Goal: Task Accomplishment & Management: Manage account settings

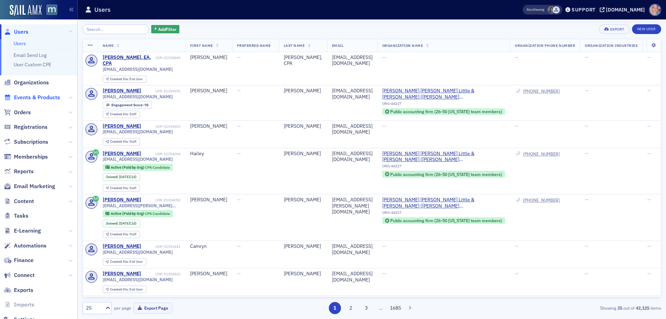
click at [32, 99] on span "Events & Products" at bounding box center [37, 98] width 46 height 8
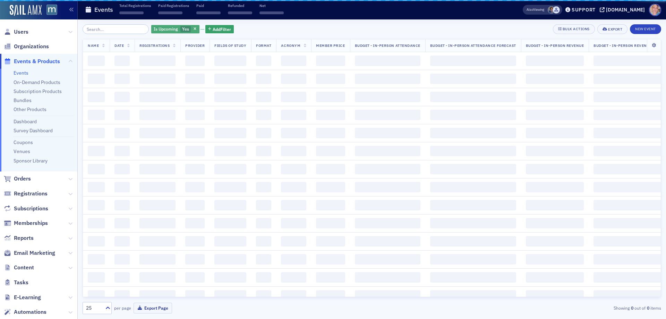
click at [182, 29] on span "Yes" at bounding box center [185, 29] width 7 height 6
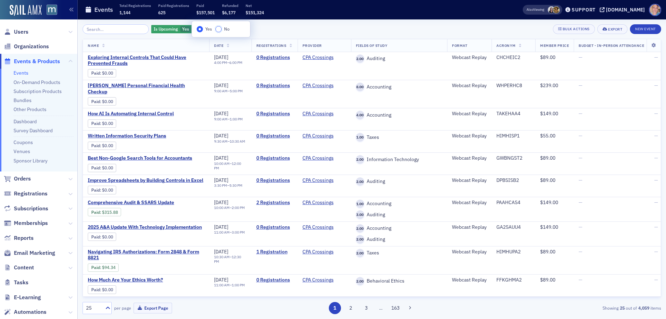
click at [221, 31] on input "No" at bounding box center [218, 29] width 6 height 6
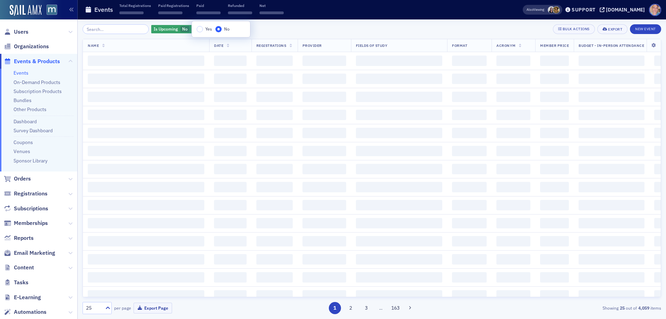
click at [259, 31] on div "Is Upcoming No Add Filter Bulk Actions Export New Event" at bounding box center [372, 29] width 579 height 10
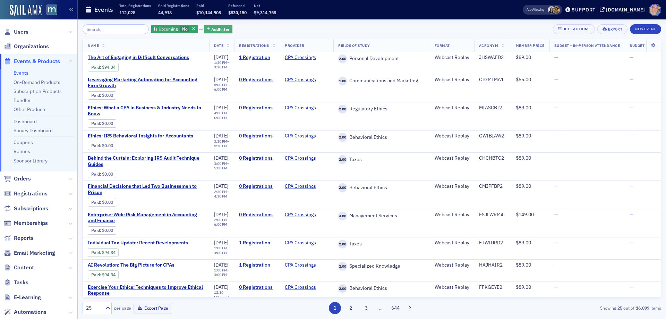
click at [213, 31] on span "Add Filter" at bounding box center [220, 29] width 18 height 6
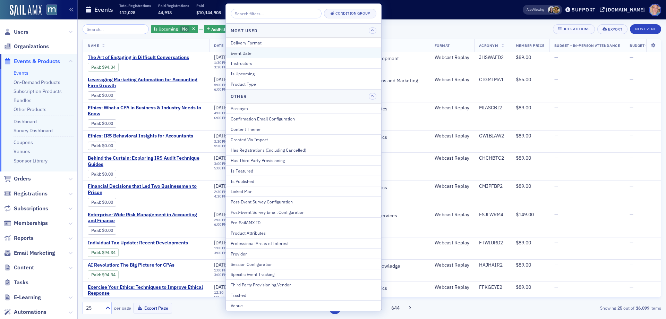
click at [260, 55] on div "Event Date" at bounding box center [304, 53] width 146 height 6
select select "9"
select select "2025"
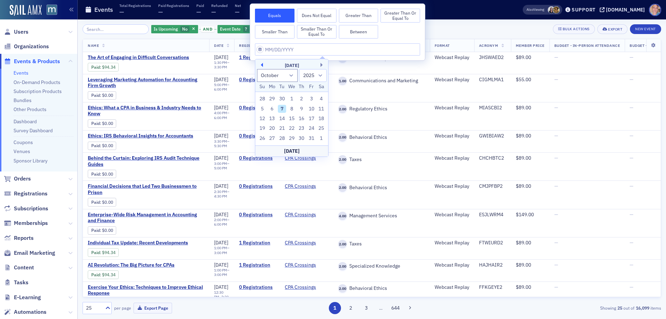
click at [261, 64] on button "Previous Month" at bounding box center [261, 65] width 4 height 4
select select "7"
click at [301, 127] on div "21" at bounding box center [302, 128] width 8 height 8
type input "08/21/2025"
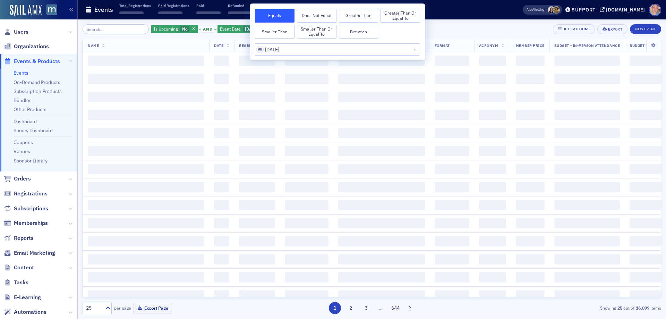
click at [443, 25] on div "Is Upcoming No and Event Date 8/21/2025 Add Filter Bulk Actions Export New Event" at bounding box center [372, 29] width 579 height 10
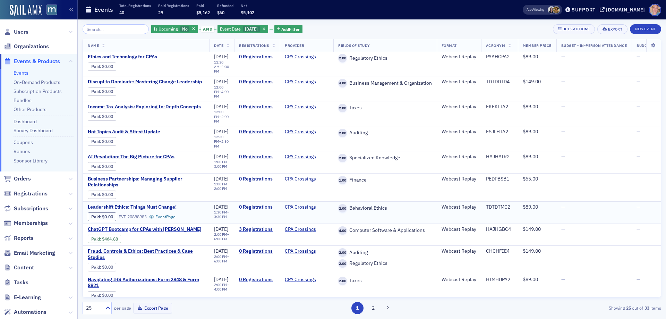
scroll to position [381, 0]
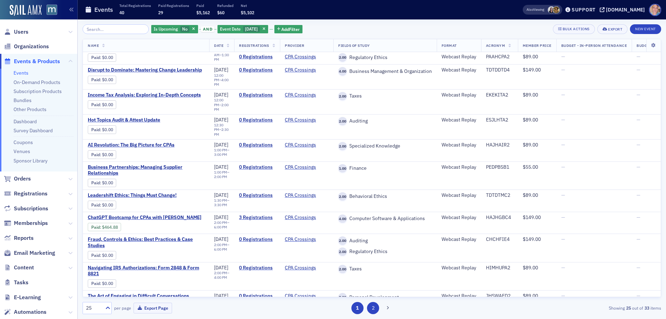
click at [376, 305] on button "2" at bounding box center [373, 308] width 12 height 12
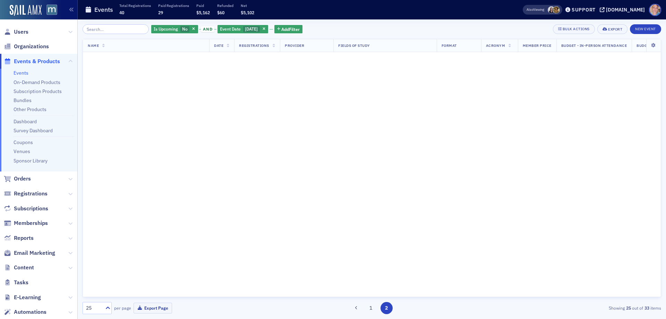
scroll to position [0, 0]
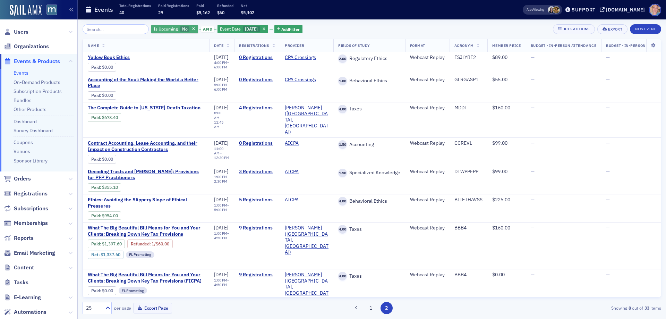
click at [182, 30] on span "No" at bounding box center [185, 29] width 6 height 6
click at [200, 30] on input "Yes" at bounding box center [198, 29] width 6 height 6
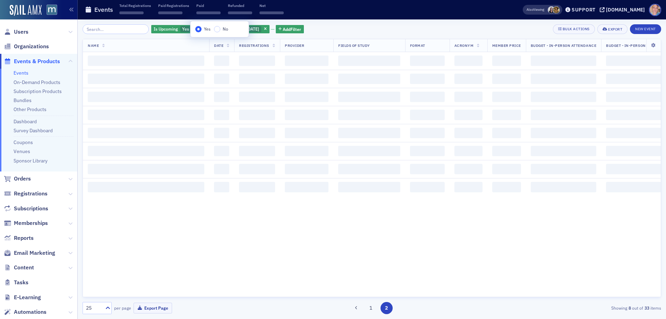
click at [356, 24] on div "Is Upcoming Yes and Event Date 8/21/2025 Add Filter Bulk Actions Export New Eve…" at bounding box center [372, 168] width 579 height 299
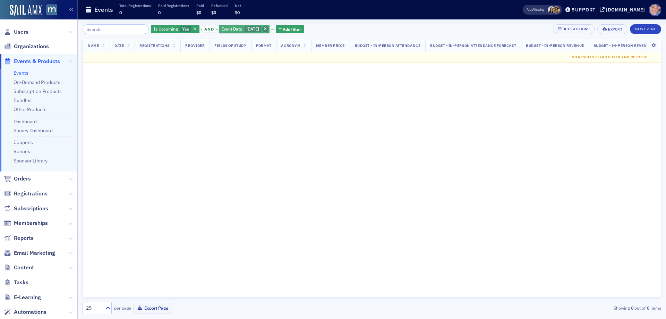
click at [269, 28] on span "button" at bounding box center [265, 29] width 6 height 6
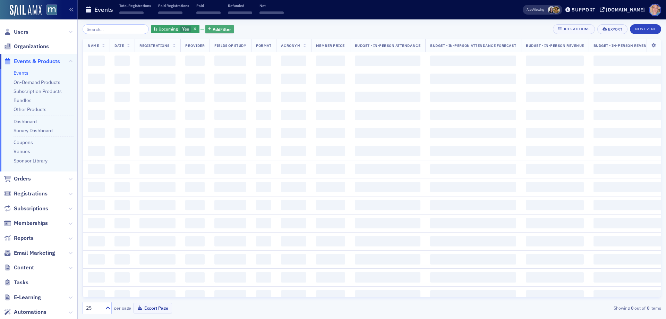
click at [220, 28] on span "Add Filter" at bounding box center [222, 29] width 18 height 6
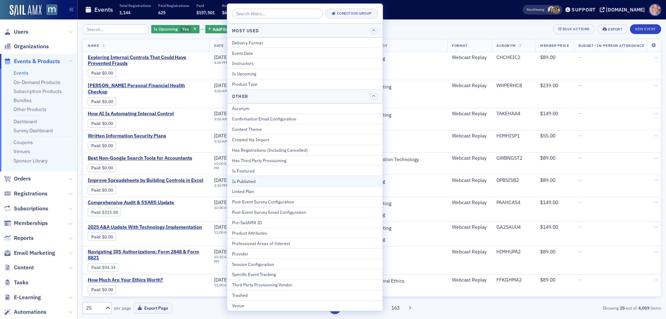
click at [263, 180] on div "Is Published" at bounding box center [305, 181] width 146 height 6
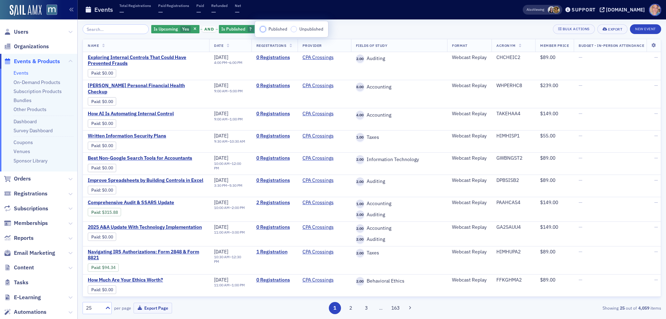
click at [264, 29] on input "Published" at bounding box center [263, 29] width 6 height 6
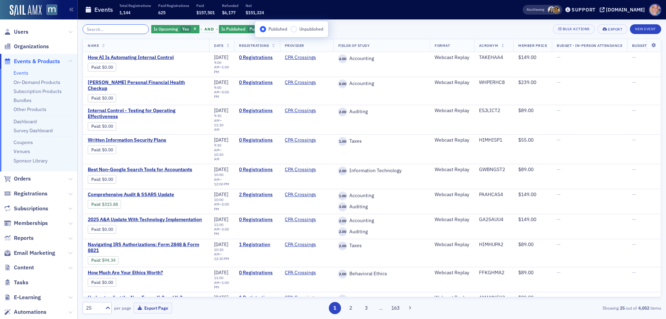
click at [109, 29] on input "search" at bounding box center [116, 29] width 66 height 10
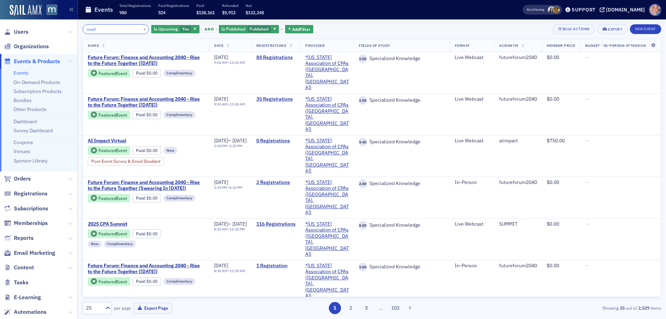
type input "matf"
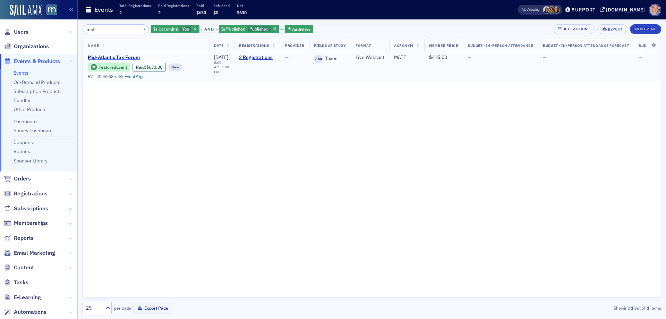
click at [116, 57] on span "Mid-Atlantic Tax Forum" at bounding box center [146, 57] width 117 height 6
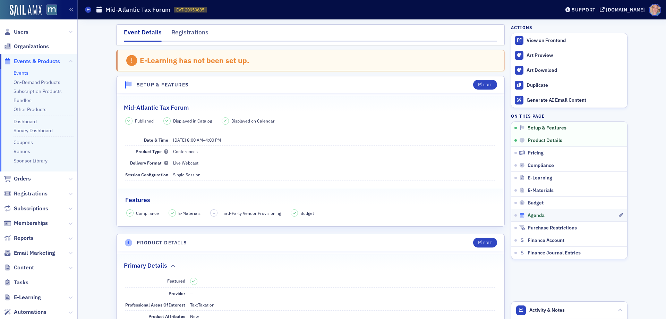
click at [555, 214] on div "Agenda" at bounding box center [568, 215] width 99 height 6
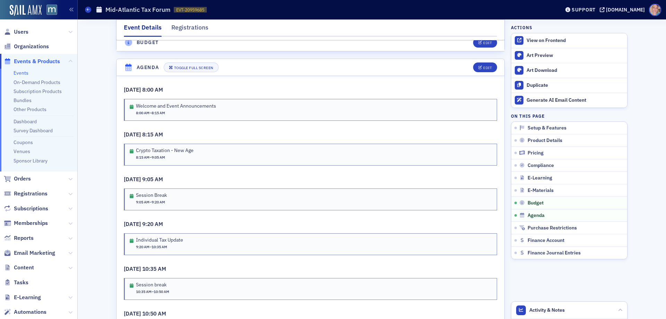
scroll to position [1210, 0]
click at [487, 65] on div "Edit" at bounding box center [487, 67] width 9 height 4
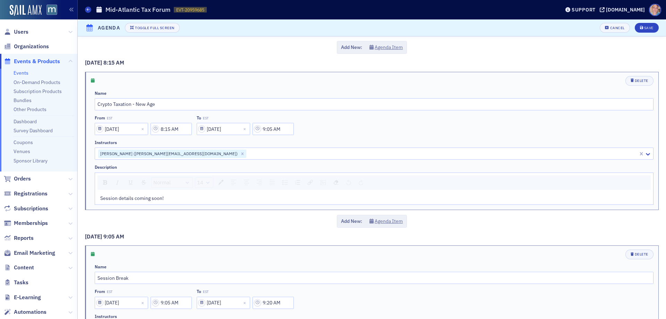
scroll to position [173, 0]
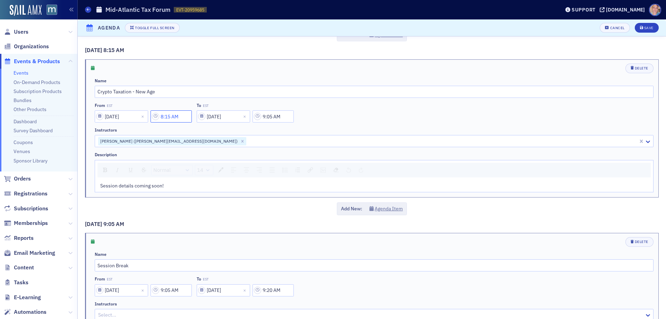
click at [175, 114] on input "8:15 AM" at bounding box center [171, 116] width 41 height 12
click at [214, 114] on icon at bounding box center [214, 116] width 7 height 7
click at [205, 142] on div "2" at bounding box center [207, 144] width 17 height 7
type input "2:15 AM"
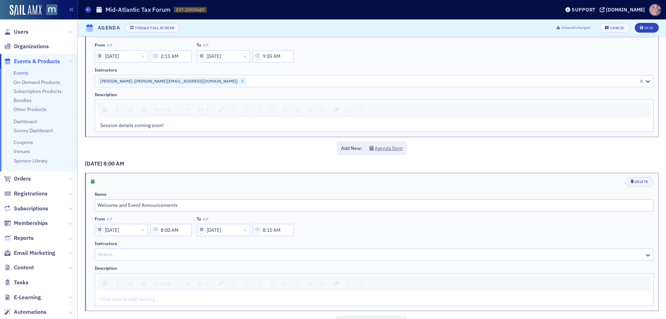
scroll to position [0, 0]
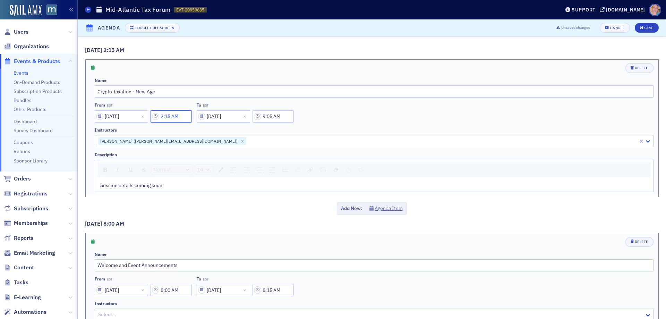
click at [179, 116] on input "2:15 AM" at bounding box center [171, 116] width 41 height 12
click at [240, 119] on div "15" at bounding box center [231, 116] width 19 height 10
drag, startPoint x: 228, startPoint y: 158, endPoint x: 232, endPoint y: 154, distance: 5.2
click at [229, 158] on span "40" at bounding box center [229, 159] width 6 height 7
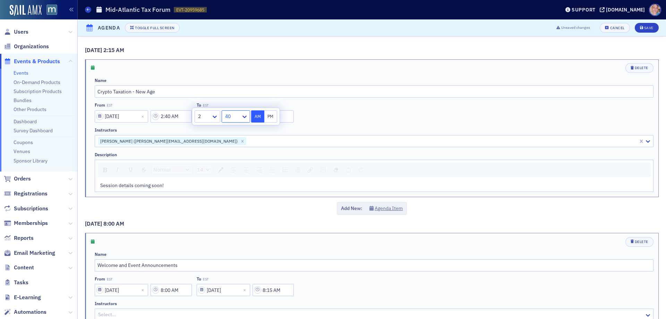
click at [268, 118] on button "PM" at bounding box center [270, 116] width 13 height 12
type input "2:40 PM"
click at [287, 115] on input "9:05 AM" at bounding box center [273, 116] width 41 height 12
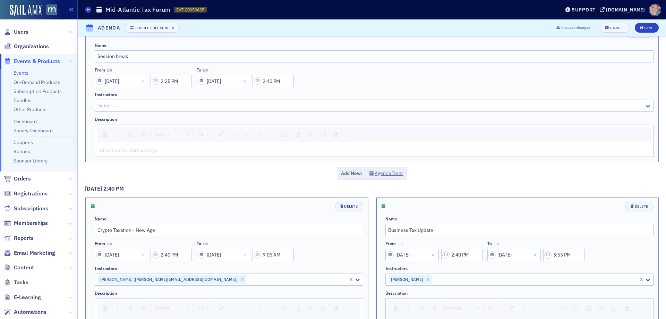
scroll to position [1704, 0]
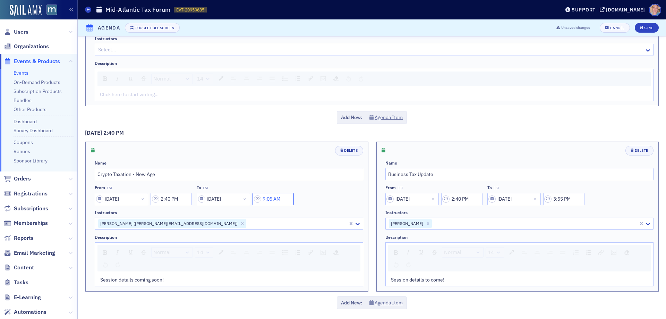
click at [278, 198] on input "9:05 AM" at bounding box center [273, 199] width 41 height 12
click at [320, 199] on icon at bounding box center [316, 199] width 7 height 7
drag, startPoint x: 303, startPoint y: 238, endPoint x: 315, endPoint y: 226, distance: 17.4
click at [303, 238] on span "3" at bounding box center [302, 239] width 3 height 7
click at [341, 200] on div at bounding box center [334, 199] width 16 height 9
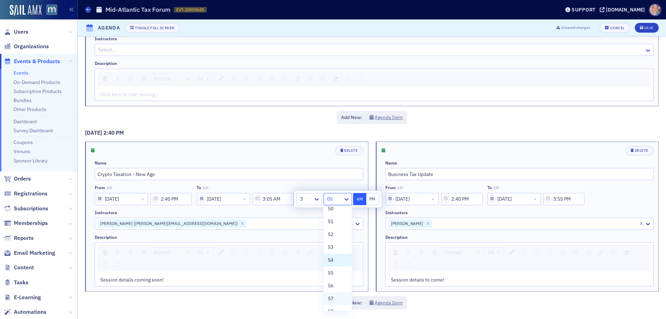
scroll to position [659, 0]
drag, startPoint x: 332, startPoint y: 262, endPoint x: 341, endPoint y: 242, distance: 22.4
click at [332, 262] on span "55" at bounding box center [331, 260] width 6 height 7
click at [373, 199] on button "PM" at bounding box center [372, 199] width 13 height 12
type input "3:55 PM"
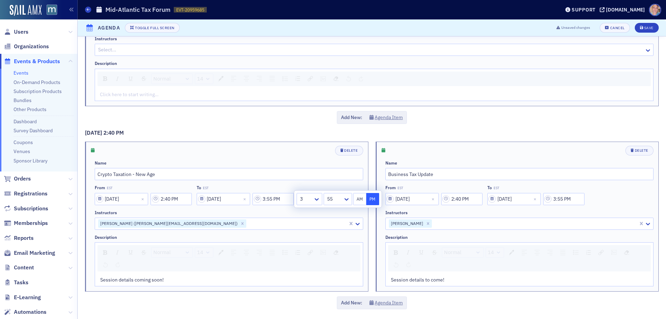
click at [292, 154] on div "Delete" at bounding box center [229, 151] width 269 height 10
click at [426, 222] on icon "Remove Vivian Paige" at bounding box center [428, 223] width 5 height 5
type input "se"
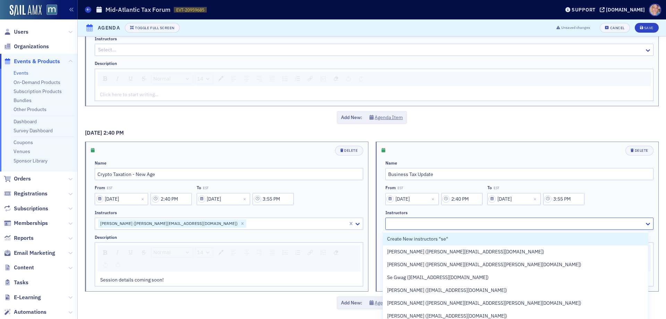
click at [635, 223] on div at bounding box center [516, 223] width 256 height 9
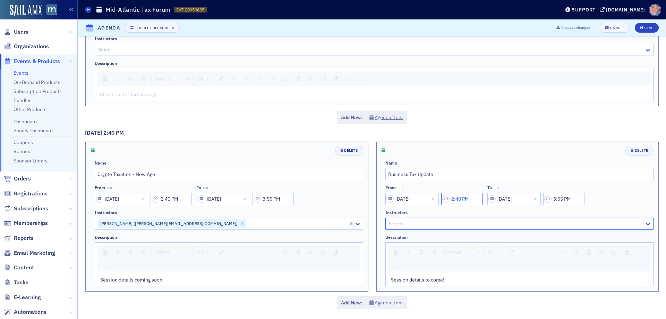
click at [467, 201] on input "2:40 PM" at bounding box center [461, 199] width 41 height 12
click at [379, 197] on icon at bounding box center [376, 199] width 7 height 7
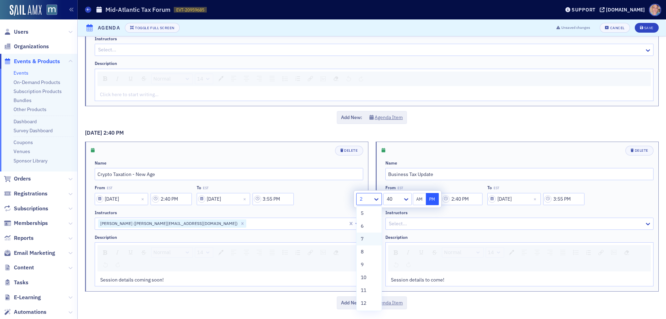
scroll to position [53, 0]
click at [368, 277] on div "10" at bounding box center [369, 276] width 17 height 7
type input "10:40 PM"
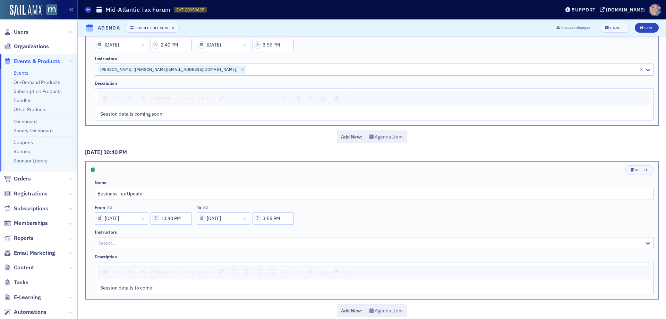
scroll to position [1867, 0]
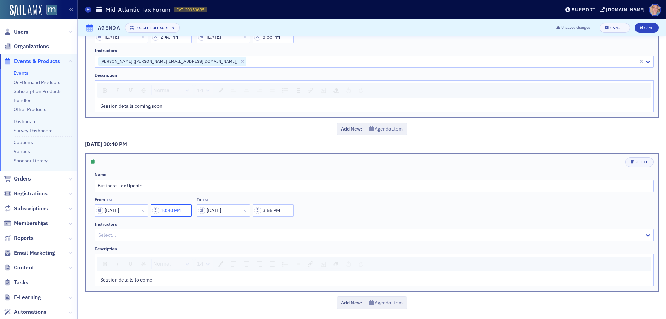
click at [177, 210] on input "10:40 PM" at bounding box center [171, 210] width 41 height 12
click at [232, 211] on div at bounding box center [233, 210] width 15 height 9
click at [235, 310] on div "50" at bounding box center [237, 312] width 18 height 7
click at [257, 209] on button "AM" at bounding box center [257, 210] width 13 height 12
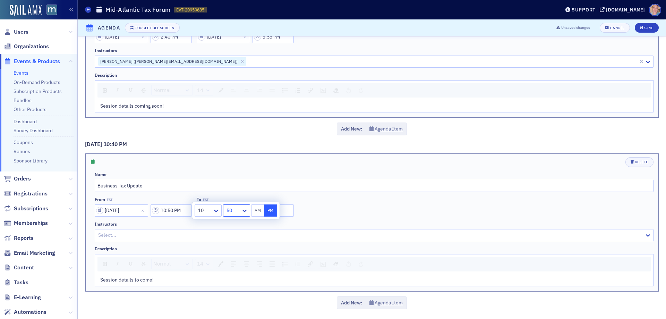
type input "10:50 AM"
click at [286, 211] on input "3:55 PM" at bounding box center [273, 210] width 41 height 12
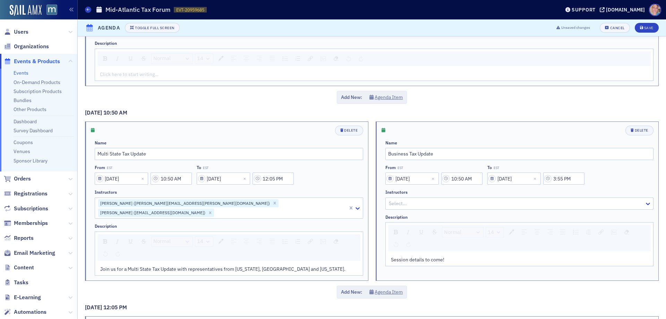
scroll to position [629, 0]
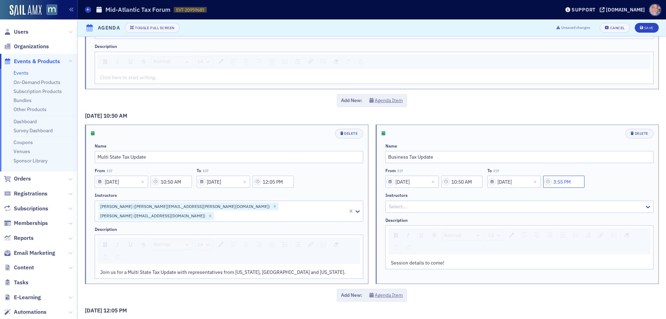
click at [567, 179] on input "3:55 PM" at bounding box center [563, 182] width 41 height 12
click at [482, 181] on div at bounding box center [479, 181] width 9 height 7
click at [471, 286] on div "12" at bounding box center [471, 285] width 17 height 7
click at [507, 184] on icon at bounding box center [508, 181] width 7 height 7
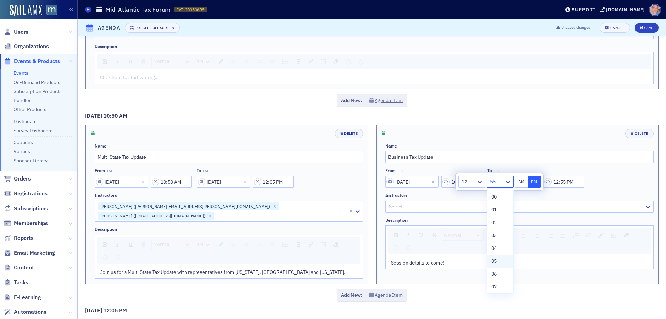
click at [498, 261] on div "05" at bounding box center [500, 260] width 18 height 7
type input "12:05 PM"
click at [599, 179] on div "From EST 01/08/2026 10:50 AM To EST 01/08/2026 12:05 PM" at bounding box center [519, 178] width 269 height 20
click at [170, 181] on input "10:50 AM" at bounding box center [171, 182] width 41 height 12
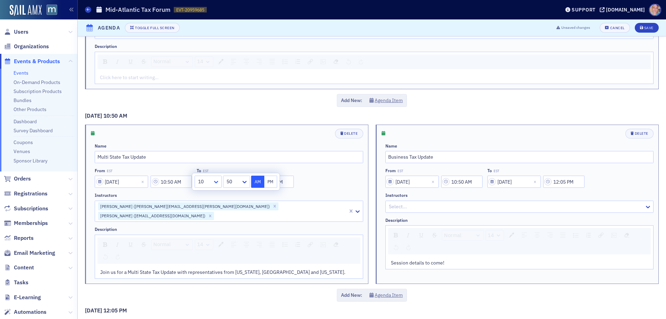
click at [214, 184] on icon at bounding box center [216, 181] width 7 height 7
click at [208, 284] on div "12" at bounding box center [208, 285] width 18 height 7
type input "12:50 AM"
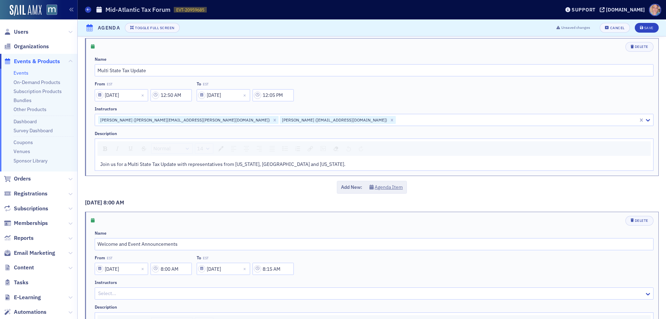
scroll to position [0, 0]
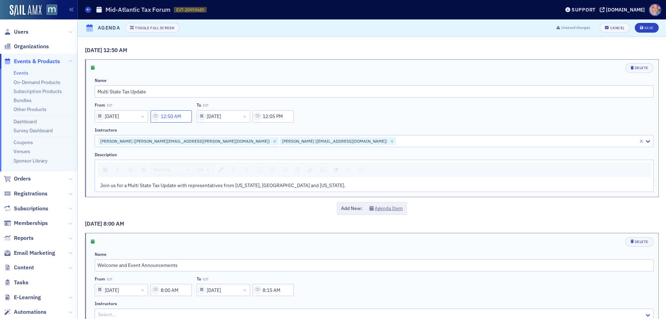
click at [180, 118] on input "12:50 AM" at bounding box center [171, 116] width 41 height 12
click at [243, 119] on icon at bounding box center [244, 116] width 7 height 7
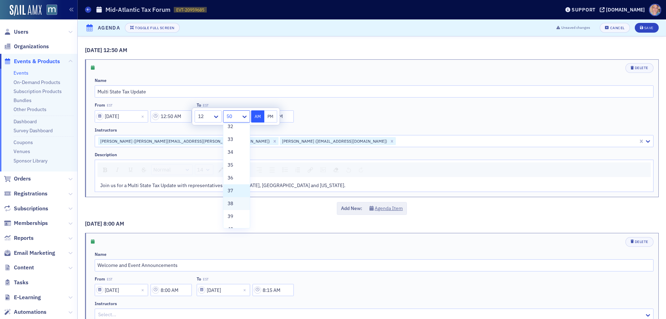
scroll to position [416, 0]
click at [232, 166] on span "35" at bounding box center [231, 164] width 6 height 7
type input "12:35 AM"
click at [283, 115] on input "12:05 PM" at bounding box center [273, 116] width 41 height 12
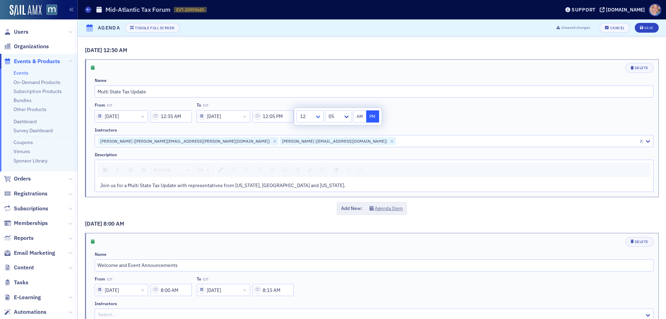
click at [319, 118] on icon at bounding box center [318, 116] width 7 height 7
click at [307, 132] on div "1" at bounding box center [310, 131] width 18 height 7
click at [338, 117] on div at bounding box center [334, 116] width 16 height 9
click at [337, 143] on div "25" at bounding box center [337, 140] width 19 height 7
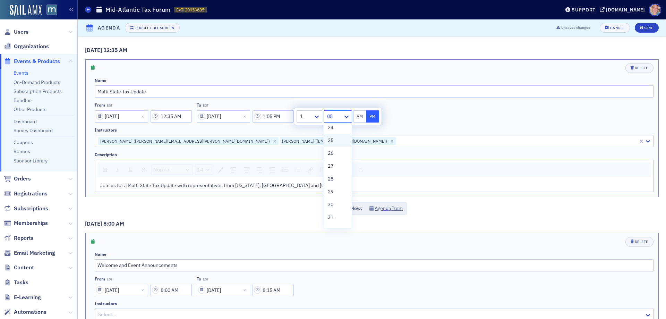
type input "1:25 PM"
click at [373, 118] on button "PM" at bounding box center [372, 116] width 13 height 12
click at [505, 112] on div "From EST 01/08/2026 12:35 AM To EST 01/08/2026 1:25 PM" at bounding box center [374, 112] width 559 height 20
click at [179, 118] on input "12:35 AM" at bounding box center [171, 116] width 41 height 12
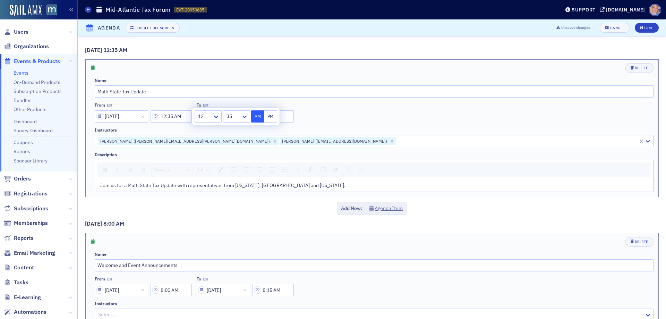
click at [267, 117] on button "PM" at bounding box center [270, 116] width 13 height 12
type input "12:35 PM"
click at [435, 136] on div "Elissa Borges (elissa.borges@dc.gov) Krista Sermon (ksermon@marylandtaxes.gov)" at bounding box center [366, 141] width 543 height 11
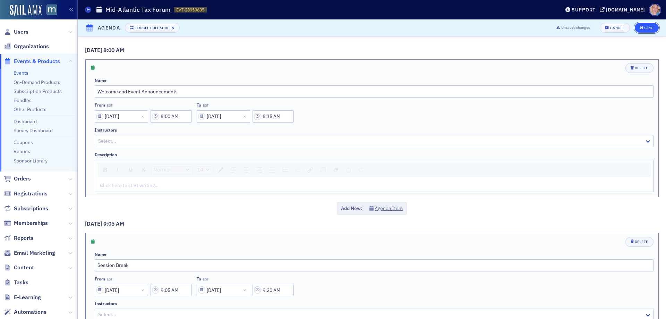
click at [646, 27] on div "Save" at bounding box center [648, 28] width 9 height 4
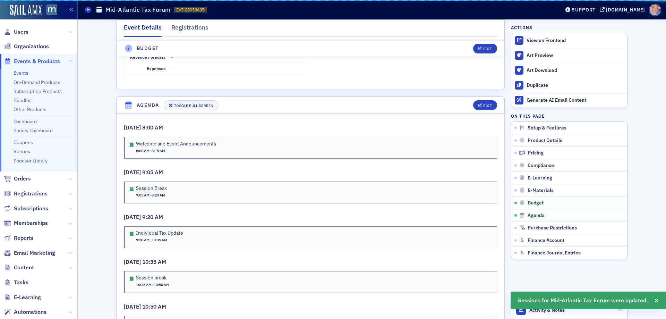
scroll to position [1210, 0]
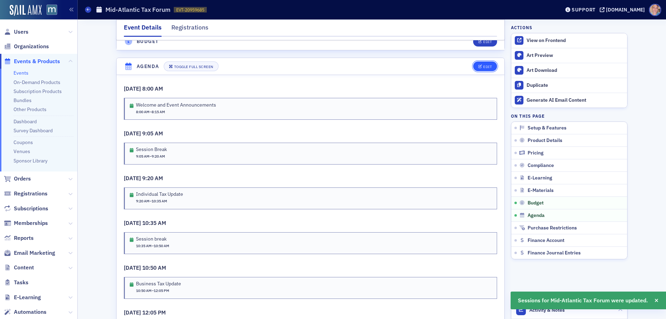
click at [480, 61] on button "Edit" at bounding box center [485, 66] width 24 height 10
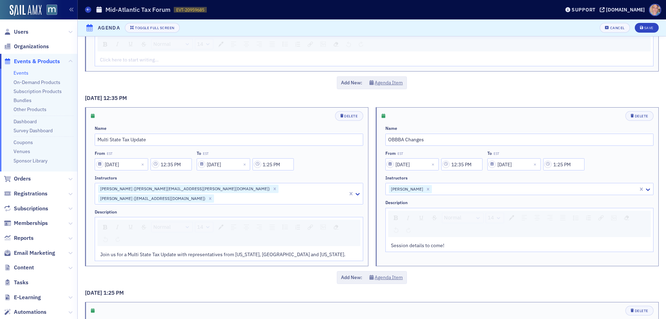
scroll to position [1006, 0]
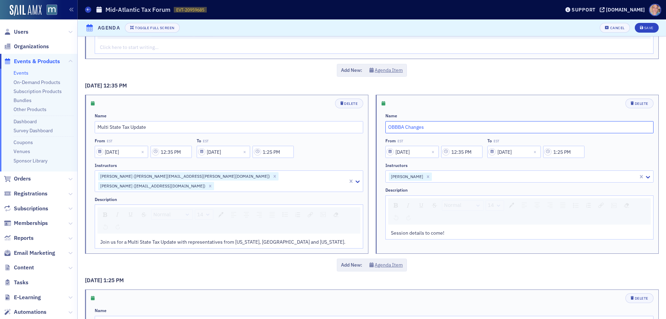
drag, startPoint x: 434, startPoint y: 129, endPoint x: 380, endPoint y: 125, distance: 54.3
click at [382, 125] on div "Delete Name OBBBA Changes From EST 01/08/2026 12:35 PM To EST 01/08/2026 1:25 P…" at bounding box center [518, 169] width 272 height 141
paste input "HR-1 and the New Tax Landscape: Setting the Stage for 2025 and Beyond"
type input "HR-1 and the New Tax Landscape: Setting the Stage for 2025 and Beyond"
click at [419, 153] on input "01/08/2026" at bounding box center [411, 152] width 53 height 12
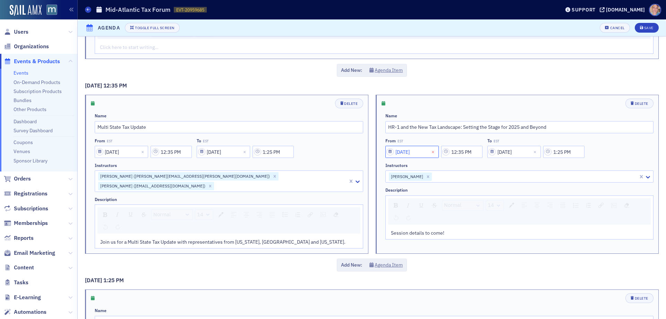
select select "2026"
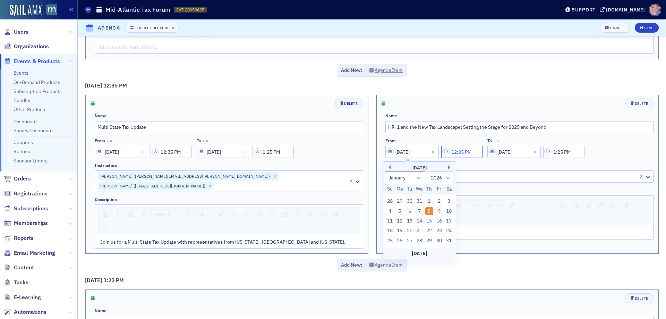
click at [457, 151] on input "12:35 PM" at bounding box center [461, 152] width 41 height 12
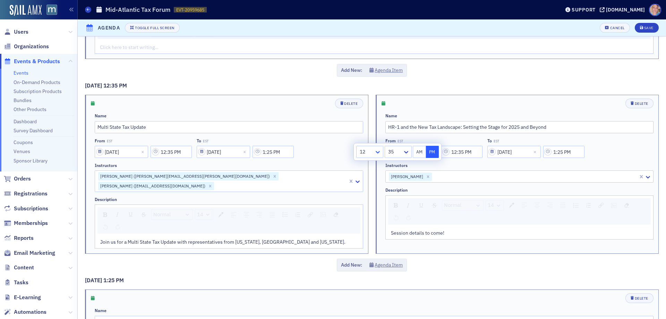
click at [376, 154] on icon at bounding box center [377, 151] width 7 height 7
click at [371, 256] on div "8" at bounding box center [370, 256] width 18 height 7
type input "8:35 PM"
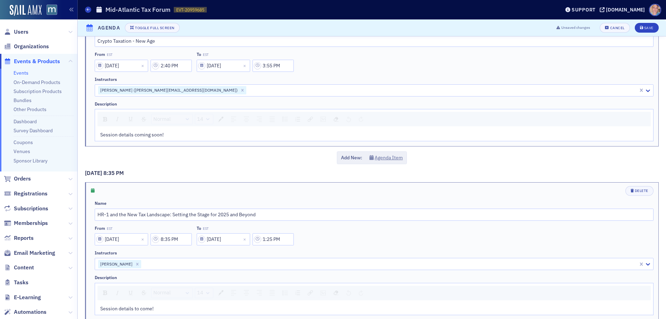
scroll to position [1867, 0]
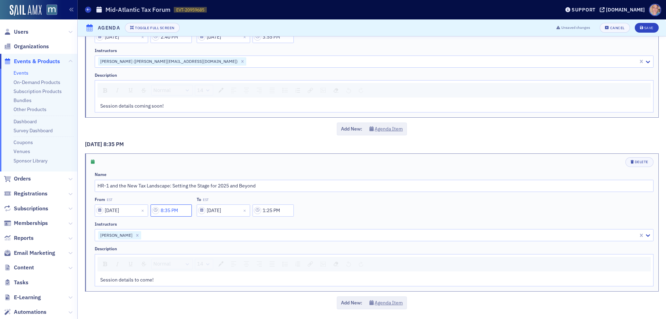
click at [175, 211] on input "8:35 PM" at bounding box center [171, 210] width 41 height 12
click at [243, 211] on icon at bounding box center [244, 210] width 7 height 7
click at [233, 246] on div "15" at bounding box center [235, 244] width 19 height 7
click at [255, 213] on button "AM" at bounding box center [257, 210] width 13 height 12
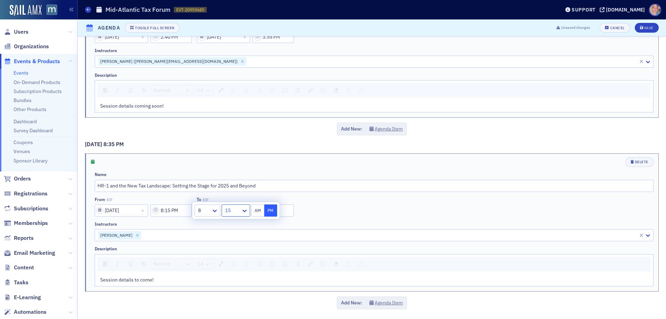
type input "8:15 AM"
click at [284, 211] on input "1:25 PM" at bounding box center [273, 210] width 41 height 12
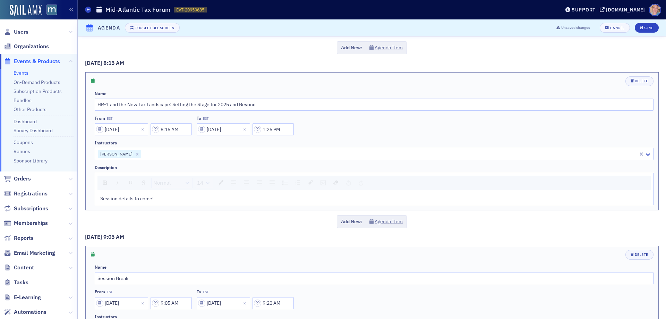
scroll to position [97, 0]
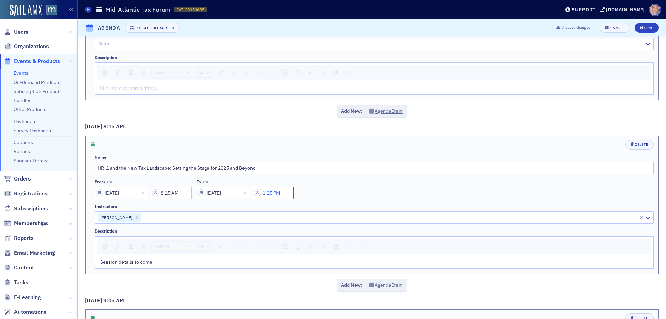
click at [280, 193] on input "1:25 PM" at bounding box center [273, 193] width 41 height 12
click at [310, 192] on div at bounding box center [305, 192] width 13 height 9
click at [305, 256] on div "9" at bounding box center [309, 257] width 17 height 7
click at [337, 196] on div at bounding box center [334, 192] width 16 height 9
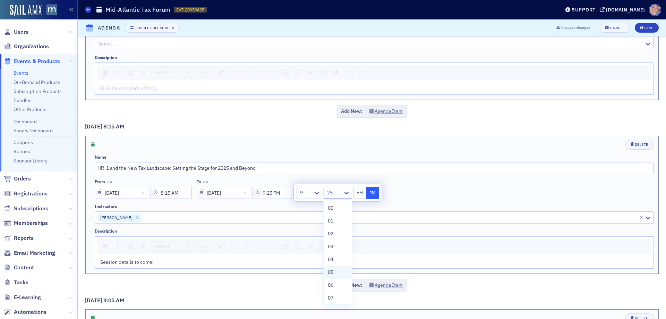
drag, startPoint x: 333, startPoint y: 273, endPoint x: 357, endPoint y: 221, distance: 57.1
click at [333, 272] on span "05" at bounding box center [331, 272] width 6 height 7
click at [357, 192] on button "AM" at bounding box center [359, 193] width 13 height 12
type input "9:05 AM"
click at [494, 202] on div "Name HR-1 and the New Tax Landscape: Setting the Stage for 2025 and Beyond From…" at bounding box center [374, 211] width 559 height 114
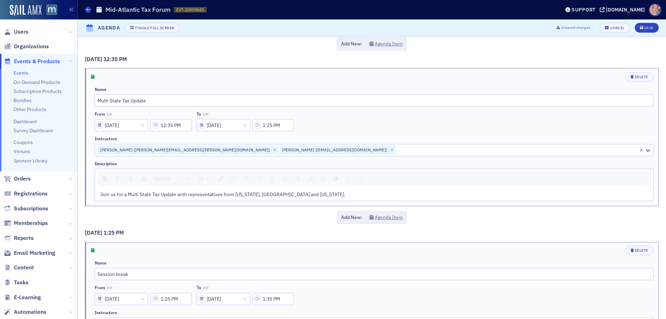
scroll to position [1207, 0]
click at [156, 103] on input "Multi State Tax Update" at bounding box center [374, 99] width 559 height 12
click at [161, 102] on input "Multi State Tax Update - Pane from VA, DC & MD" at bounding box center [374, 99] width 559 height 12
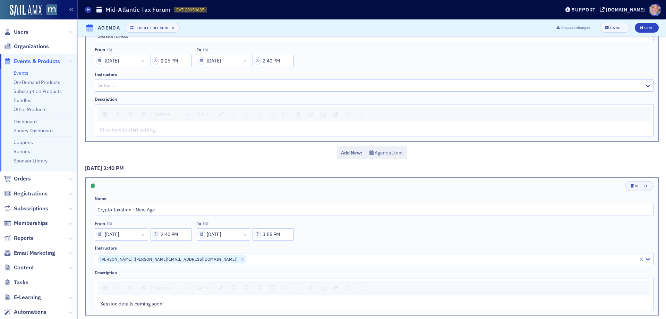
scroll to position [1867, 0]
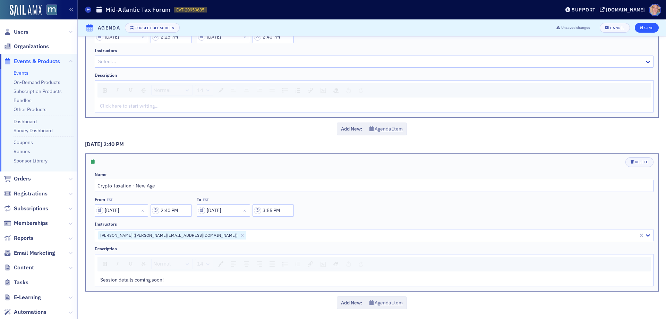
type input "Multi State Tax Update - Panel from VA, DC & MD"
click at [644, 28] on div "Save" at bounding box center [648, 28] width 9 height 4
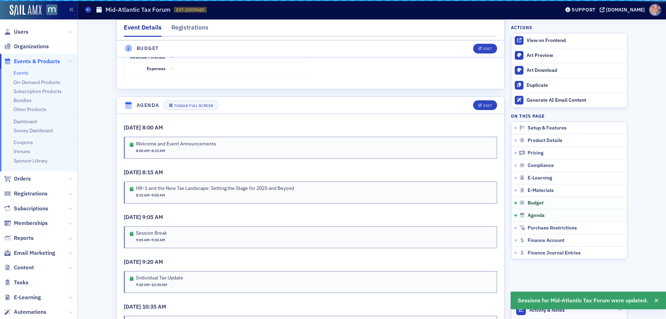
scroll to position [1210, 0]
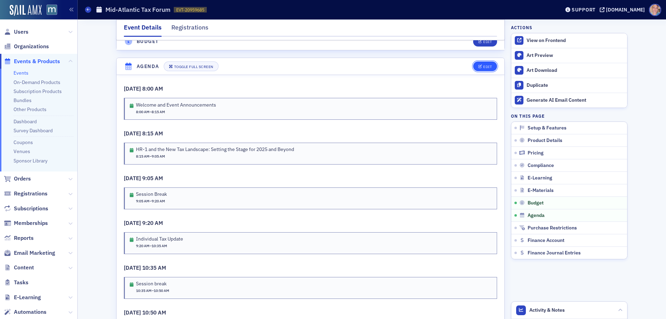
click at [488, 65] on div "Edit" at bounding box center [487, 67] width 9 height 4
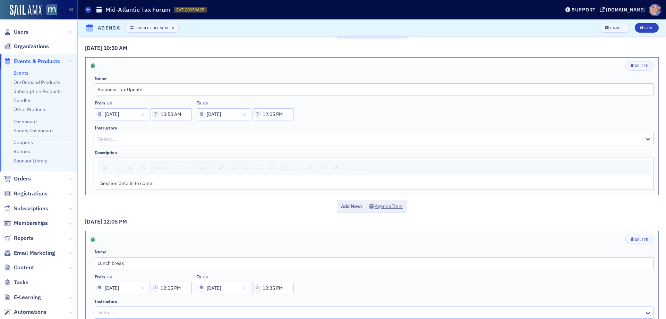
scroll to position [867, 0]
click at [147, 143] on div at bounding box center [370, 141] width 546 height 9
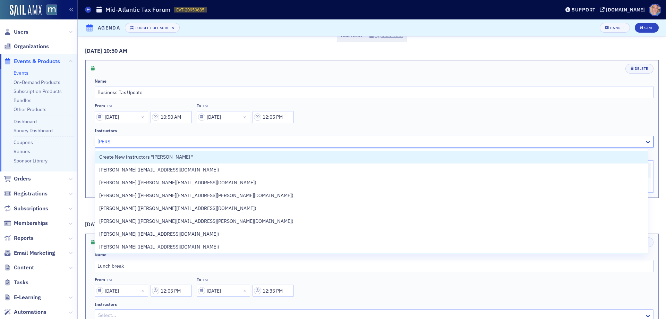
type input "sean o"
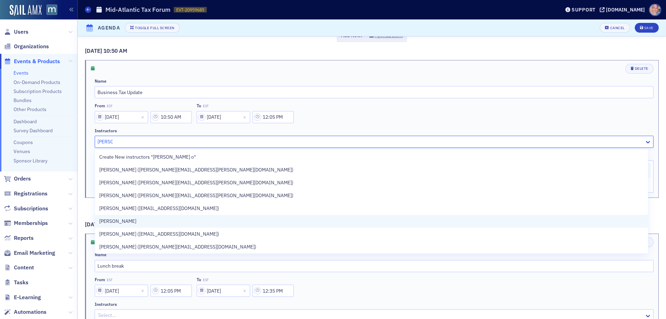
click at [121, 219] on span "Sean O'Connell" at bounding box center [117, 221] width 37 height 7
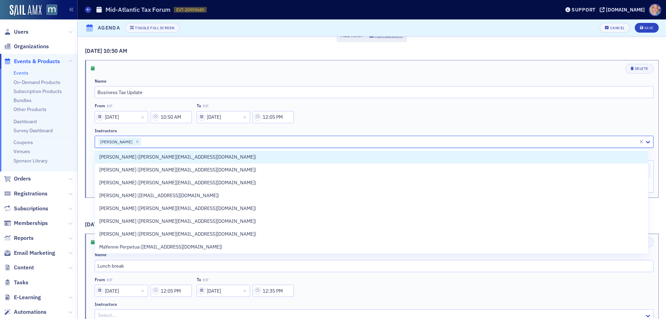
drag, startPoint x: 579, startPoint y: 116, endPoint x: 583, endPoint y: 105, distance: 11.1
click at [579, 115] on div "From EST 01/08/2026 10:50 AM To EST 01/08/2026 12:05 PM" at bounding box center [374, 113] width 559 height 20
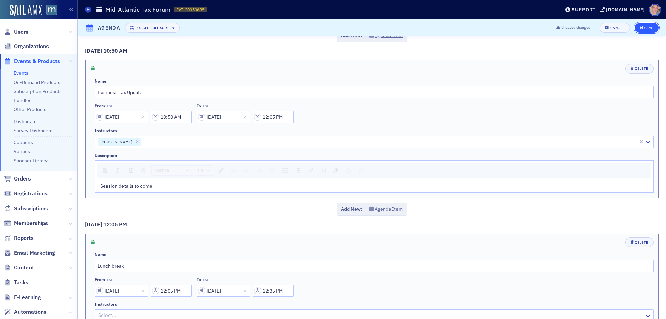
click at [644, 26] on div "Save" at bounding box center [648, 28] width 9 height 4
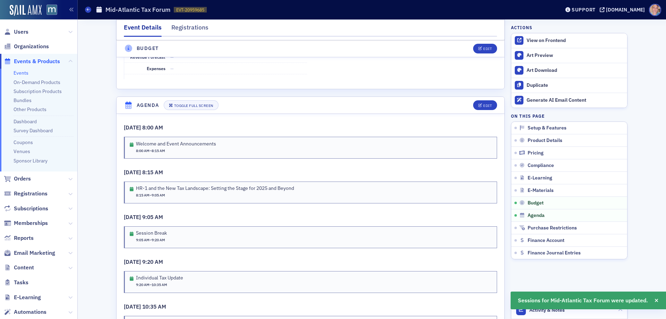
scroll to position [1210, 0]
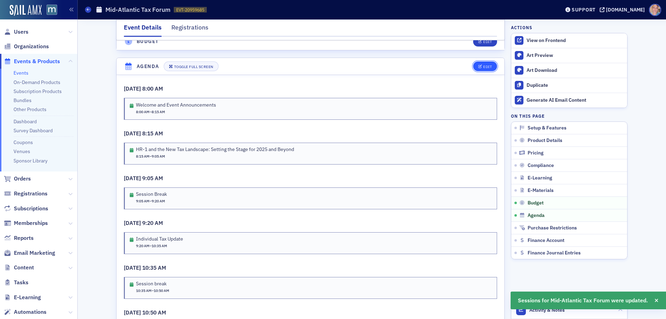
click at [478, 65] on icon "button" at bounding box center [480, 67] width 4 height 4
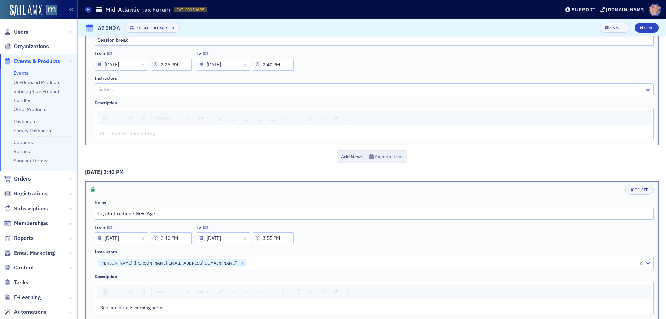
scroll to position [1867, 0]
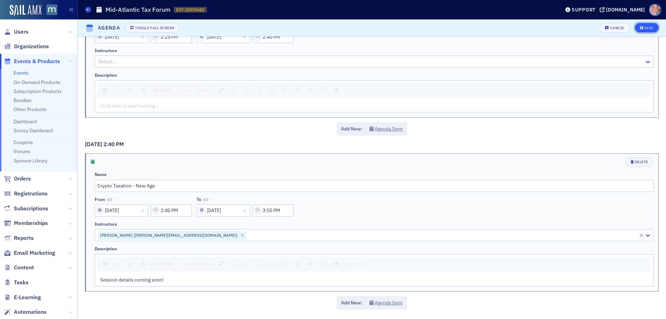
click at [645, 27] on div "Save" at bounding box center [648, 28] width 9 height 4
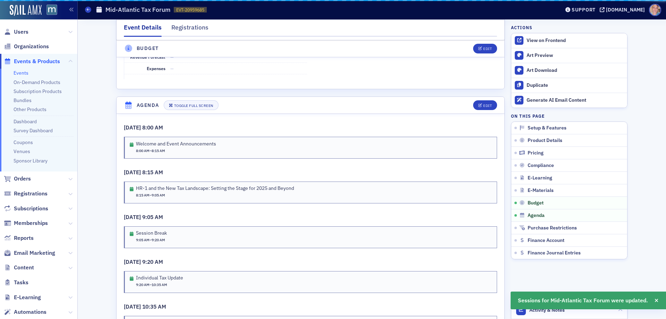
scroll to position [1210, 0]
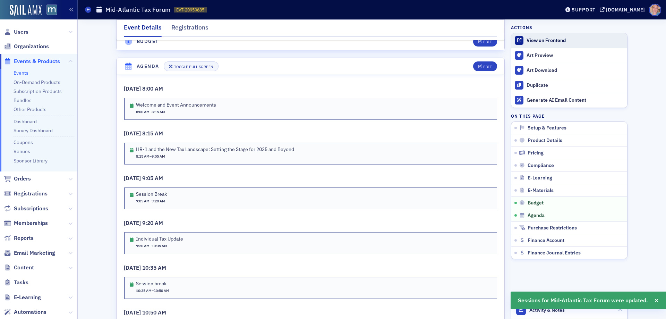
click at [539, 38] on div "View on Frontend" at bounding box center [575, 40] width 97 height 6
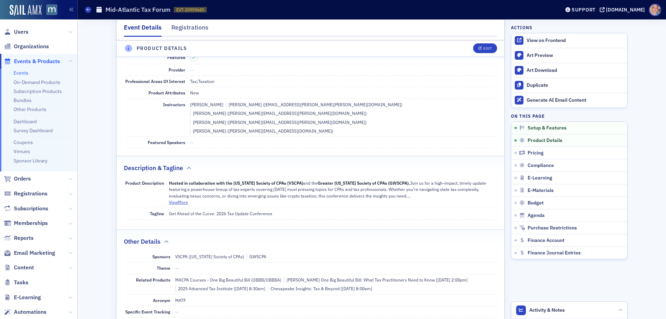
scroll to position [170, 0]
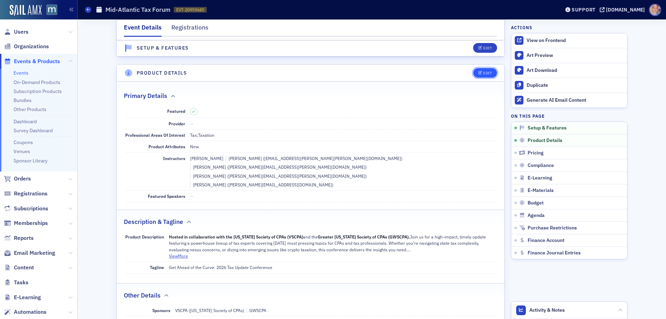
click at [483, 75] on div "Edit" at bounding box center [487, 73] width 9 height 4
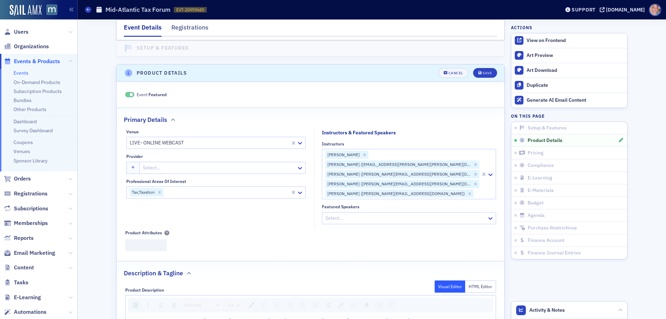
scroll to position [194, 0]
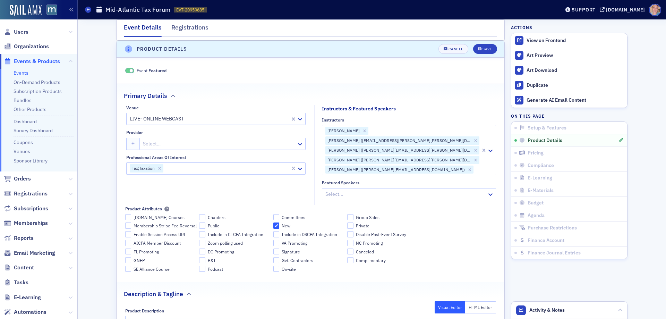
click at [474, 165] on div at bounding box center [477, 169] width 6 height 9
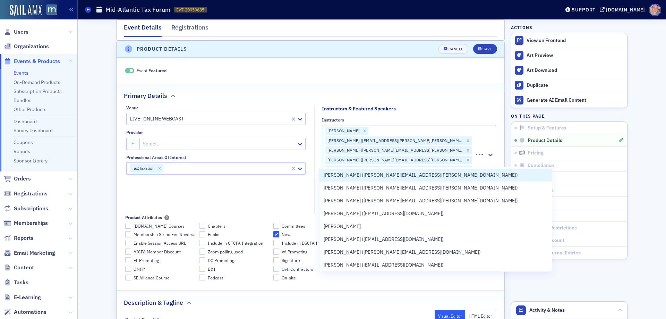
type input "sean o'co"
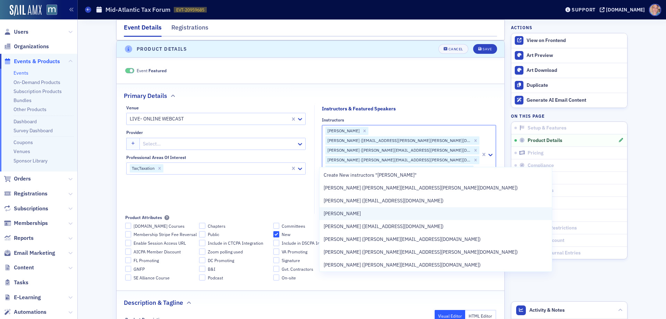
click at [364, 214] on div "Sean O'Connell" at bounding box center [436, 213] width 224 height 7
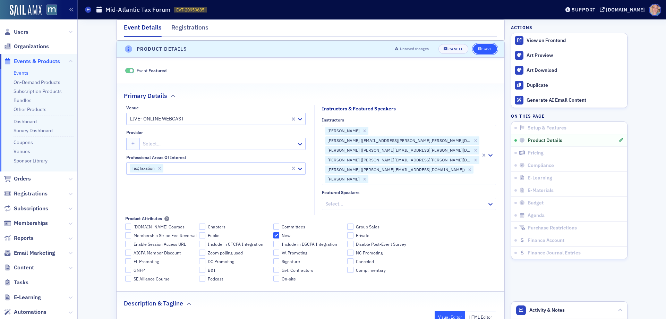
click at [487, 47] on div "Save" at bounding box center [487, 49] width 9 height 4
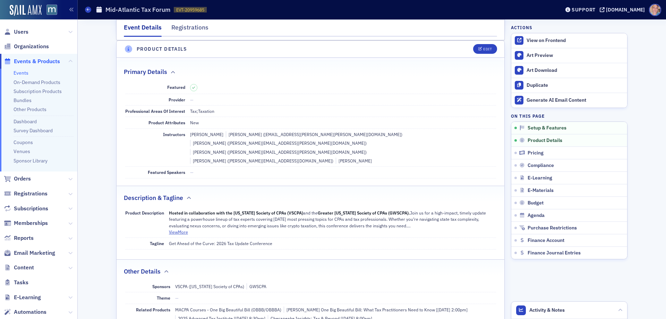
click at [25, 72] on link "Events" at bounding box center [21, 73] width 15 height 6
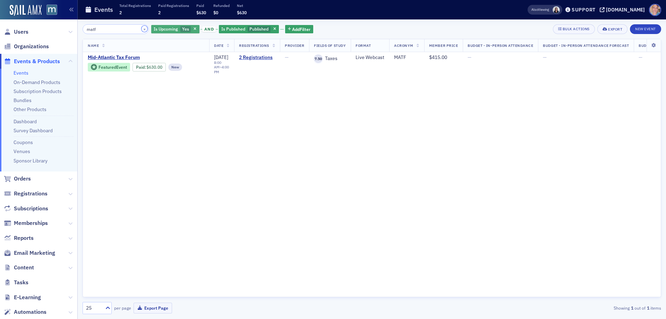
drag, startPoint x: 136, startPoint y: 29, endPoint x: 143, endPoint y: 27, distance: 7.4
click at [142, 29] on button "×" at bounding box center [145, 29] width 6 height 6
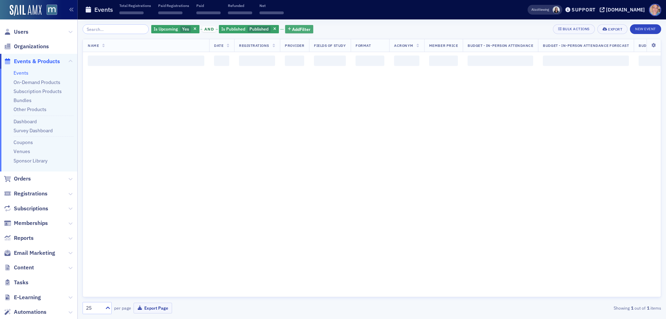
click at [299, 29] on span "Add Filter" at bounding box center [301, 29] width 18 height 6
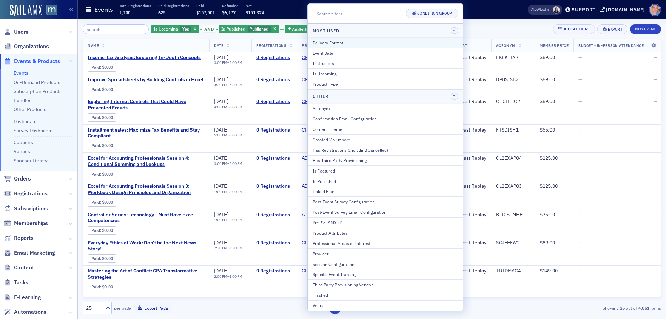
click at [357, 43] on div "Delivery Format" at bounding box center [386, 43] width 146 height 6
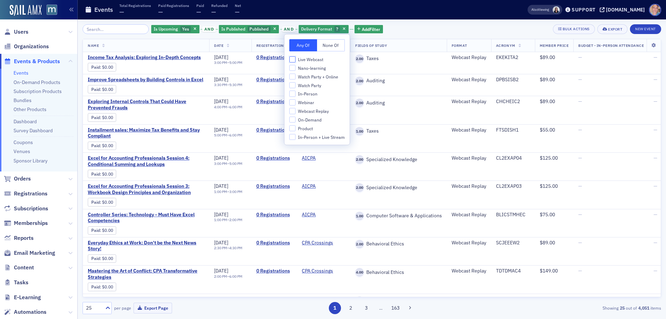
click at [291, 60] on input "Live Webcast" at bounding box center [292, 59] width 6 height 6
checkbox input "true"
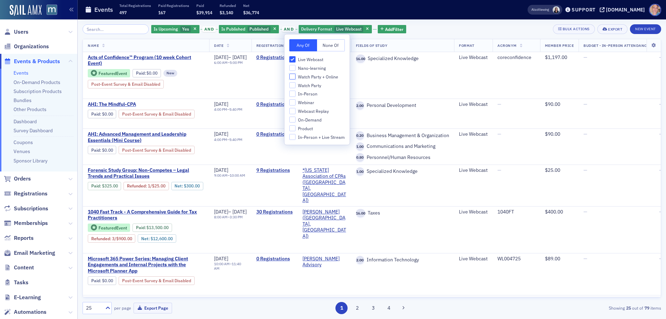
click at [291, 76] on input "Watch Party + Online" at bounding box center [292, 77] width 6 height 6
checkbox input "true"
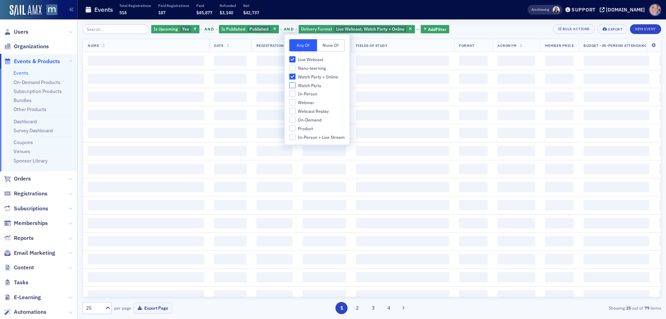
click at [290, 83] on input "Watch Party" at bounding box center [292, 85] width 6 height 6
checkbox input "true"
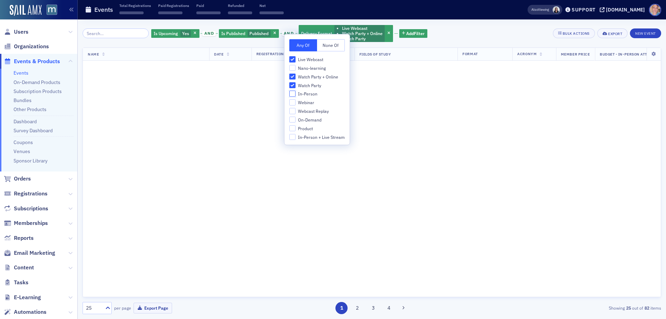
click at [292, 93] on input "In-Person" at bounding box center [292, 94] width 6 height 6
checkbox input "true"
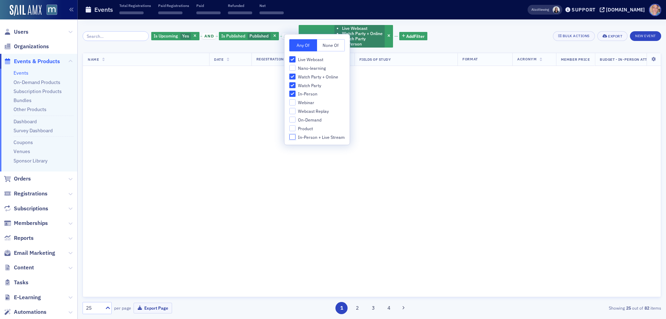
click at [292, 134] on input "In-Person + Live Stream" at bounding box center [292, 137] width 6 height 6
checkbox input "true"
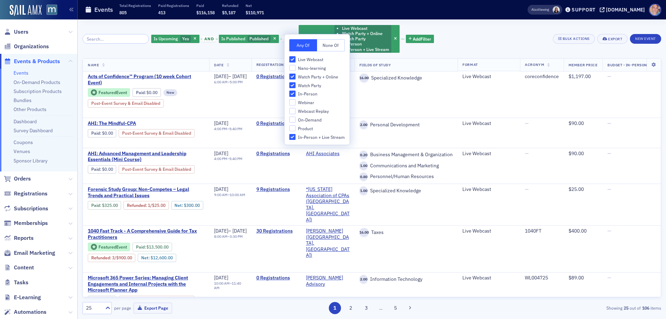
click at [450, 41] on div "Is Upcoming Yes and Is Published Published and Delivery Format Live Webcast Wat…" at bounding box center [372, 38] width 579 height 29
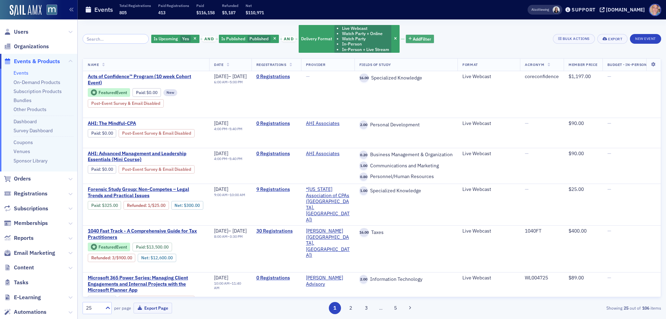
click at [415, 40] on span "Add Filter" at bounding box center [422, 39] width 18 height 6
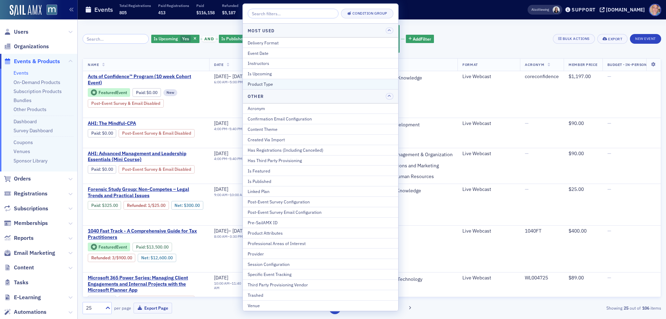
click at [297, 84] on div "Product Type" at bounding box center [321, 84] width 146 height 6
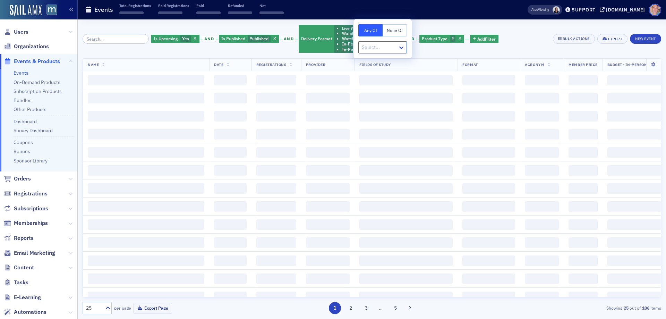
click at [394, 47] on div at bounding box center [379, 47] width 36 height 9
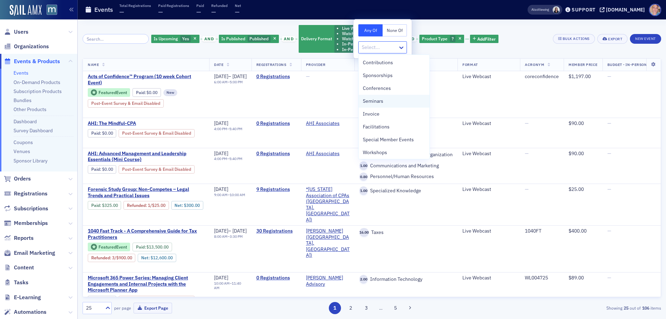
click at [386, 102] on div "Seminars" at bounding box center [394, 100] width 62 height 7
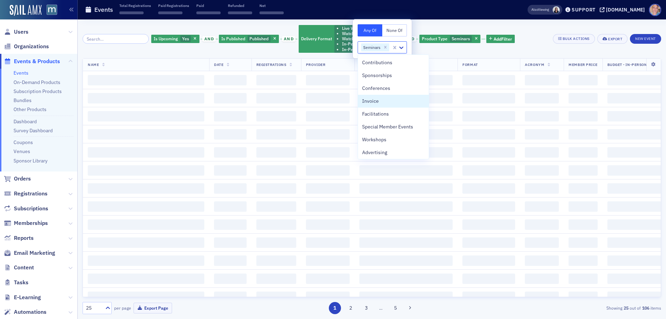
click at [520, 35] on div "Is Upcoming Yes and Is Published Published and Delivery Format Live Webcast Wat…" at bounding box center [372, 38] width 579 height 29
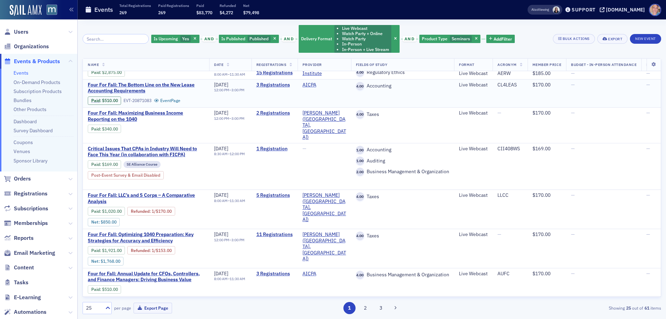
scroll to position [733, 0]
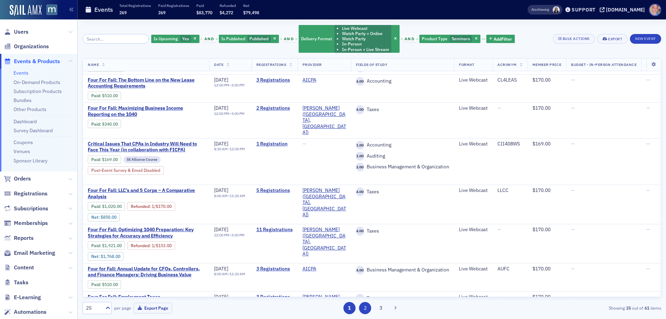
click at [364, 309] on button "2" at bounding box center [365, 308] width 12 height 12
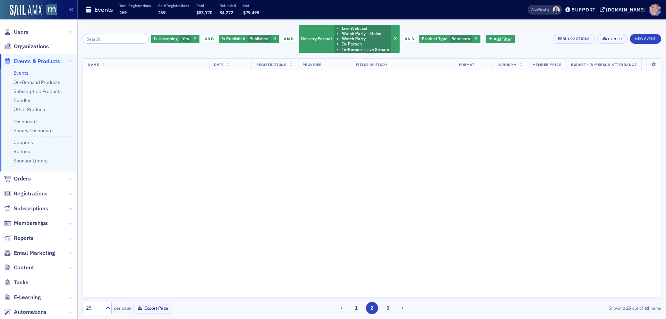
scroll to position [0, 0]
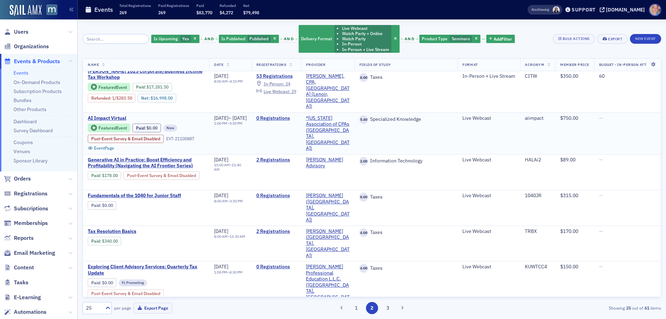
scroll to position [382, 0]
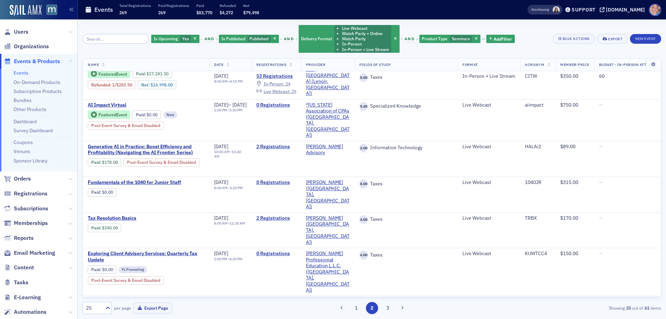
drag, startPoint x: 468, startPoint y: 39, endPoint x: 467, endPoint y: 149, distance: 110.0
click at [475, 39] on icon "button" at bounding box center [476, 39] width 3 height 4
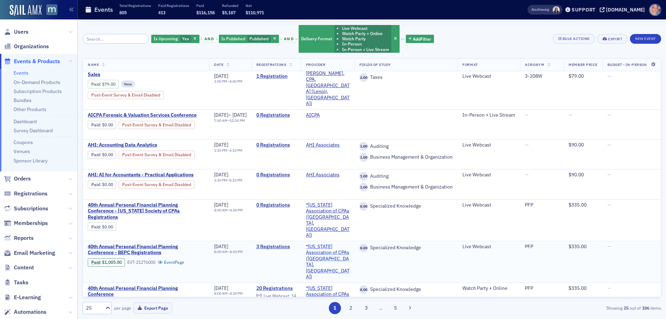
scroll to position [746, 0]
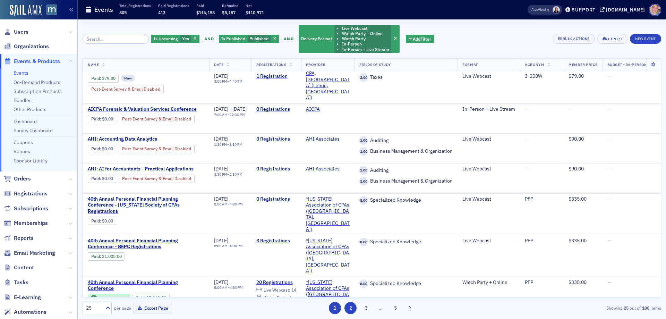
click at [350, 308] on button "2" at bounding box center [351, 308] width 12 height 12
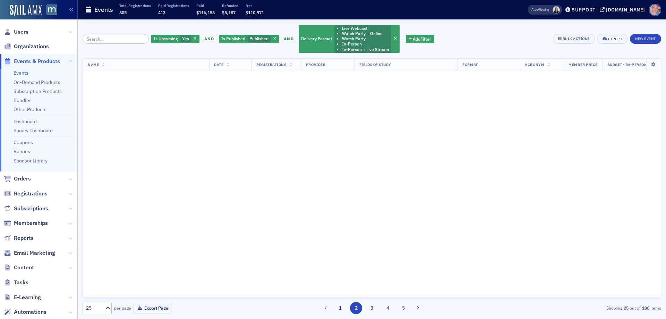
scroll to position [0, 0]
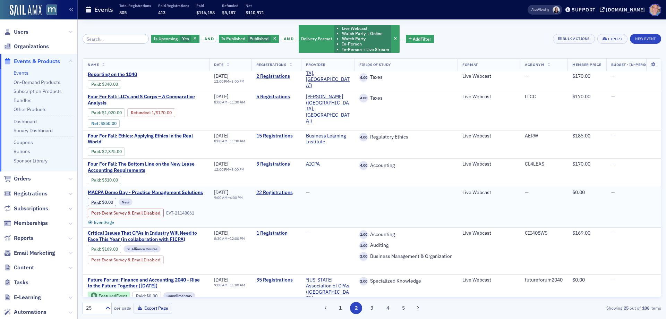
scroll to position [382, 0]
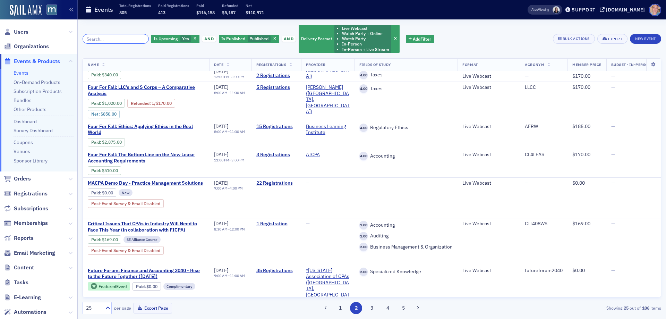
click at [120, 41] on input "search" at bounding box center [116, 39] width 66 height 10
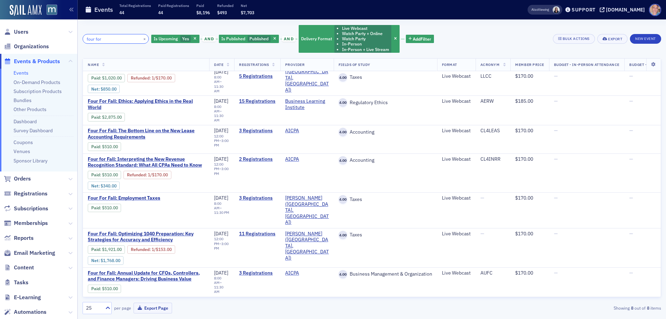
scroll to position [32, 0]
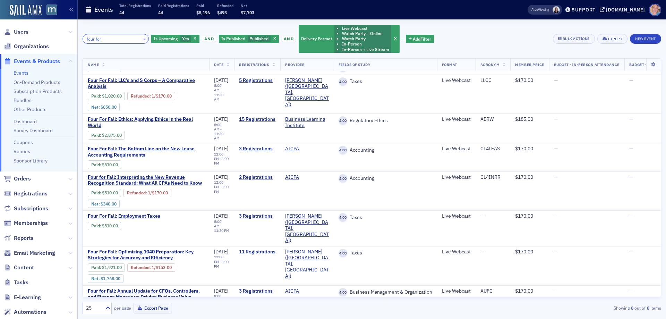
type input "four for"
click at [142, 39] on button "×" at bounding box center [145, 38] width 6 height 6
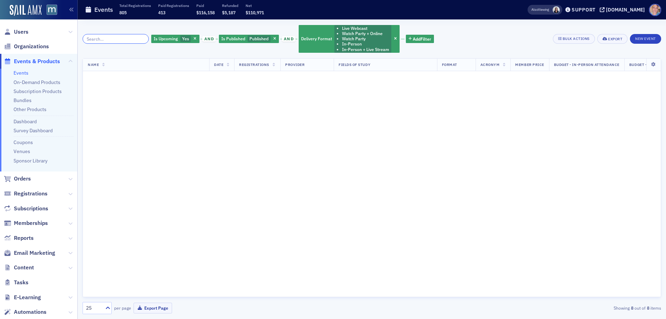
click at [115, 37] on input "search" at bounding box center [116, 39] width 66 height 10
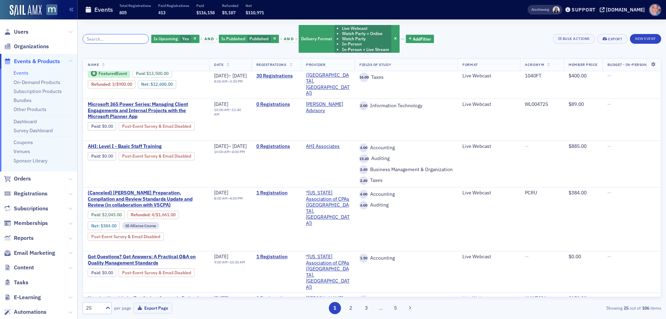
scroll to position [382, 0]
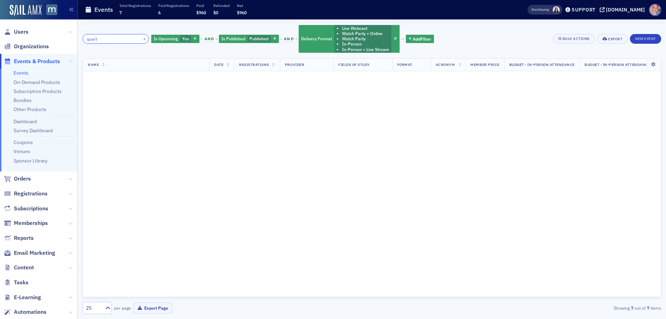
scroll to position [202, 0]
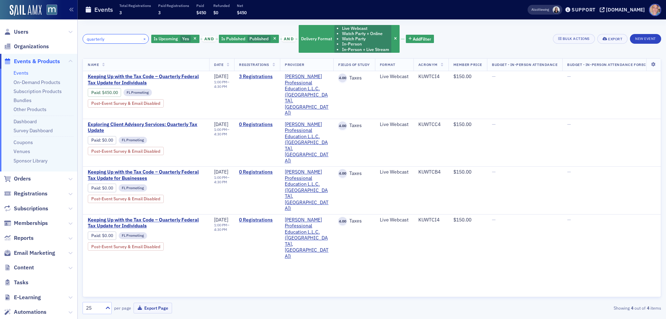
type input "quarterly"
click at [142, 39] on button "×" at bounding box center [145, 38] width 6 height 6
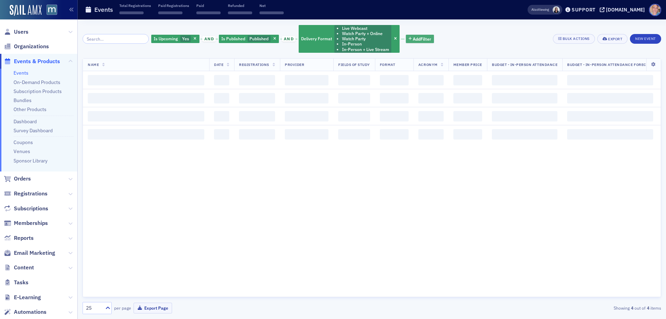
click at [413, 39] on span "Add Filter" at bounding box center [422, 39] width 18 height 6
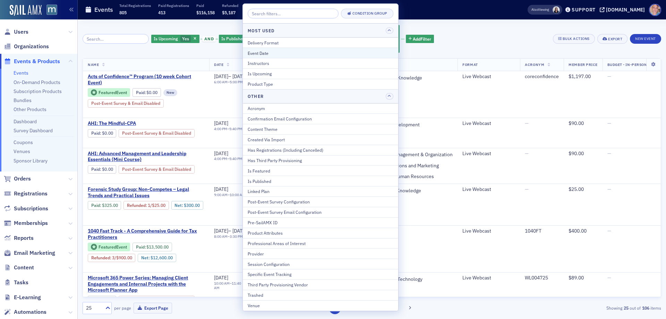
click at [279, 55] on div "Event Date" at bounding box center [321, 53] width 146 height 6
select select "9"
select select "2025"
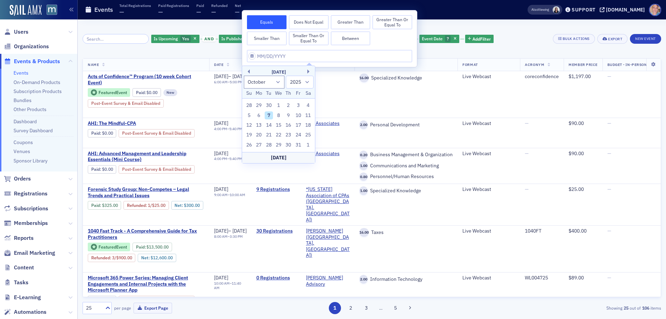
click at [352, 39] on button "Between" at bounding box center [351, 39] width 40 height 14
select select "9"
select select "2025"
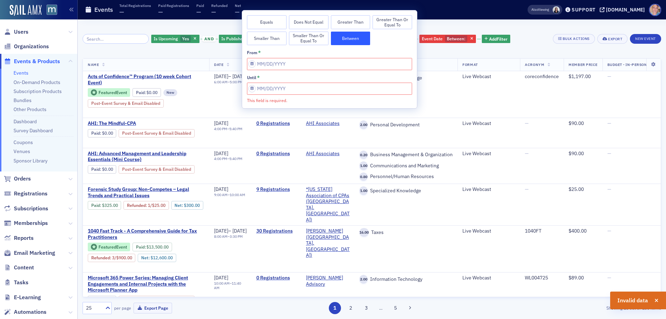
drag, startPoint x: 260, startPoint y: 24, endPoint x: 265, endPoint y: 24, distance: 4.9
click at [260, 24] on button "Equals" at bounding box center [267, 22] width 40 height 14
select select "9"
select select "2025"
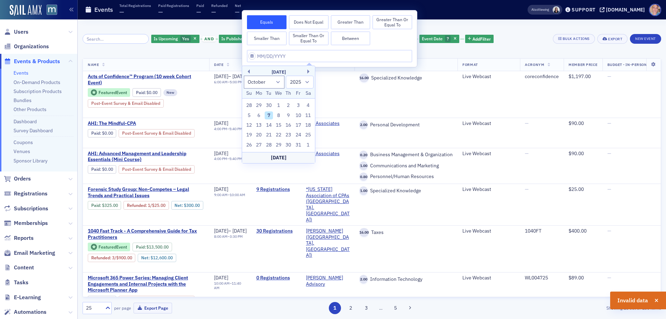
click at [307, 71] on div "October 2025" at bounding box center [278, 72] width 73 height 7
click at [307, 71] on button "Next Month" at bounding box center [309, 71] width 4 height 4
select select "10"
click at [288, 135] on div "20" at bounding box center [288, 135] width 8 height 8
type input "11/20/2025"
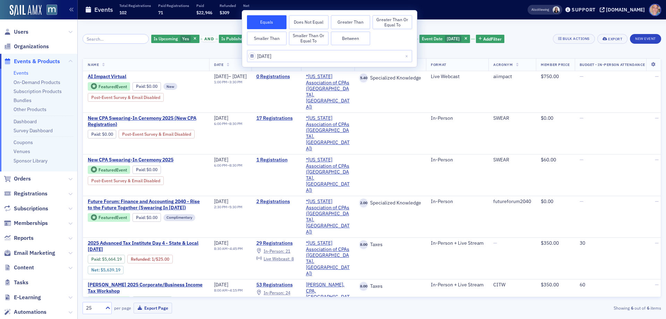
click at [514, 53] on div "Is Upcoming Yes and Is Published Published and Delivery Format Live Webcast Wat…" at bounding box center [372, 169] width 579 height 290
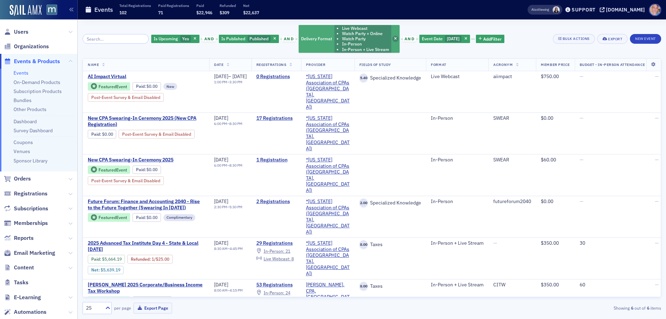
click at [394, 40] on icon "button" at bounding box center [395, 39] width 3 height 4
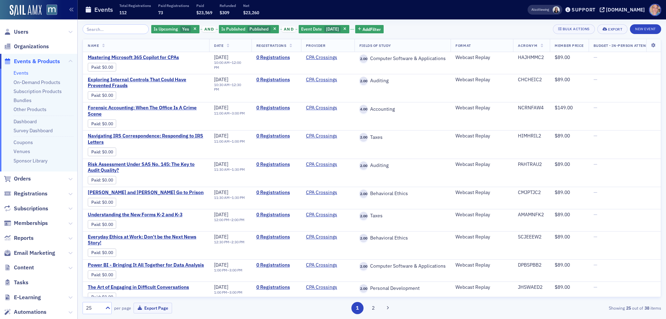
scroll to position [460, 0]
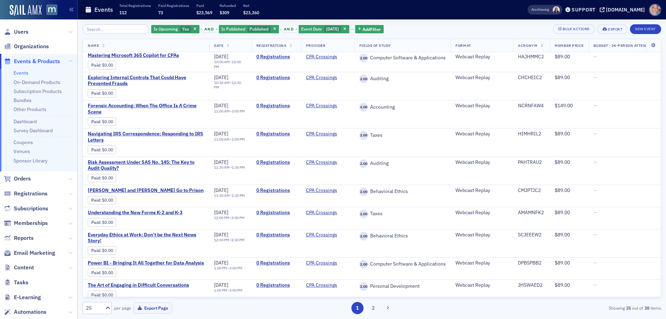
click at [374, 308] on button "2" at bounding box center [373, 308] width 12 height 12
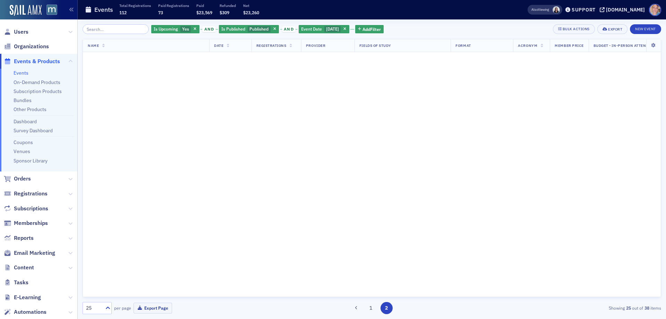
scroll to position [0, 0]
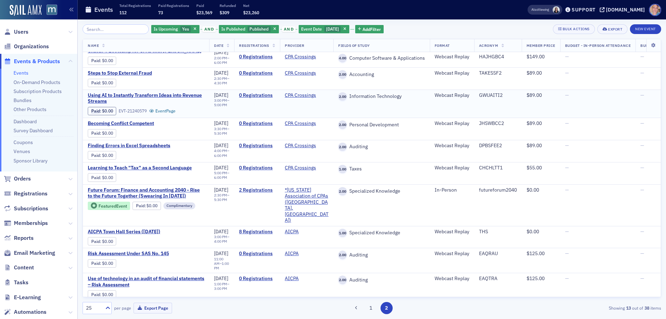
scroll to position [86, 0]
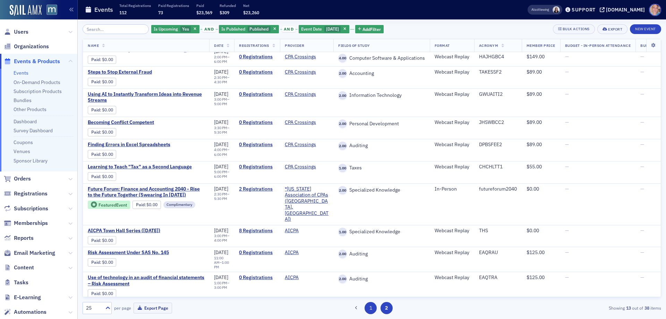
click at [371, 309] on button "1" at bounding box center [371, 308] width 12 height 12
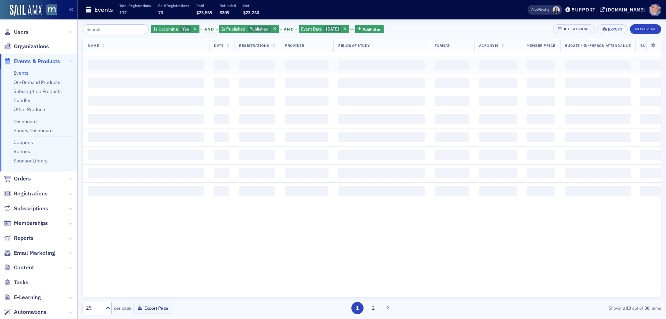
scroll to position [0, 0]
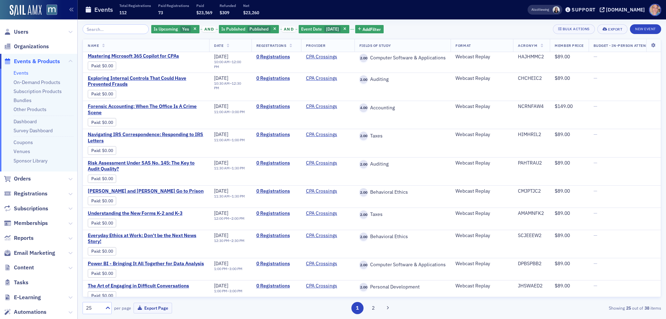
scroll to position [460, 0]
click at [98, 27] on input "search" at bounding box center [116, 29] width 66 height 10
paste input "Quarterly Practice & Regulatory Update for Financial Advisors"
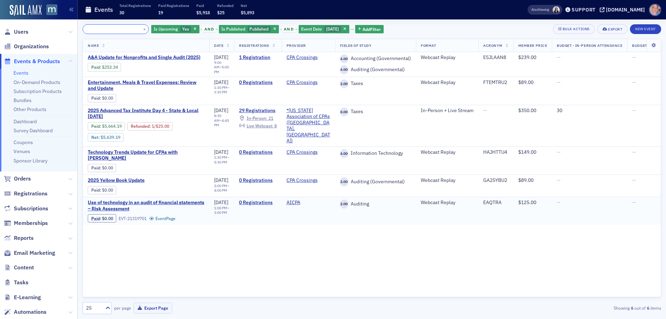
type input "Quarterly Practice & Regulatory Update for Financial Advisors"
click at [273, 29] on icon "button" at bounding box center [274, 29] width 3 height 4
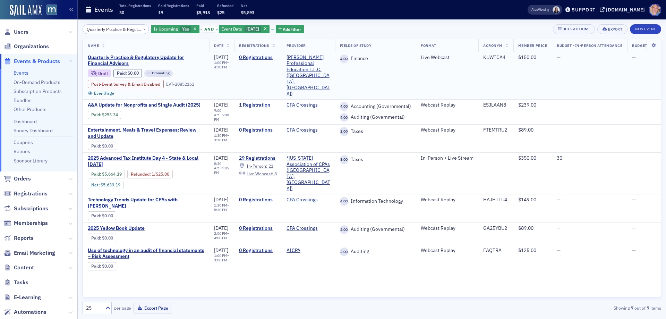
click at [117, 58] on span "Quarterly Practice & Regulatory Update for Financial Advisors" at bounding box center [146, 60] width 117 height 12
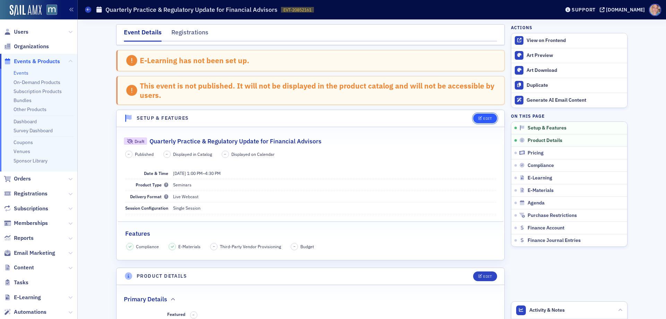
click at [483, 119] on div "Edit" at bounding box center [487, 119] width 9 height 4
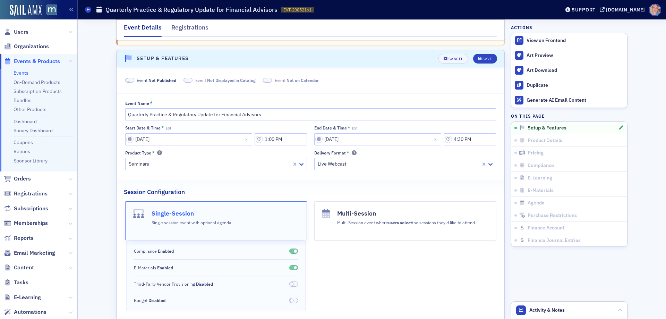
scroll to position [69, 0]
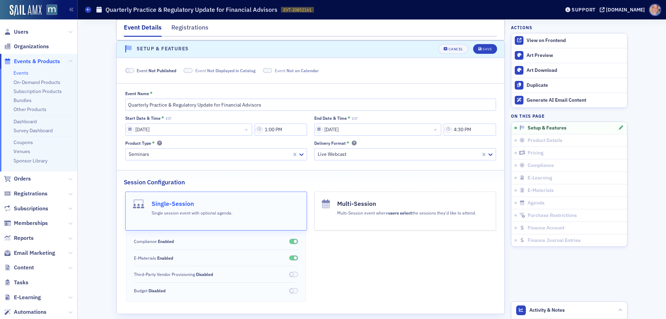
click at [128, 71] on span at bounding box center [129, 70] width 9 height 5
click at [483, 50] on div "Save" at bounding box center [487, 49] width 9 height 4
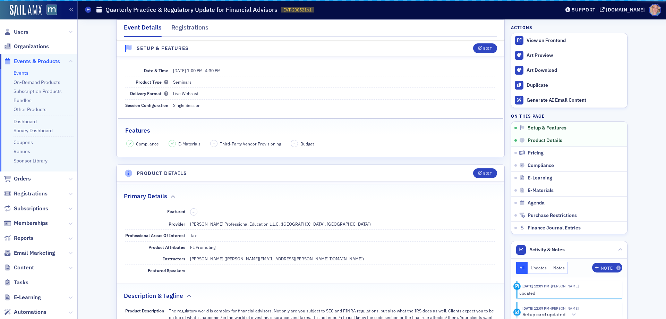
scroll to position [36, 0]
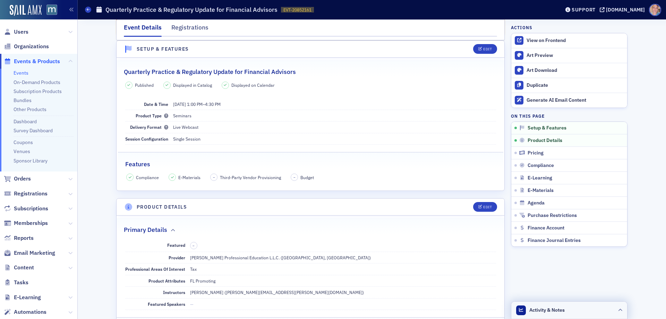
click at [618, 310] on icon at bounding box center [620, 310] width 4 height 4
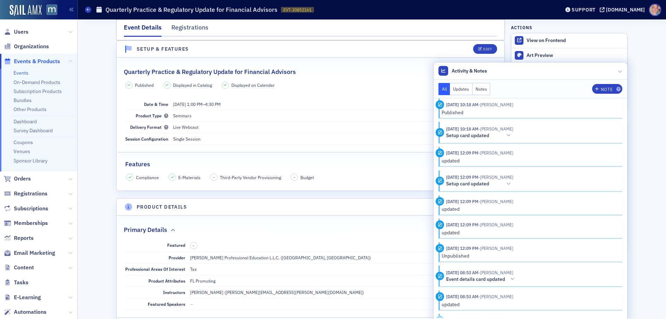
scroll to position [104, 0]
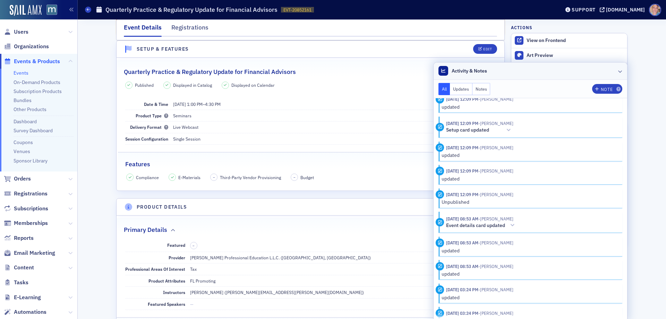
click at [618, 71] on icon at bounding box center [620, 71] width 4 height 4
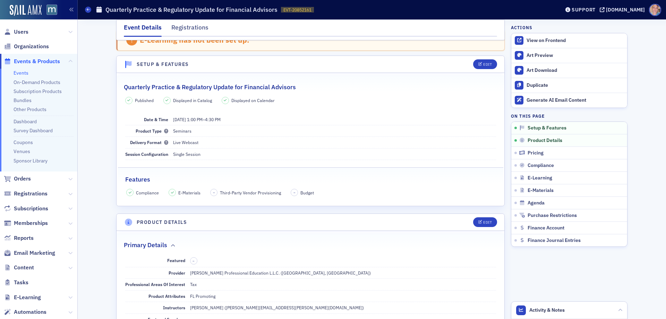
scroll to position [0, 0]
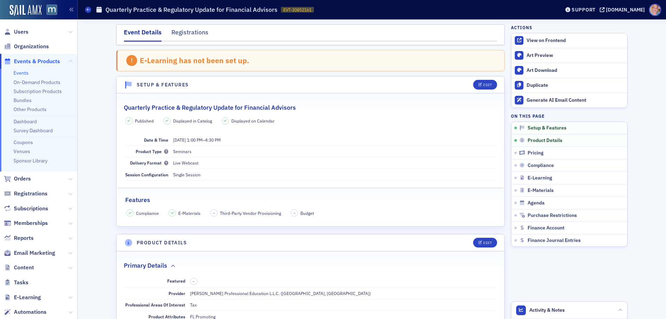
click at [23, 70] on link "Events" at bounding box center [21, 73] width 15 height 6
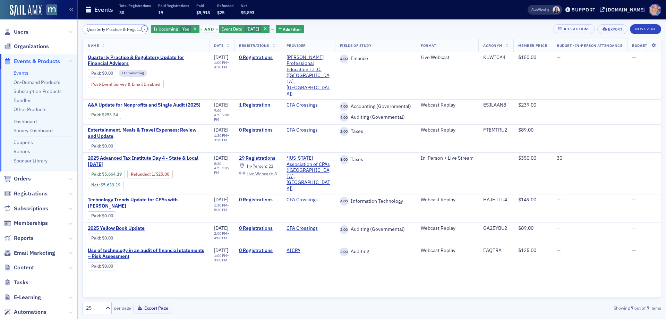
drag, startPoint x: 136, startPoint y: 29, endPoint x: 281, endPoint y: 23, distance: 144.8
click at [142, 29] on button "×" at bounding box center [145, 29] width 6 height 6
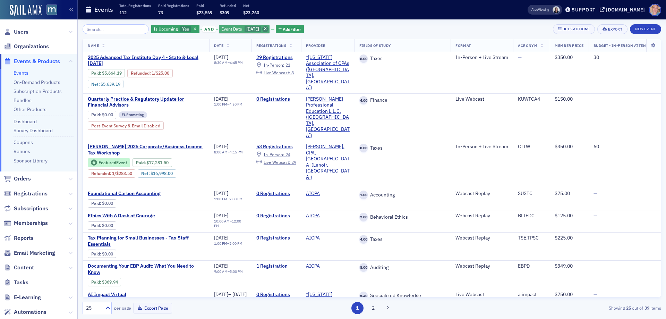
click at [267, 29] on icon "button" at bounding box center [265, 29] width 3 height 4
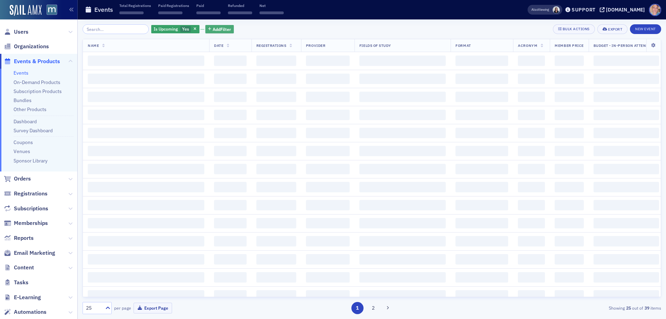
click at [224, 28] on span "Add Filter" at bounding box center [222, 29] width 18 height 6
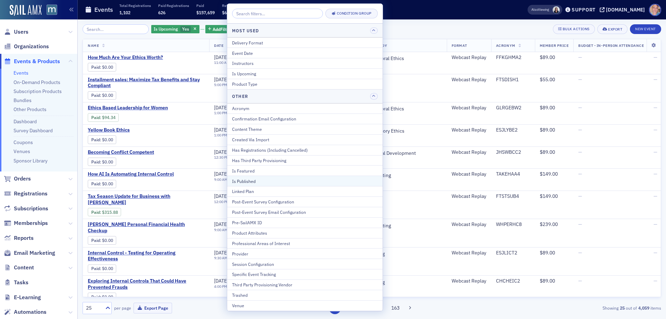
click at [259, 178] on div "Is Published" at bounding box center [305, 181] width 146 height 6
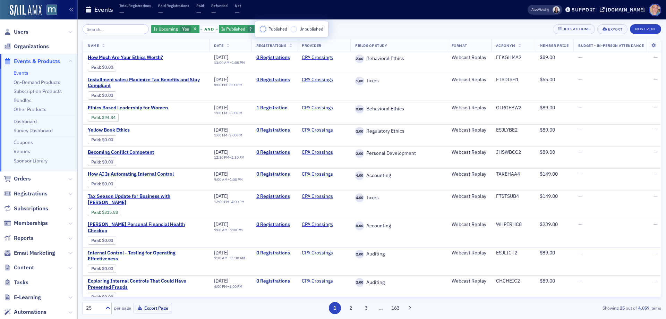
click at [265, 28] on input "Published" at bounding box center [263, 29] width 6 height 6
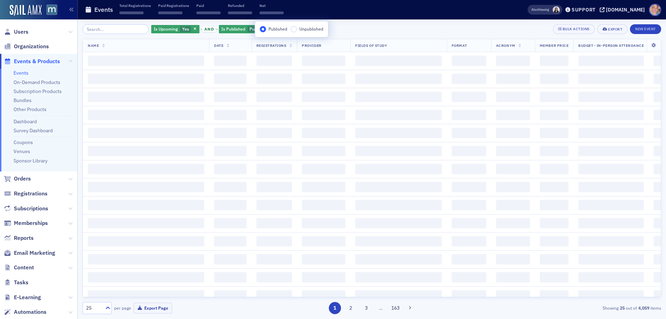
click at [376, 31] on div "Is Upcoming Yes and Is Published Published Add Filter Bulk Actions Export New E…" at bounding box center [372, 29] width 579 height 10
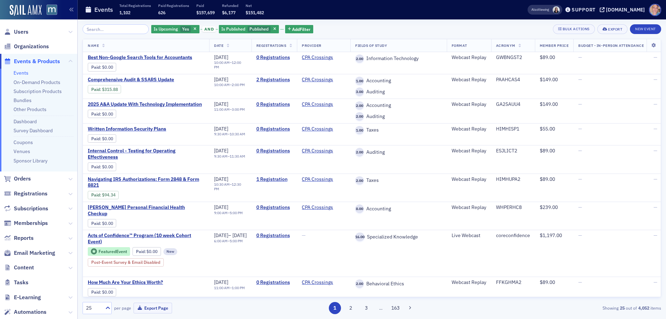
click at [339, 27] on div "Is Upcoming Yes and Is Published Published Add Filter Bulk Actions Export New E…" at bounding box center [372, 29] width 579 height 10
click at [300, 28] on span "Add Filter" at bounding box center [301, 29] width 18 height 6
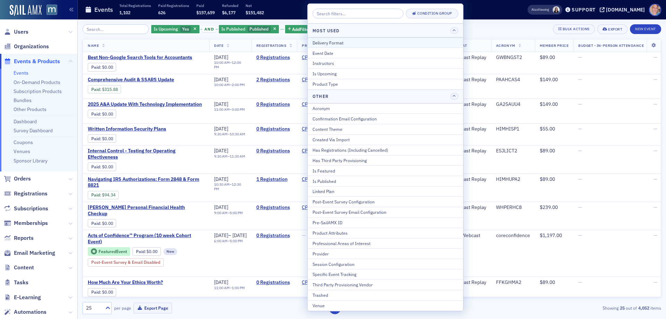
click at [332, 45] on div "Delivery Format" at bounding box center [386, 43] width 146 height 6
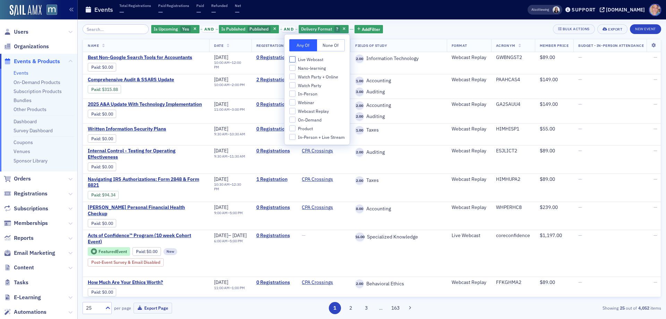
click at [292, 59] on input "Live Webcast" at bounding box center [292, 59] width 6 height 6
checkbox input "true"
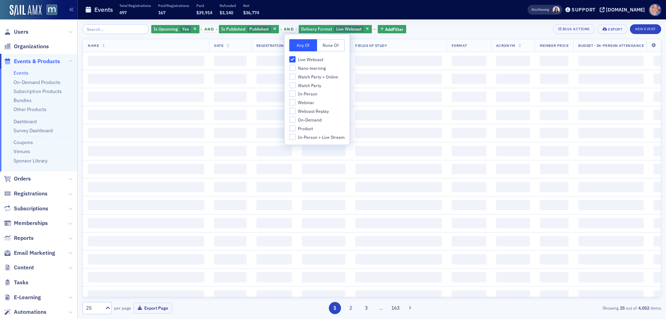
click at [418, 24] on div "Is Upcoming Yes and Is Published Published and Delivery Format Live Webcast Add…" at bounding box center [372, 168] width 579 height 299
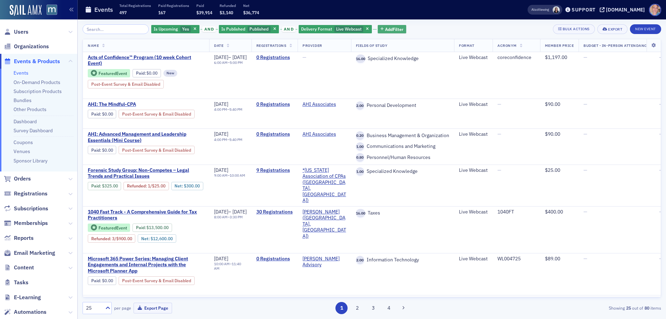
click at [385, 29] on span "Add Filter" at bounding box center [394, 29] width 18 height 6
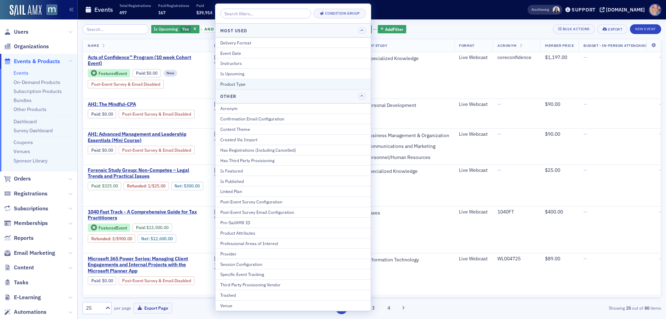
click at [280, 83] on div "Product Type" at bounding box center [293, 84] width 146 height 6
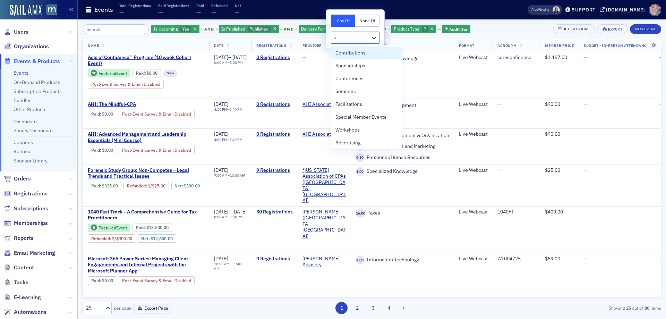
type input "se"
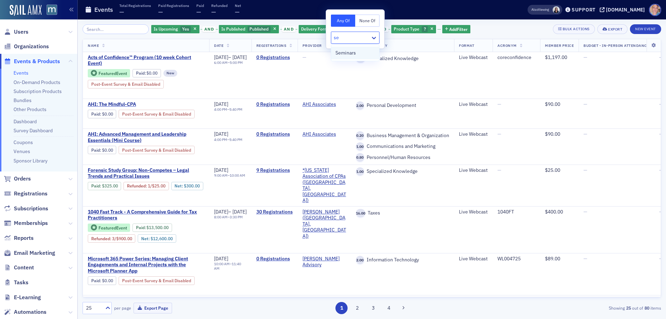
click at [357, 54] on div "Seminars" at bounding box center [355, 52] width 40 height 7
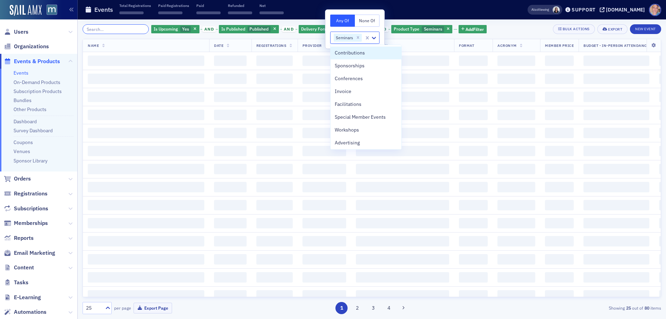
click at [128, 27] on input "search" at bounding box center [116, 29] width 66 height 10
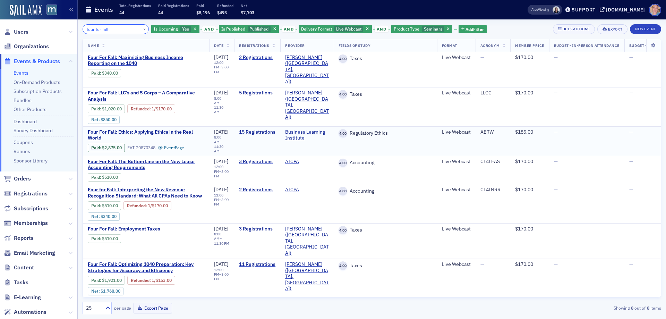
type input "four for fall"
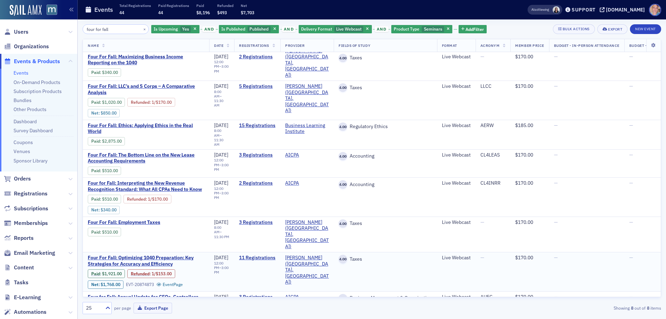
scroll to position [12, 0]
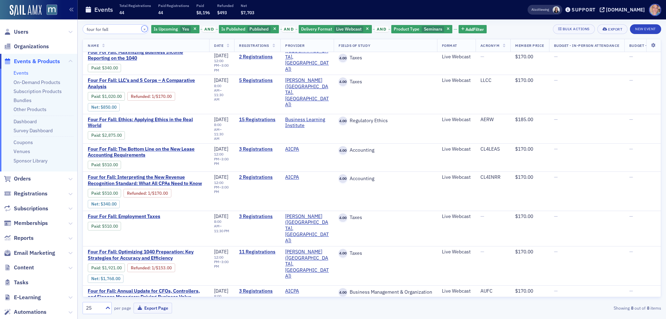
drag, startPoint x: 137, startPoint y: 28, endPoint x: 165, endPoint y: 22, distance: 28.1
click at [142, 28] on button "×" at bounding box center [145, 29] width 6 height 6
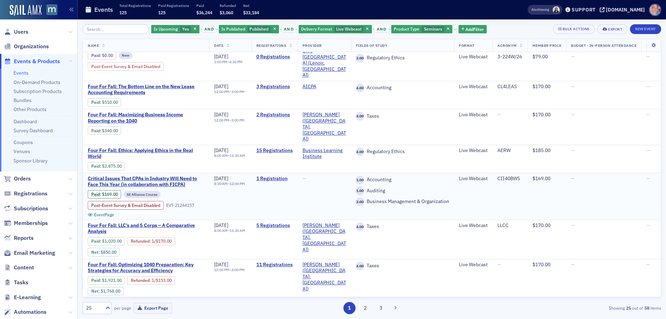
scroll to position [731, 0]
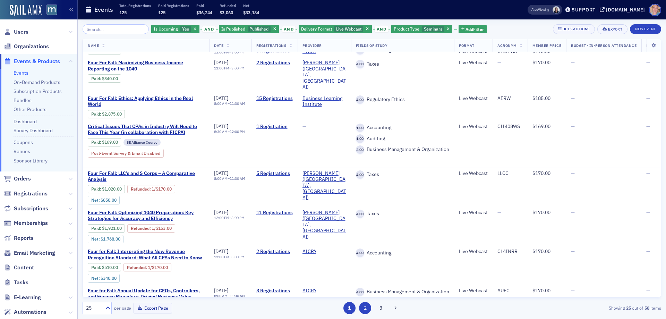
click at [366, 309] on button "2" at bounding box center [365, 308] width 12 height 12
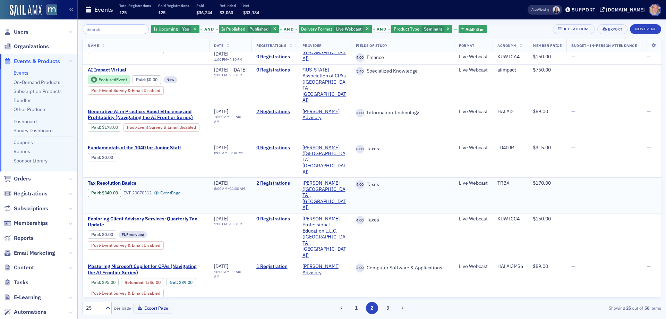
scroll to position [278, 0]
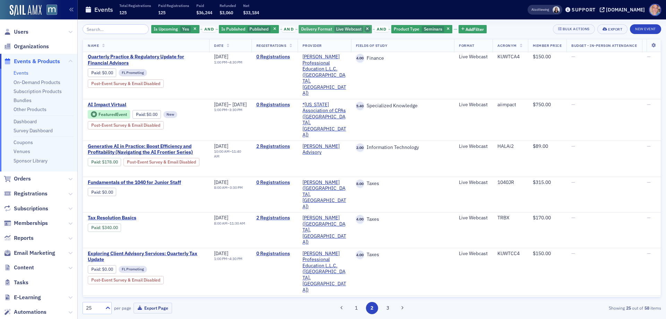
click at [365, 29] on span "button" at bounding box center [368, 29] width 6 height 6
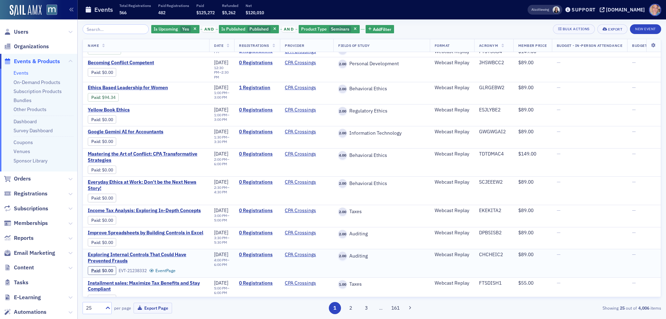
scroll to position [373, 0]
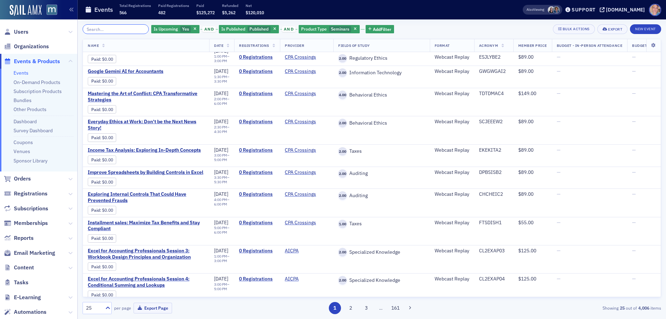
click at [94, 28] on input "search" at bounding box center [116, 29] width 66 height 10
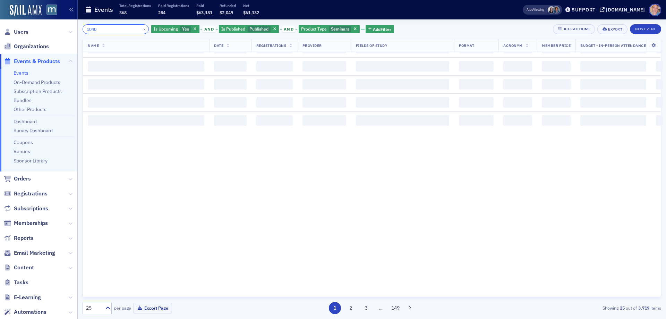
scroll to position [373, 0]
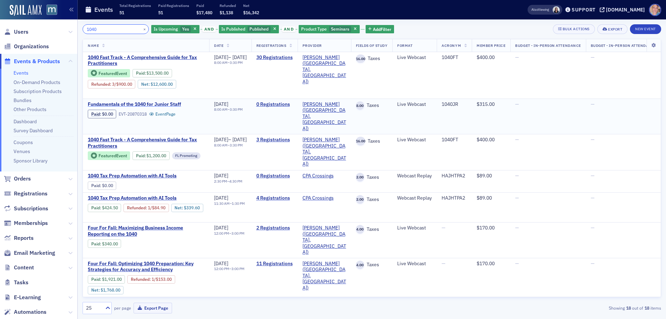
type input "1040"
click at [133, 105] on span "Fundamentals of the 1040 for Junior Staff" at bounding box center [146, 104] width 117 height 6
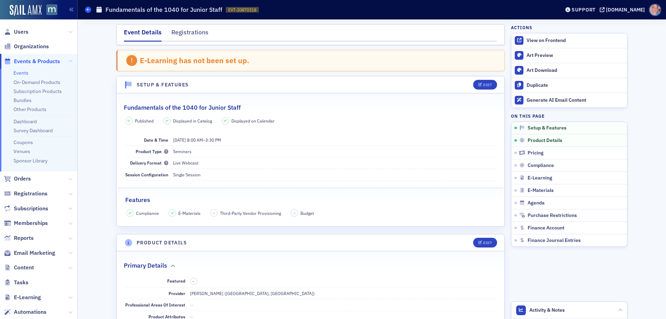
click at [88, 10] on icon at bounding box center [88, 9] width 3 height 3
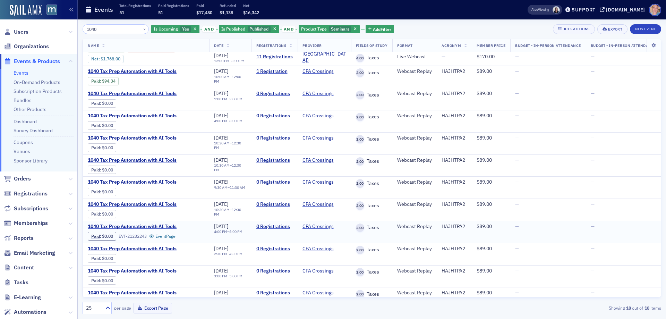
scroll to position [162, 0]
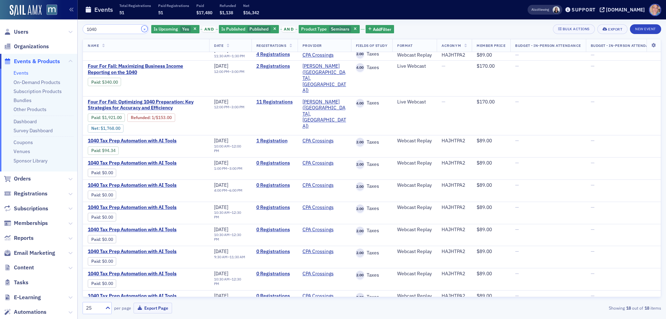
click at [142, 30] on button "×" at bounding box center [145, 29] width 6 height 6
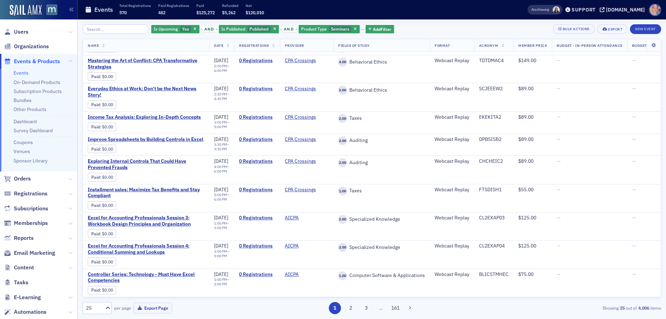
scroll to position [373, 0]
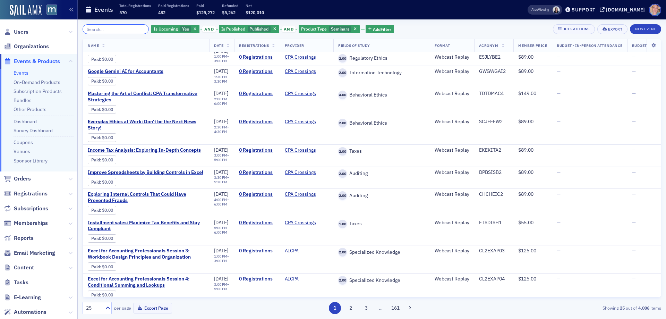
click at [128, 29] on input "search" at bounding box center [116, 29] width 66 height 10
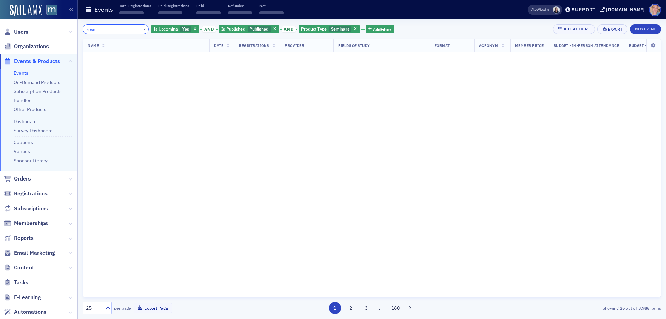
scroll to position [485, 0]
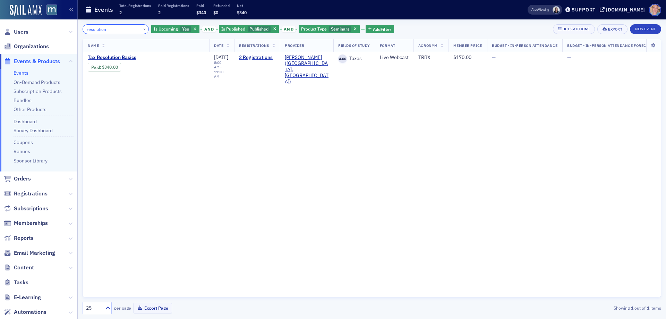
type input "resolution"
click at [142, 28] on button "×" at bounding box center [145, 29] width 6 height 6
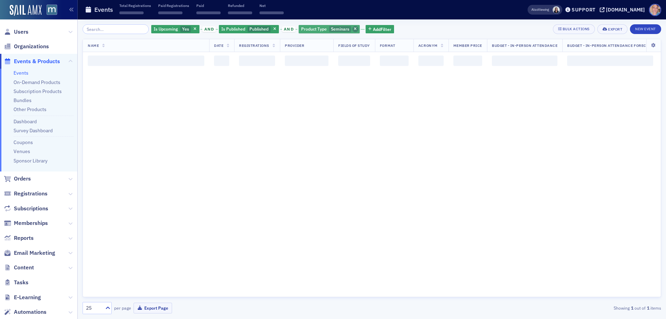
click at [354, 29] on icon "button" at bounding box center [355, 29] width 3 height 4
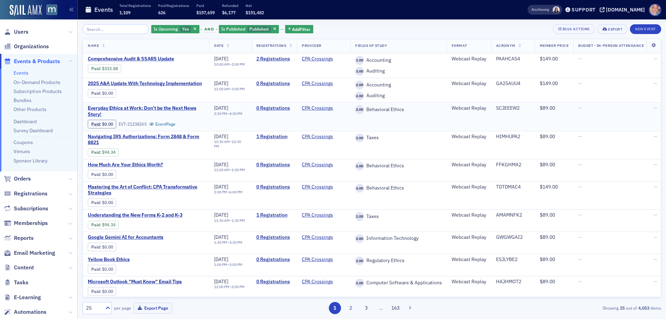
scroll to position [347, 0]
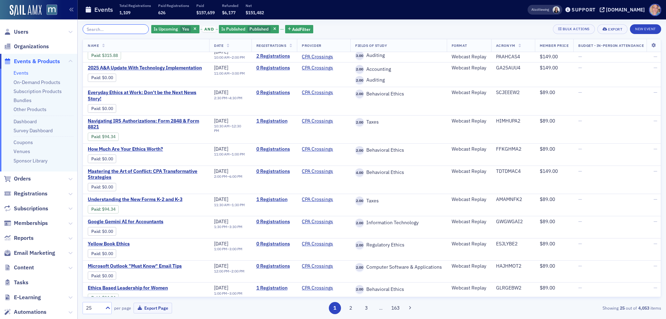
click at [127, 31] on input "search" at bounding box center [116, 29] width 66 height 10
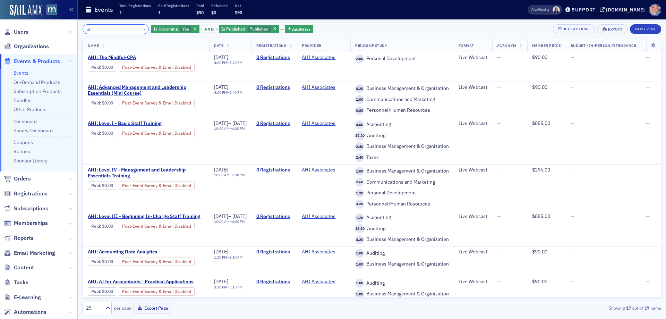
drag, startPoint x: 121, startPoint y: 30, endPoint x: 46, endPoint y: 29, distance: 74.6
click at [46, 29] on div "Users Organizations Events & Products Events On-Demand Products Subscription Pr…" at bounding box center [333, 159] width 666 height 319
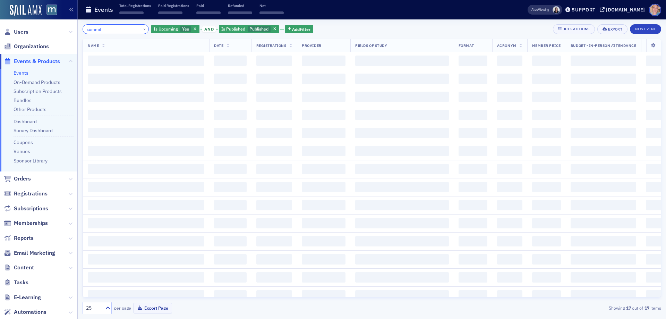
type input "summit"
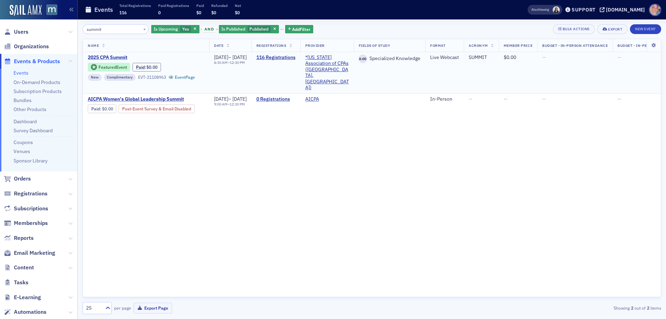
click at [110, 57] on span "2025 CPA Summit" at bounding box center [146, 57] width 117 height 6
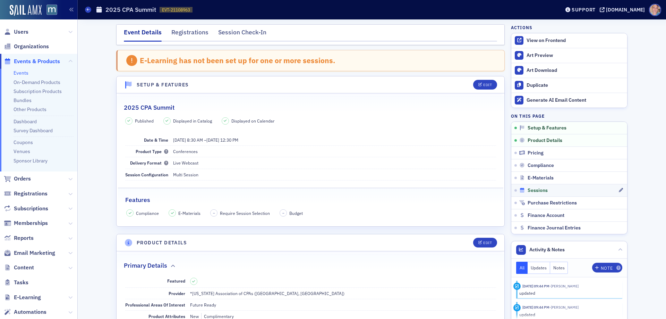
click at [551, 189] on div "Sessions" at bounding box center [568, 190] width 99 height 6
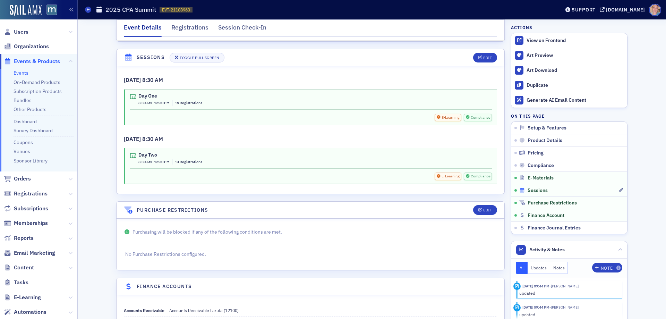
scroll to position [1057, 0]
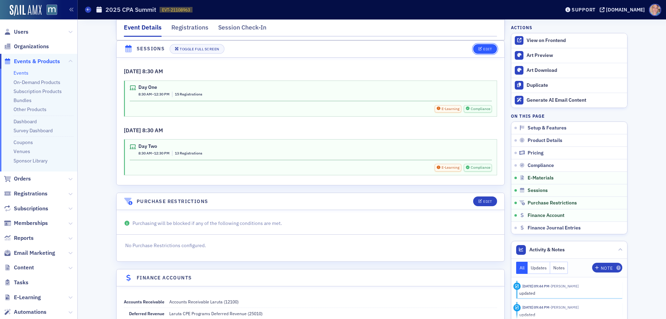
click at [483, 48] on div "Edit" at bounding box center [487, 49] width 9 height 4
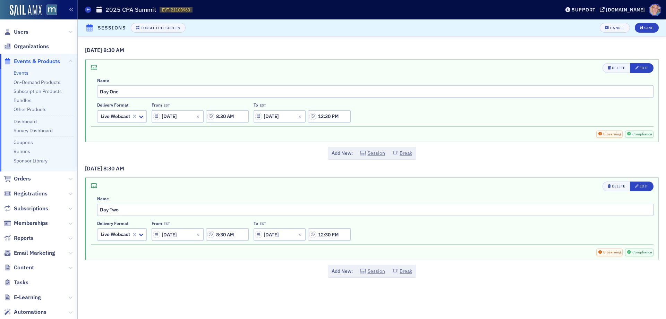
scroll to position [1018, 0]
click at [642, 69] on div "Edit" at bounding box center [644, 68] width 9 height 4
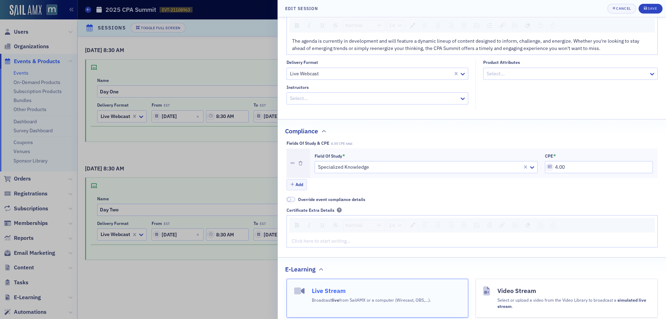
scroll to position [0, 0]
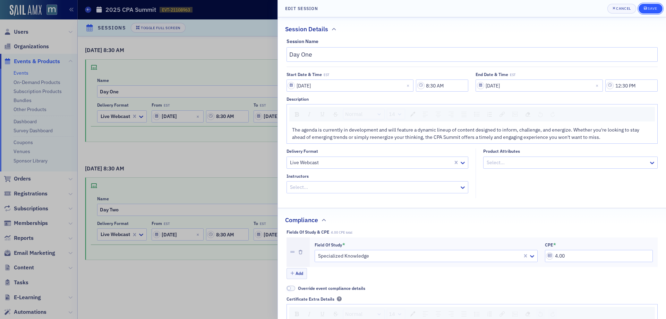
click at [652, 7] on div "Save" at bounding box center [652, 9] width 9 height 4
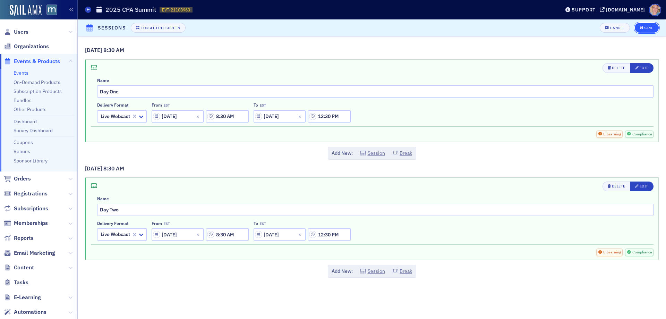
click at [645, 29] on div "Save" at bounding box center [648, 28] width 9 height 4
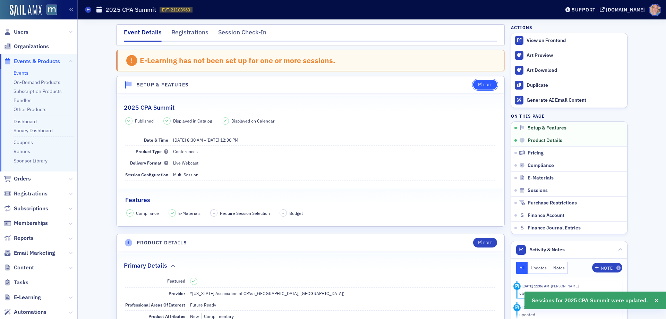
click at [480, 84] on span "Edit" at bounding box center [485, 85] width 14 height 4
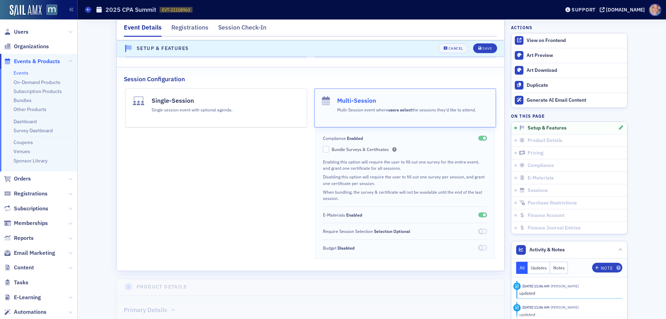
scroll to position [140, 0]
click at [478, 51] on button "Save" at bounding box center [485, 49] width 24 height 10
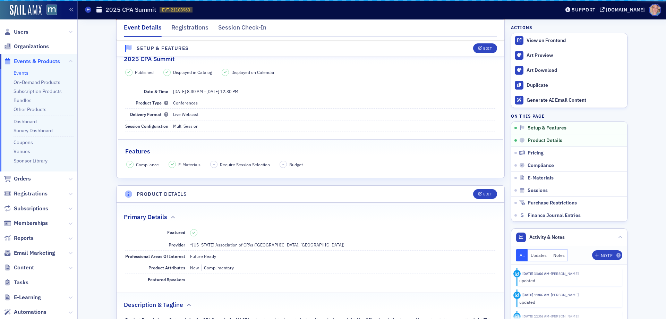
scroll to position [36, 0]
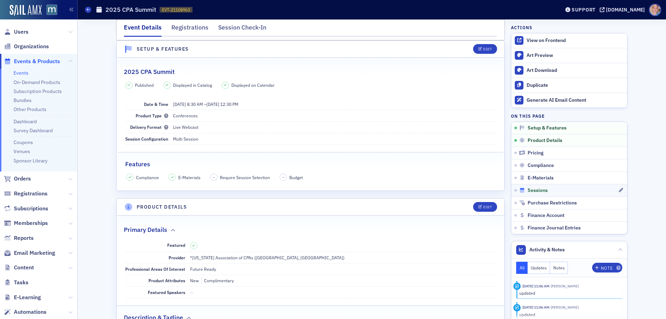
click at [554, 187] on div "Sessions" at bounding box center [568, 190] width 99 height 6
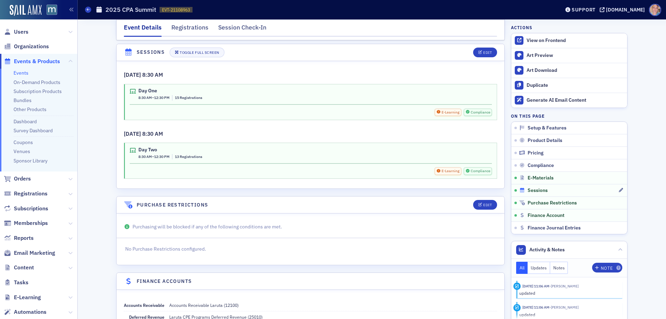
scroll to position [1057, 0]
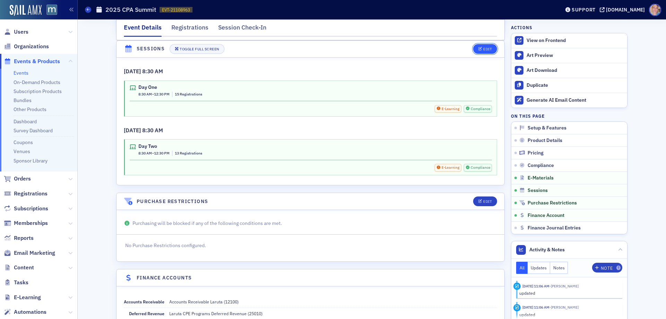
click at [483, 50] on div "Edit" at bounding box center [487, 49] width 9 height 4
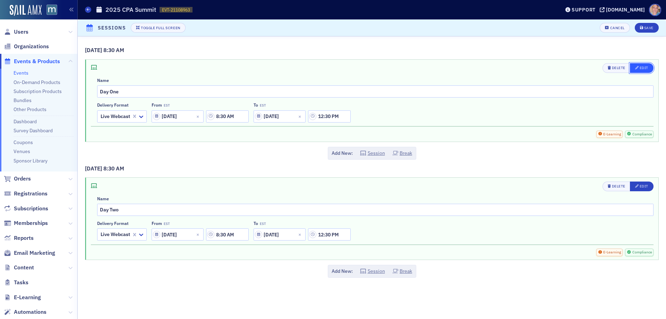
click at [643, 69] on div "Edit" at bounding box center [644, 68] width 9 height 4
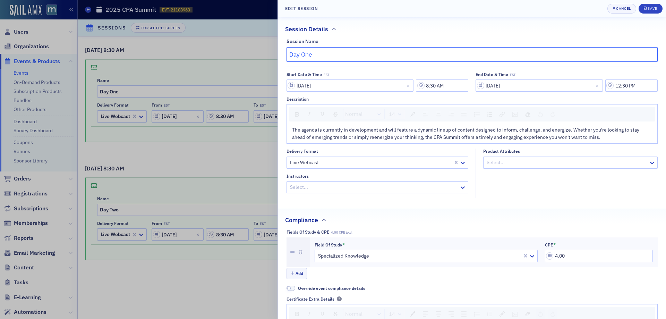
drag, startPoint x: 289, startPoint y: 54, endPoint x: 466, endPoint y: 20, distance: 180.2
click at [289, 54] on input "Day One" at bounding box center [472, 54] width 371 height 15
click at [324, 52] on input "CPA SummitDay One" at bounding box center [472, 54] width 371 height 15
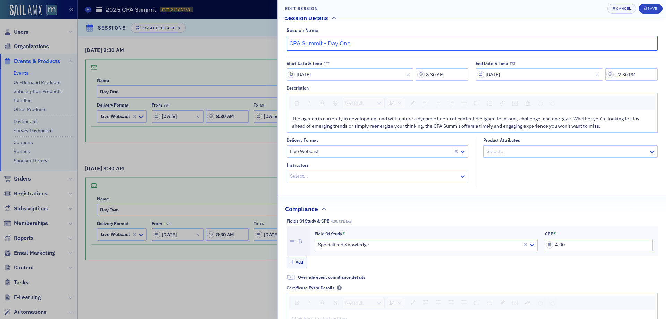
scroll to position [0, 0]
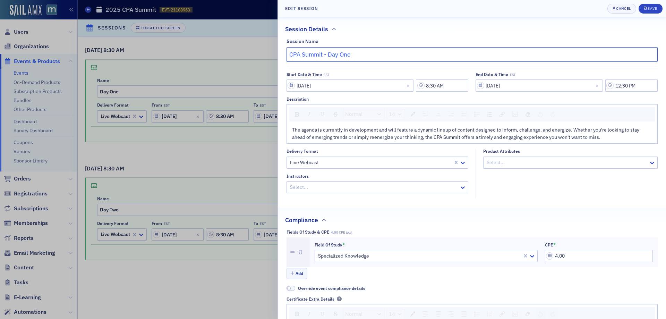
type input "CPA Summit - Day One"
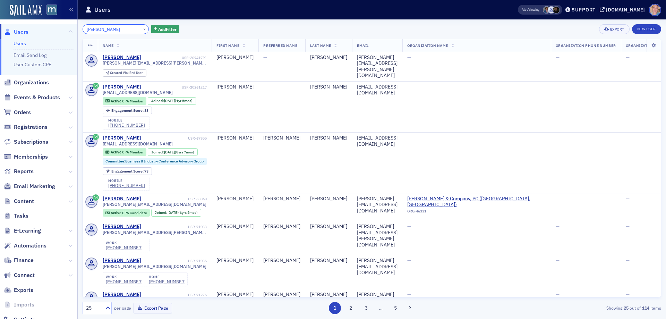
type input "sean o'connell"
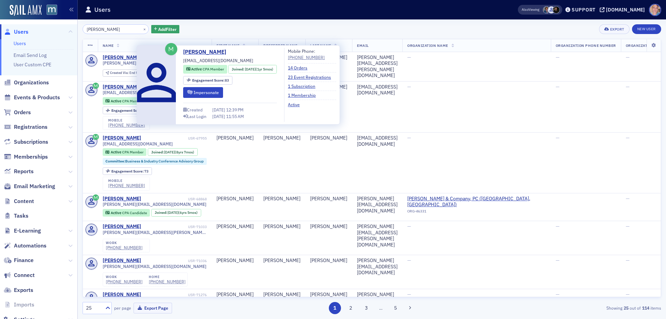
click at [212, 61] on span "soconnell@kgrfgroup.com" at bounding box center [218, 60] width 70 height 6
copy div "soconnell@kgrfgroup.com"
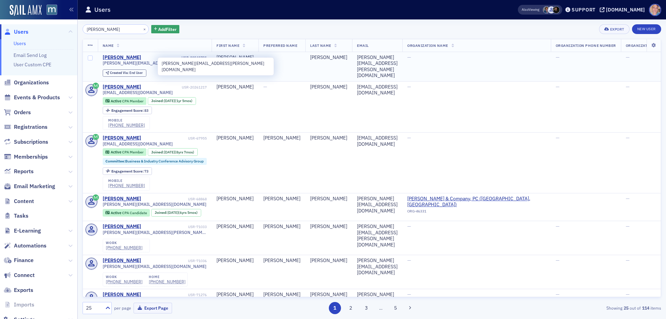
click at [129, 64] on span "oconnell.sean@outlook.com" at bounding box center [155, 62] width 104 height 5
copy div "oconnell.sean@outlook.com"
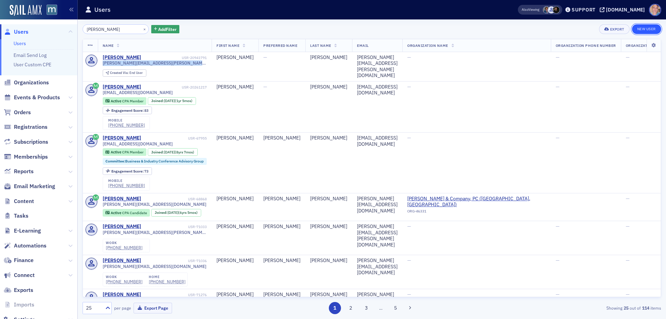
click at [649, 27] on link "New User" at bounding box center [646, 29] width 29 height 10
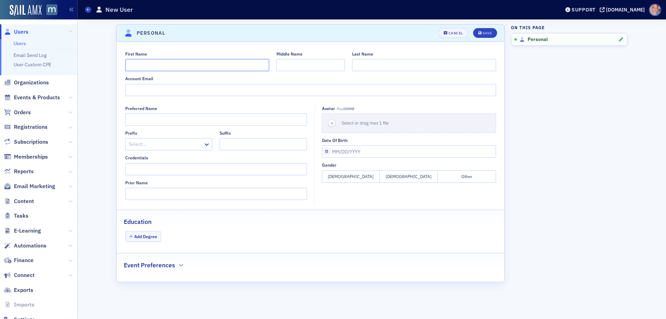
click at [134, 67] on input "First Name" at bounding box center [197, 65] width 144 height 12
type input "Sean"
type input "O'Connell"
click at [335, 124] on icon "button" at bounding box center [332, 123] width 6 height 6
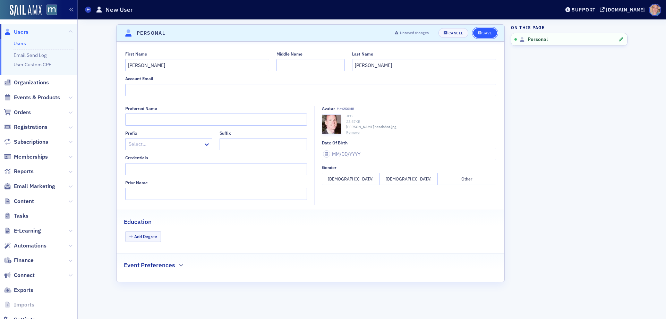
click at [486, 34] on div "Save" at bounding box center [487, 33] width 9 height 4
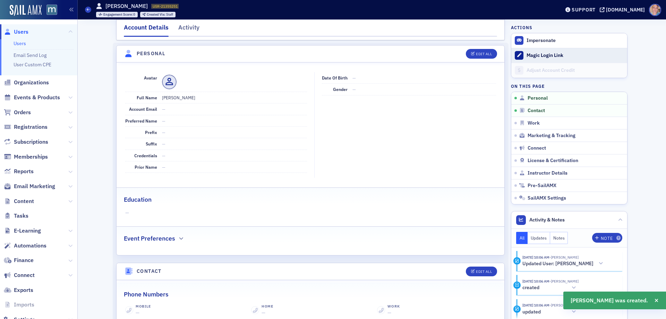
scroll to position [49, 0]
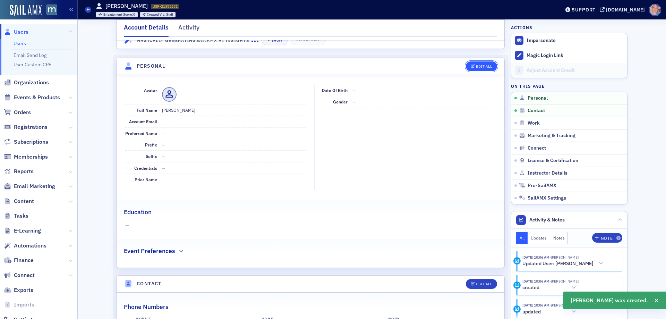
click at [485, 68] on div "Edit All" at bounding box center [484, 67] width 16 height 4
select select "US"
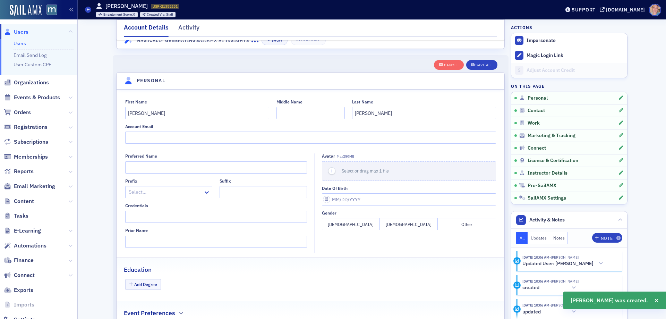
scroll to position [81, 0]
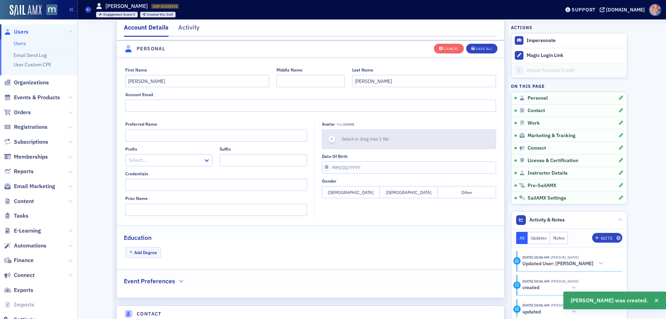
click at [329, 138] on icon "button" at bounding box center [332, 139] width 6 height 6
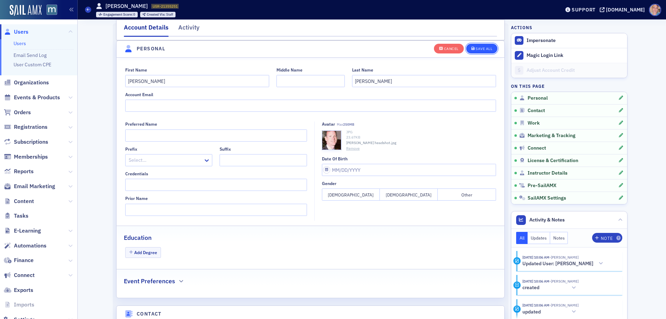
click at [476, 48] on div "Save All" at bounding box center [484, 49] width 17 height 4
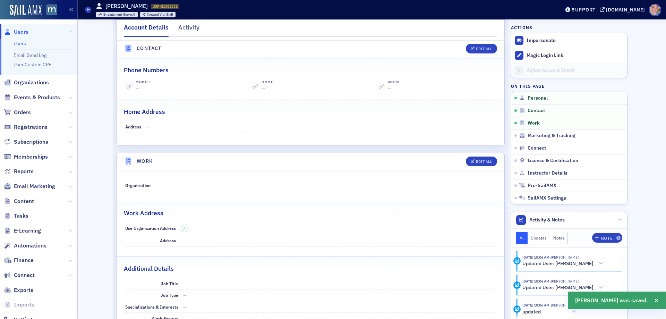
scroll to position [289, 0]
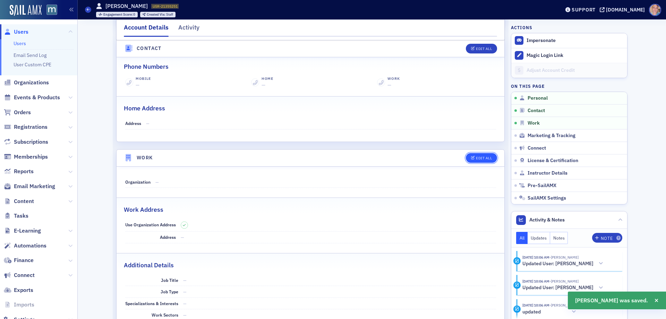
click at [476, 158] on div "Edit All" at bounding box center [484, 158] width 16 height 4
select select "US"
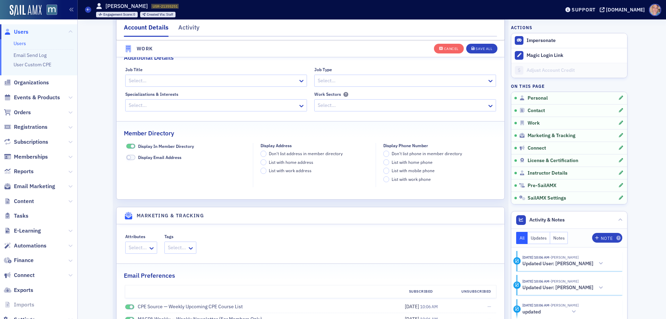
scroll to position [654, 0]
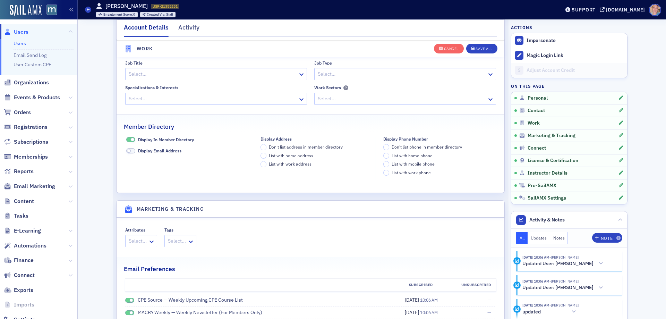
click at [126, 139] on span at bounding box center [130, 139] width 9 height 5
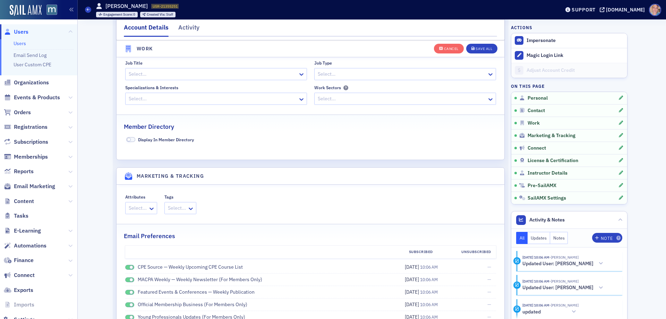
click at [136, 210] on div at bounding box center [137, 208] width 19 height 9
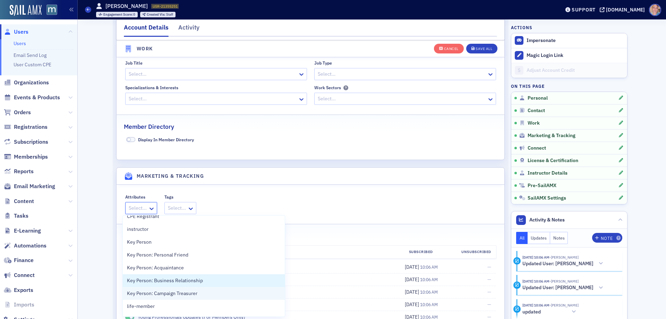
scroll to position [35, 0]
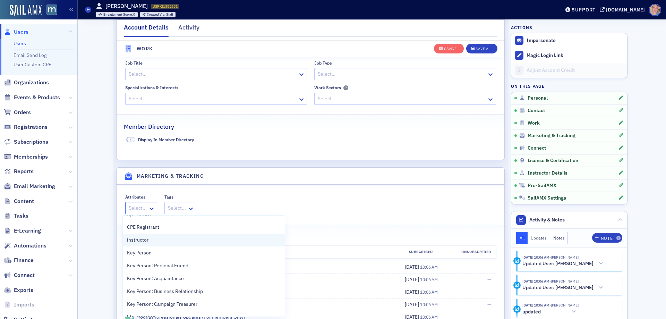
click at [151, 237] on div "instructor" at bounding box center [204, 239] width 154 height 7
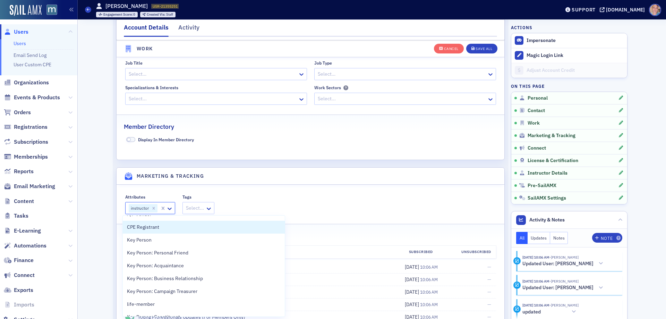
click at [374, 181] on header "Marketing & Tracking" at bounding box center [311, 176] width 388 height 17
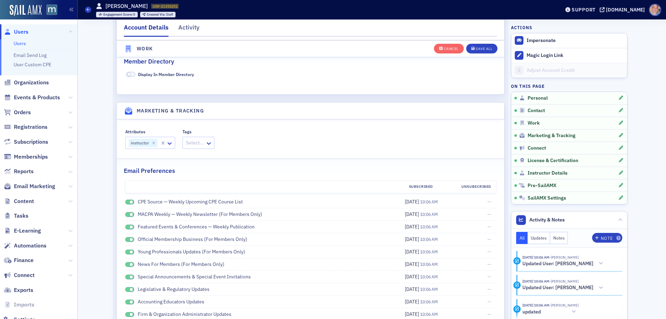
scroll to position [758, 0]
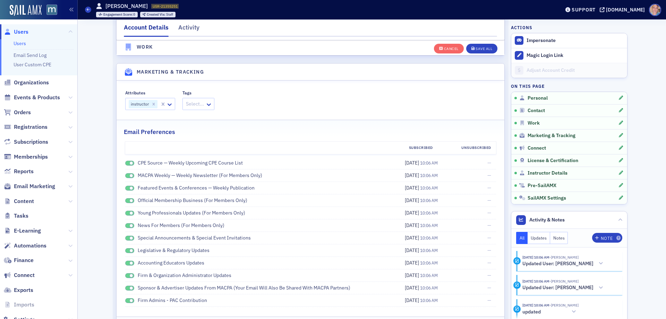
drag, startPoint x: 127, startPoint y: 164, endPoint x: 126, endPoint y: 175, distance: 10.8
click at [127, 164] on span at bounding box center [129, 163] width 9 height 5
drag, startPoint x: 126, startPoint y: 175, endPoint x: 125, endPoint y: 190, distance: 15.7
click at [126, 175] on span at bounding box center [129, 175] width 9 height 5
click at [125, 190] on span at bounding box center [129, 188] width 9 height 5
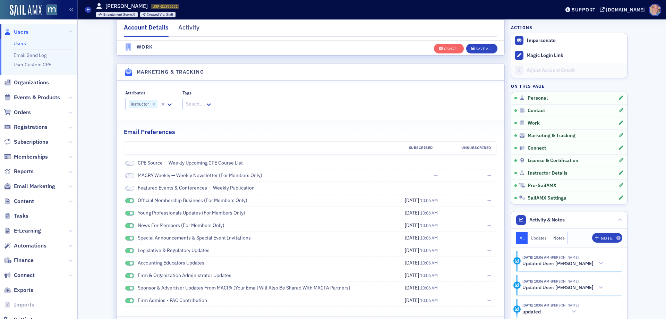
click at [126, 202] on span at bounding box center [129, 200] width 9 height 5
click at [126, 212] on span at bounding box center [129, 213] width 9 height 5
click at [126, 224] on span at bounding box center [129, 225] width 9 height 5
click at [126, 238] on span at bounding box center [129, 238] width 9 height 5
click at [126, 248] on span at bounding box center [129, 250] width 9 height 5
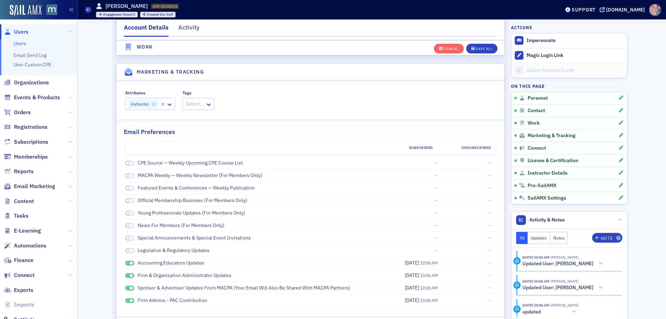
click at [127, 261] on span at bounding box center [129, 263] width 9 height 5
click at [126, 275] on span at bounding box center [129, 275] width 9 height 5
click at [125, 288] on span at bounding box center [129, 288] width 9 height 5
click at [125, 300] on span at bounding box center [129, 300] width 9 height 5
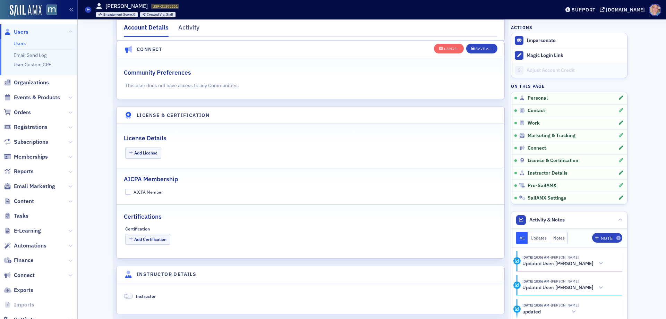
scroll to position [1139, 0]
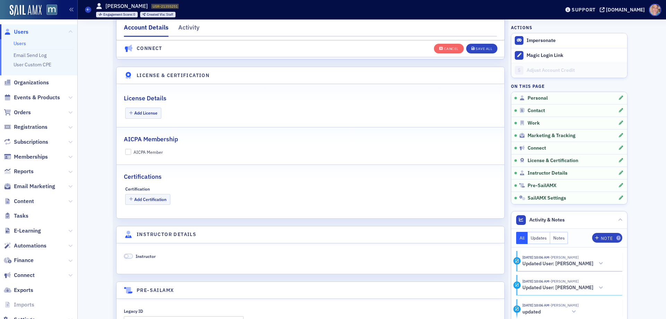
drag, startPoint x: 126, startPoint y: 256, endPoint x: 160, endPoint y: 241, distance: 36.6
click at [126, 256] on span at bounding box center [128, 256] width 9 height 5
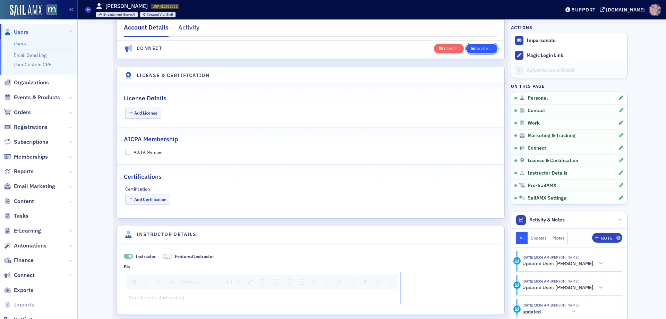
click at [478, 49] on div "Save All" at bounding box center [484, 49] width 17 height 4
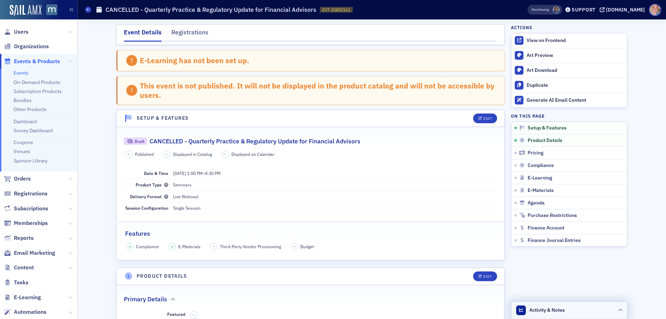
click at [620, 310] on header "Activity & Notes" at bounding box center [569, 309] width 116 height 17
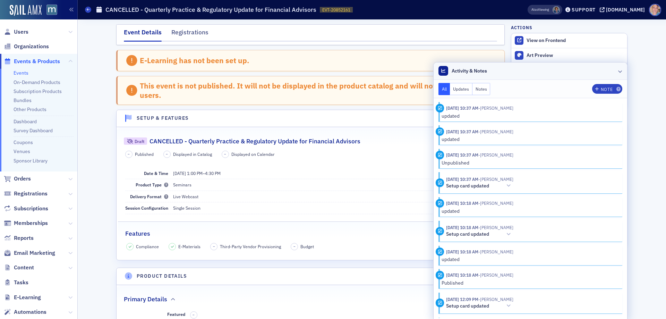
click at [618, 70] on icon at bounding box center [620, 71] width 4 height 4
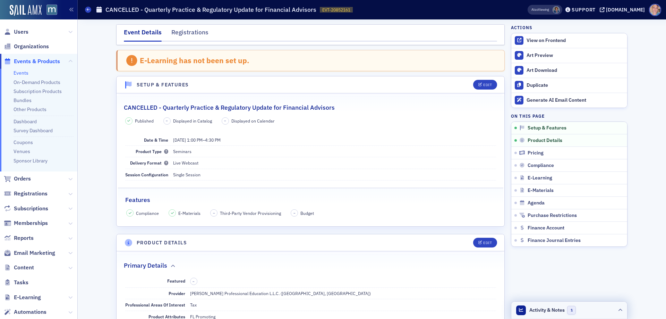
click at [593, 312] on header "Activity & Notes 1" at bounding box center [569, 309] width 116 height 17
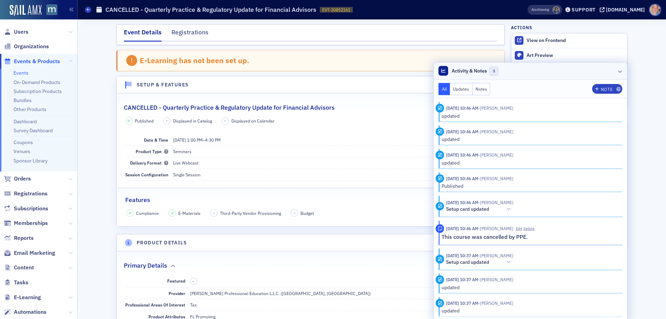
click at [618, 73] on icon at bounding box center [620, 71] width 4 height 4
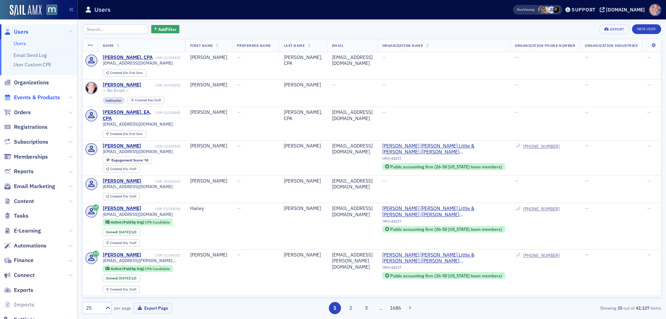
click at [32, 96] on span "Events & Products" at bounding box center [37, 98] width 46 height 8
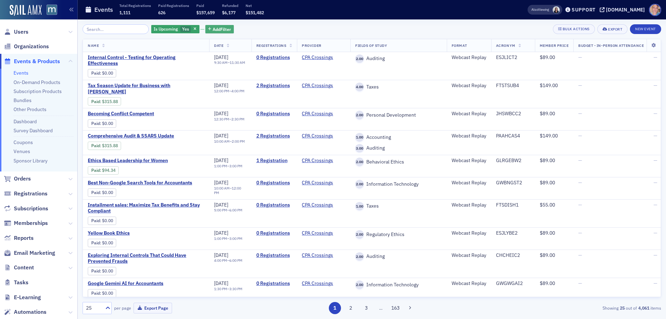
click at [221, 30] on span "Add Filter" at bounding box center [222, 29] width 18 height 6
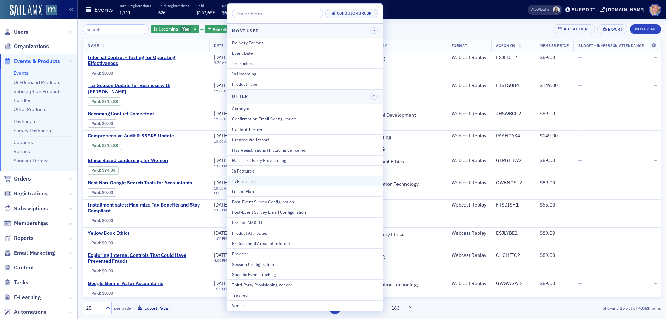
click at [261, 182] on div "Is Published" at bounding box center [305, 181] width 146 height 6
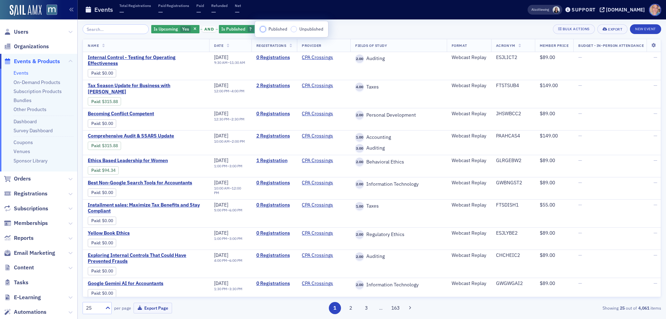
click at [264, 31] on input "Published" at bounding box center [263, 29] width 6 height 6
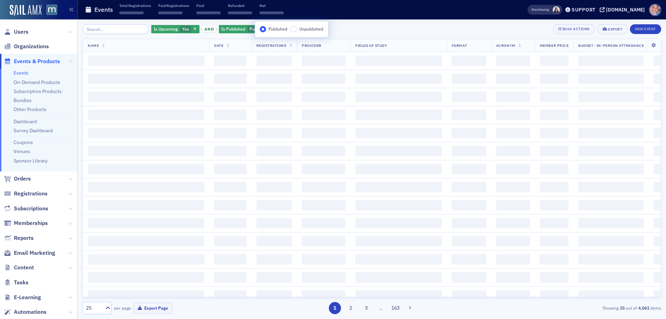
drag, startPoint x: 355, startPoint y: 33, endPoint x: 319, endPoint y: 23, distance: 37.4
click at [355, 33] on div "Is Upcoming Yes and Is Published Published Add Filter Bulk Actions Export New E…" at bounding box center [372, 29] width 579 height 10
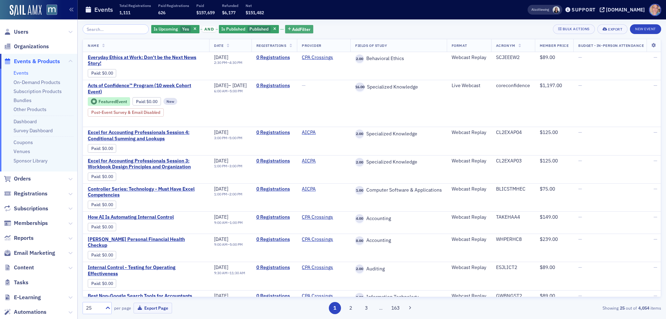
click at [292, 28] on span "Add Filter" at bounding box center [301, 29] width 18 height 6
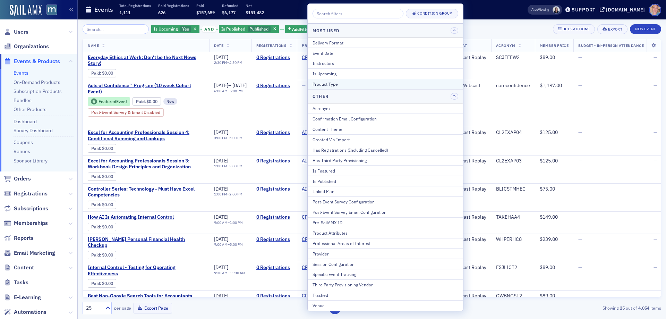
click at [341, 82] on div "Product Type" at bounding box center [386, 84] width 146 height 6
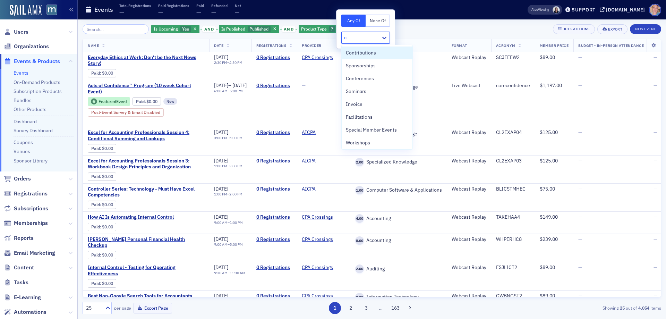
type input "co"
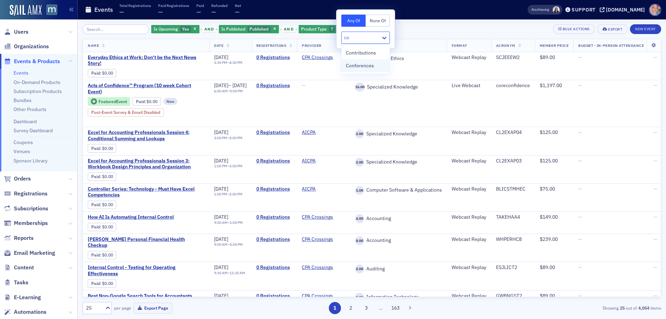
click at [364, 67] on span "Conferences" at bounding box center [360, 65] width 28 height 7
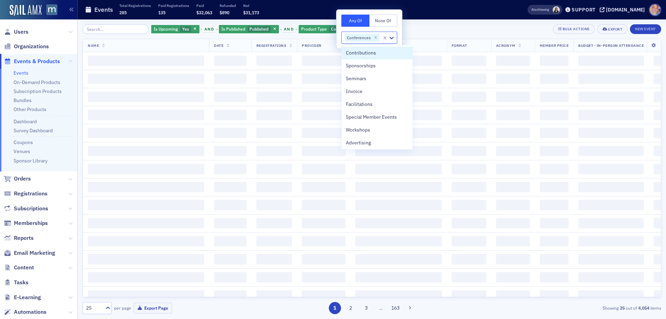
click at [427, 31] on div "Is Upcoming Yes and Is Published Published and Product Type Conferences Add Fil…" at bounding box center [372, 29] width 579 height 10
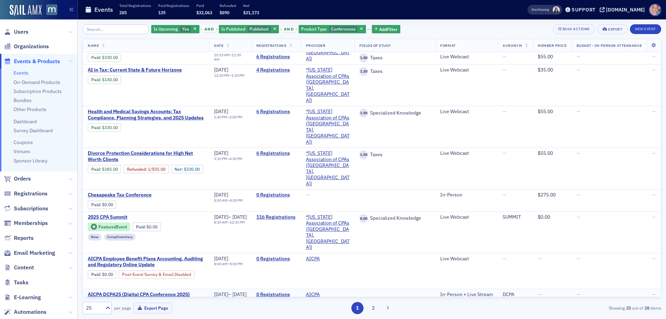
scroll to position [550, 0]
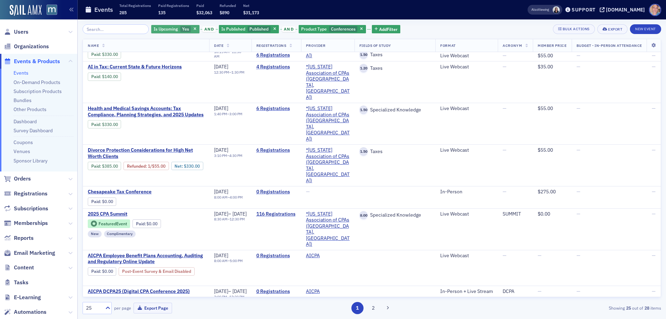
click at [180, 29] on span "Yes" at bounding box center [185, 29] width 11 height 7
click at [219, 30] on input "No" at bounding box center [218, 29] width 6 height 6
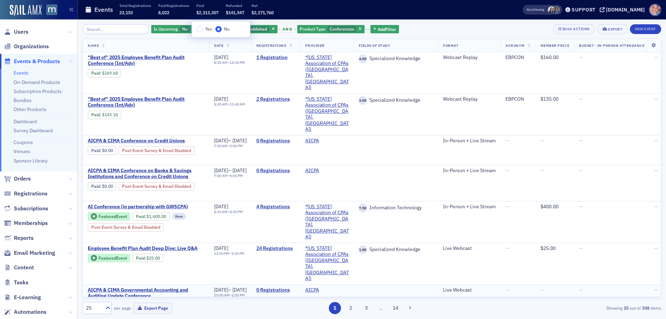
scroll to position [69, 0]
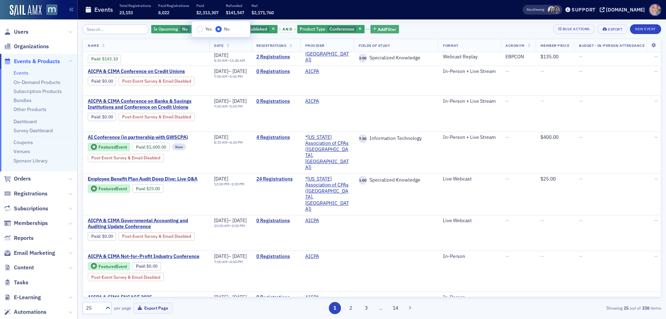
click at [380, 26] on span "Add Filter" at bounding box center [387, 29] width 18 height 6
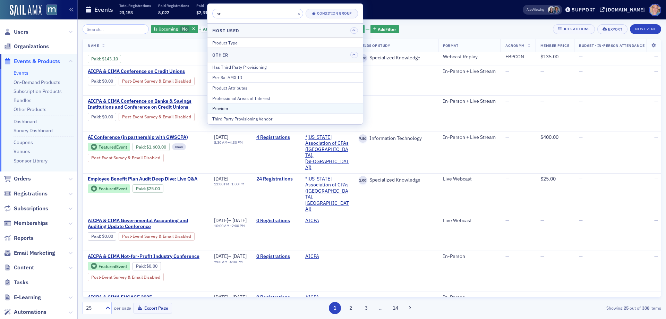
type input "pr"
click at [242, 106] on div "Provider" at bounding box center [285, 108] width 146 height 6
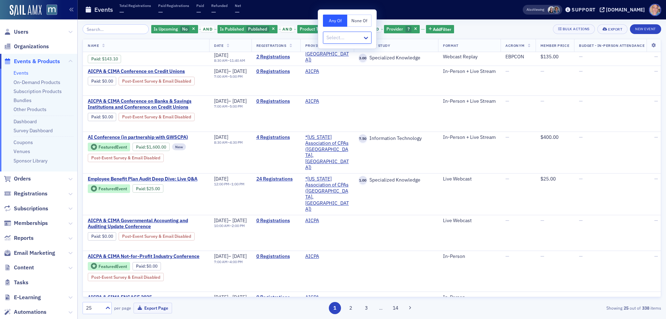
type input "*"
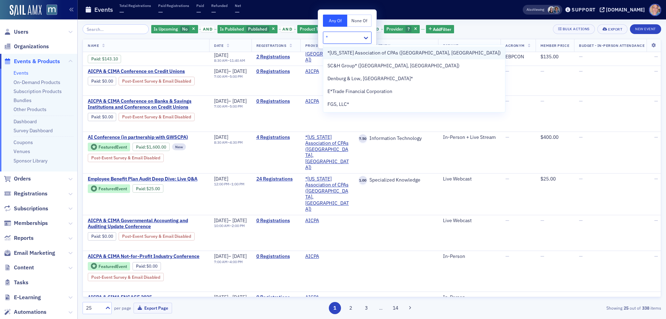
click at [403, 56] on span "*Maryland Association of CPAs (Timonium, MD)" at bounding box center [414, 52] width 173 height 7
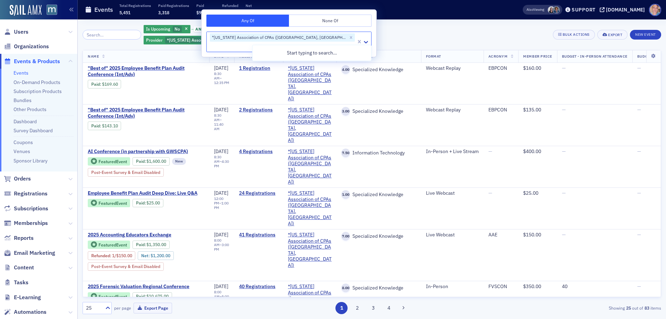
click at [544, 35] on div "Is Upcoming No and Is Published Published and Product Type Conferences and Prov…" at bounding box center [372, 169] width 579 height 290
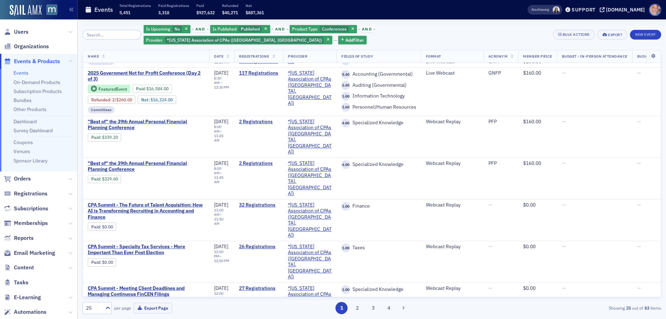
scroll to position [416, 0]
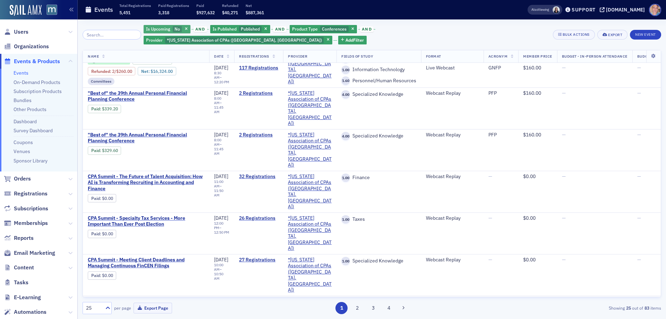
click at [176, 29] on span "No" at bounding box center [178, 29] width 6 height 6
click at [198, 31] on input "Yes" at bounding box center [198, 29] width 6 height 6
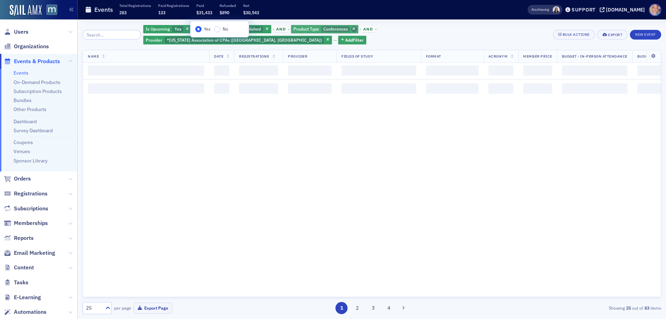
click at [353, 29] on icon "button" at bounding box center [353, 29] width 3 height 4
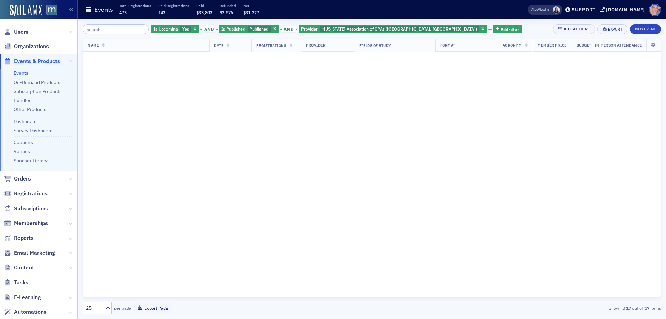
scroll to position [416, 0]
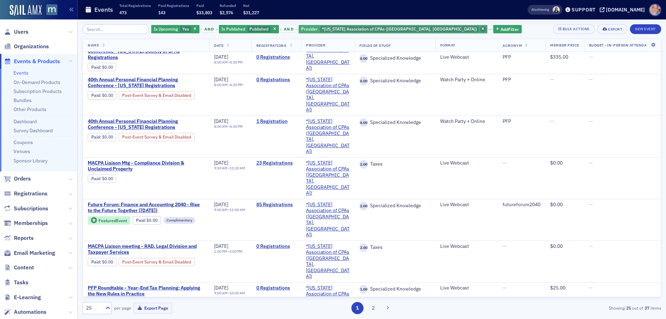
click at [482, 28] on icon "button" at bounding box center [483, 29] width 3 height 4
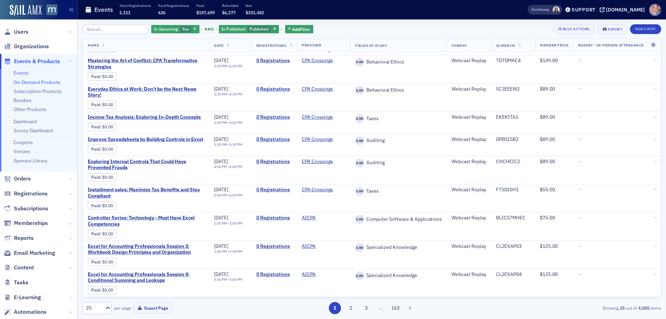
scroll to position [398, 0]
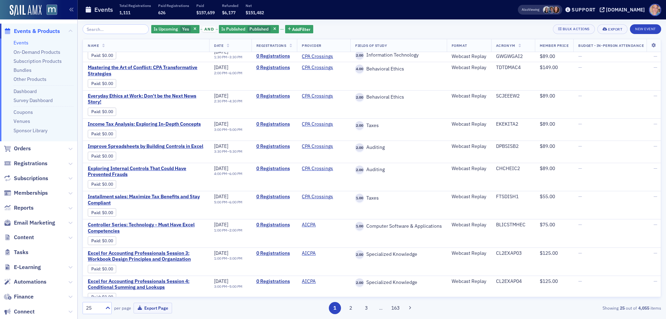
scroll to position [69, 0]
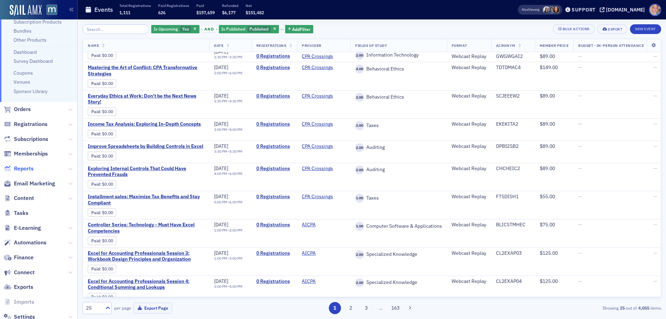
click at [17, 169] on span "Reports" at bounding box center [24, 169] width 20 height 8
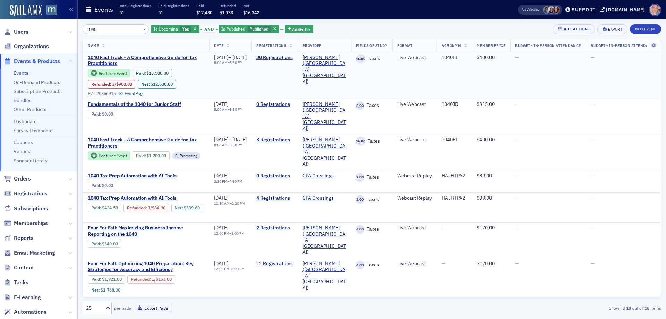
type input "1040"
click at [94, 60] on span "1040 Fast Track - A Comprehensive Guide for Tax Practitioners" at bounding box center [146, 60] width 117 height 12
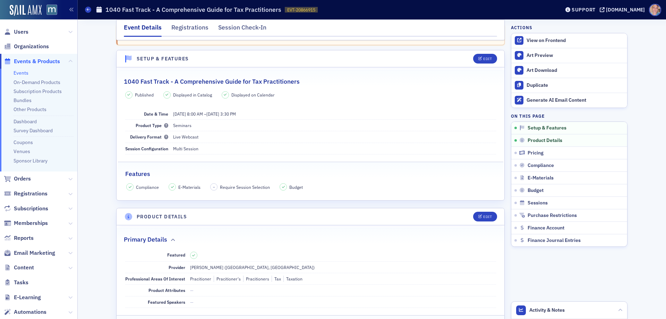
scroll to position [104, 0]
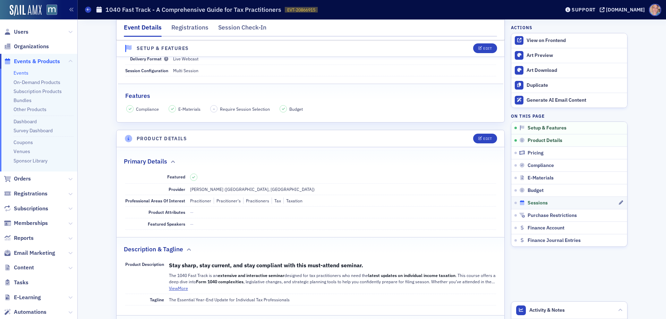
click at [578, 201] on div "Sessions" at bounding box center [568, 203] width 99 height 6
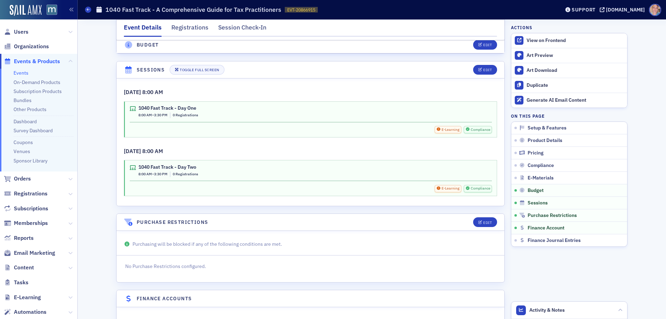
scroll to position [1163, 0]
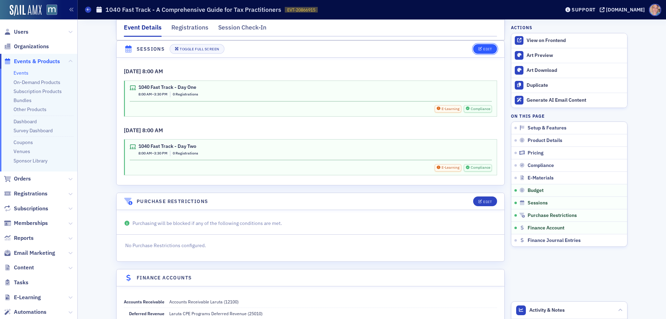
click at [483, 48] on div "Edit" at bounding box center [487, 49] width 9 height 4
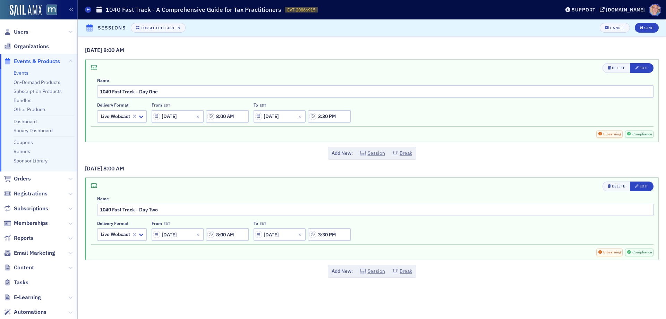
scroll to position [1124, 0]
click at [643, 67] on div "Edit" at bounding box center [644, 68] width 9 height 4
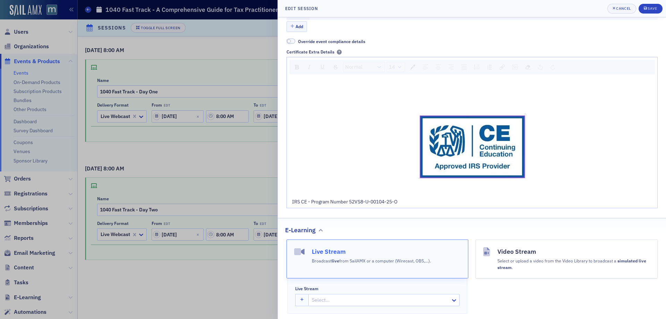
scroll to position [416, 0]
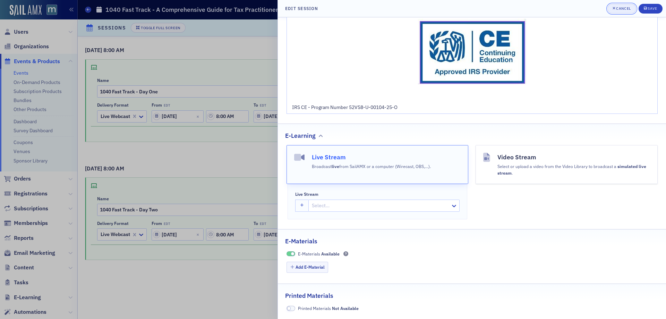
click at [617, 8] on div "Cancel" at bounding box center [623, 9] width 15 height 4
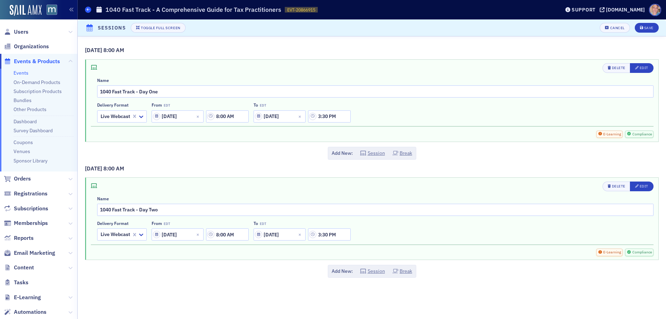
click at [89, 9] on icon at bounding box center [88, 9] width 3 height 3
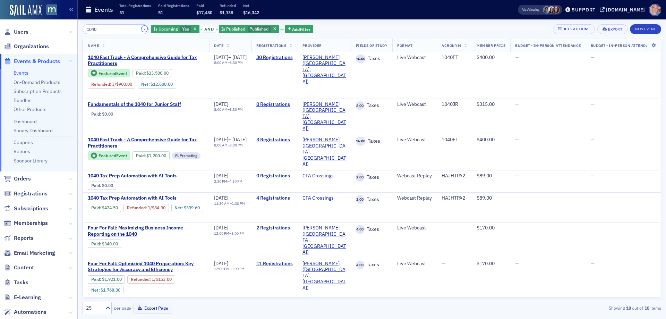
click at [142, 29] on button "×" at bounding box center [145, 29] width 6 height 6
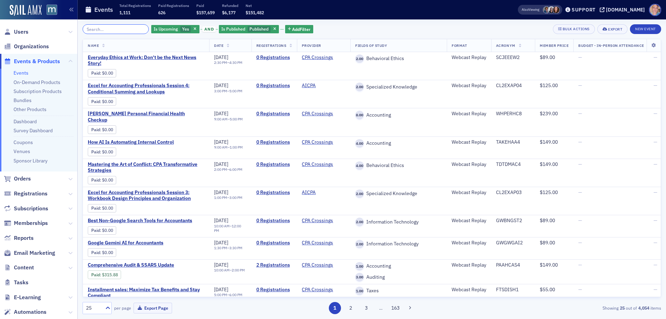
click at [119, 31] on input "search" at bounding box center [116, 29] width 66 height 10
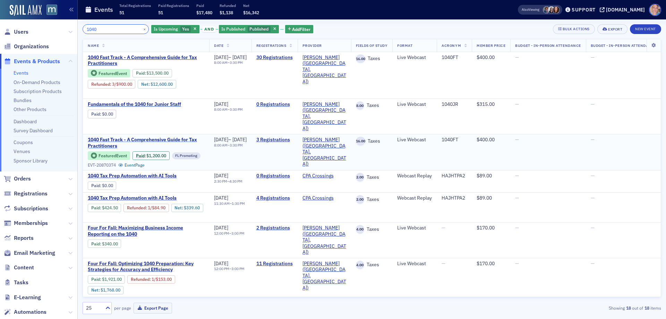
type input "1040"
click at [112, 137] on span "1040 Fast Track - A Comprehensive Guide for Tax Practitioners" at bounding box center [146, 143] width 117 height 12
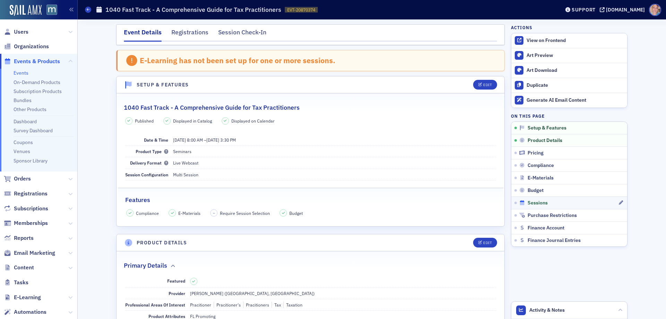
click at [577, 202] on div "Sessions" at bounding box center [568, 203] width 99 height 6
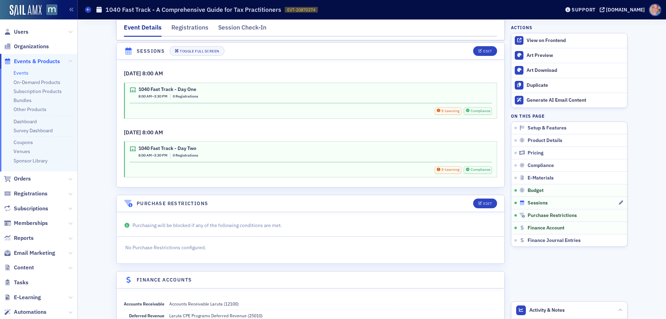
scroll to position [1168, 0]
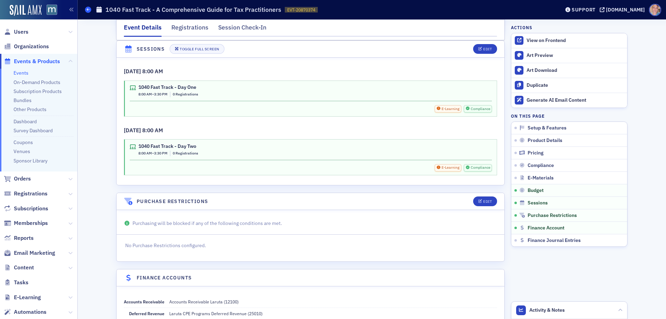
click at [87, 8] on icon at bounding box center [88, 9] width 3 height 3
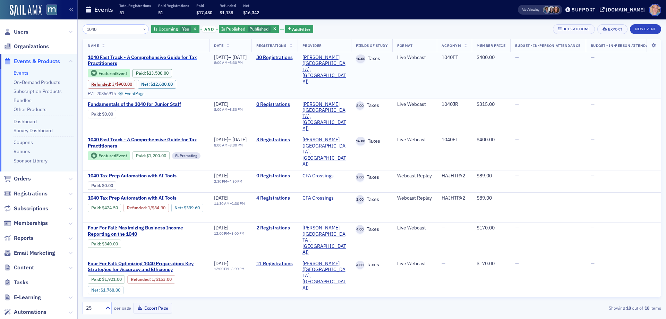
click at [108, 60] on span "1040 Fast Track - A Comprehensive Guide for Tax Practitioners" at bounding box center [146, 60] width 117 height 12
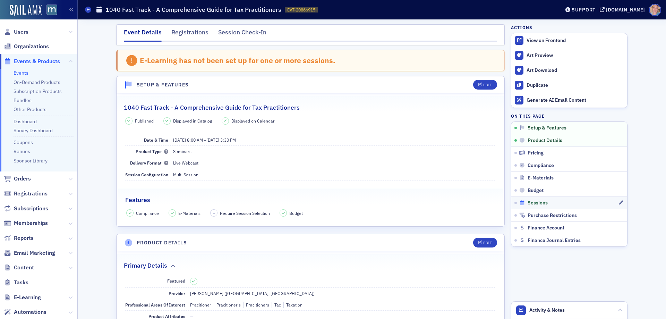
click at [572, 203] on div "Sessions" at bounding box center [568, 203] width 99 height 6
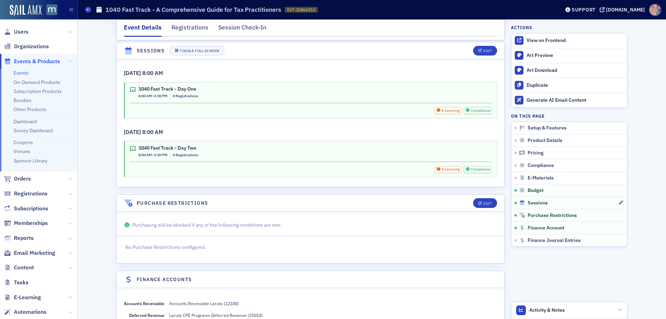
scroll to position [1163, 0]
click at [483, 48] on div "Edit" at bounding box center [487, 49] width 9 height 4
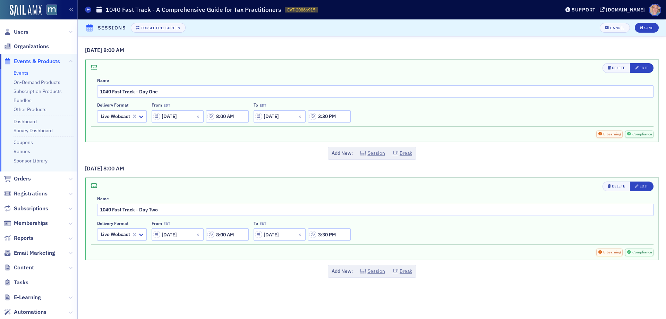
scroll to position [1124, 0]
click at [607, 28] on icon "button" at bounding box center [607, 28] width 4 height 4
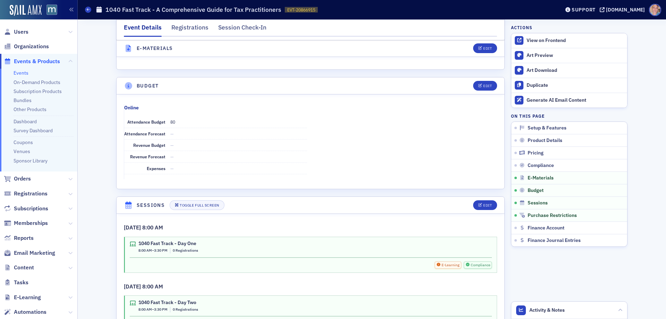
scroll to position [1069, 0]
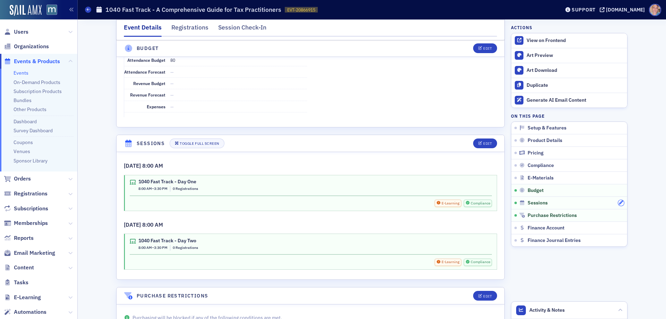
click at [620, 204] on icon "button" at bounding box center [621, 203] width 4 height 4
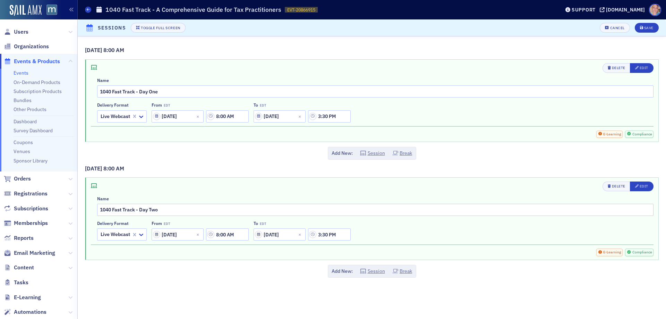
scroll to position [1048, 0]
click at [644, 66] on div "Edit" at bounding box center [644, 68] width 9 height 4
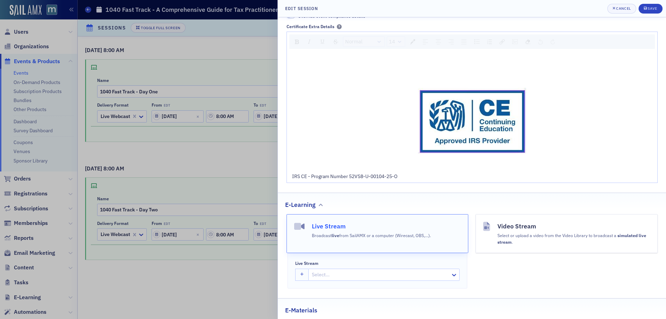
scroll to position [420, 0]
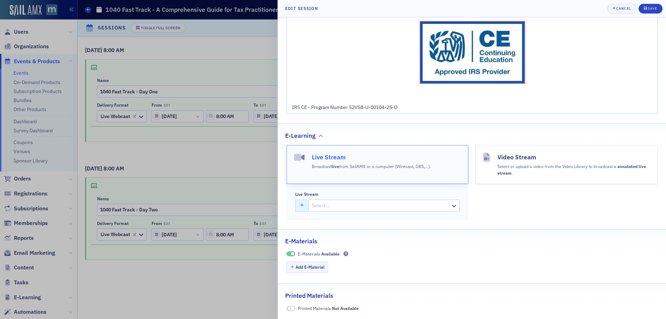
click at [300, 204] on button "button" at bounding box center [302, 205] width 14 height 12
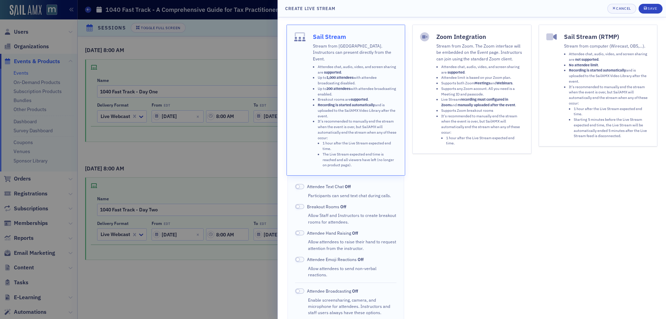
click at [483, 76] on li "Attendee limit is based on your Zoom plan." at bounding box center [482, 78] width 83 height 6
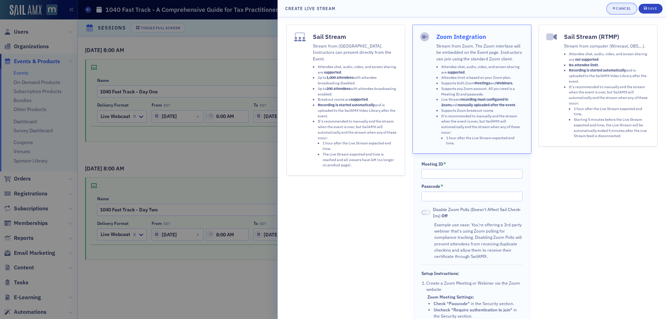
click at [621, 12] on button "Cancel" at bounding box center [621, 9] width 29 height 10
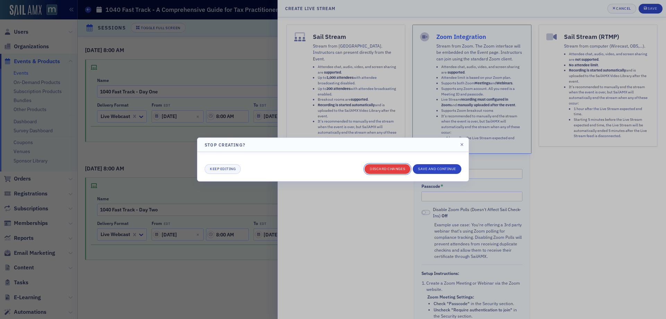
drag, startPoint x: 397, startPoint y: 167, endPoint x: 462, endPoint y: 33, distance: 148.8
click at [397, 167] on button "Discard changes" at bounding box center [388, 169] width 46 height 10
